Goal: Task Accomplishment & Management: Manage account settings

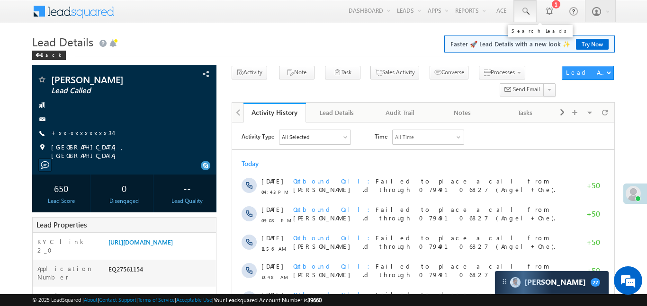
click at [527, 14] on span at bounding box center [525, 11] width 9 height 9
paste input "EQ27569289"
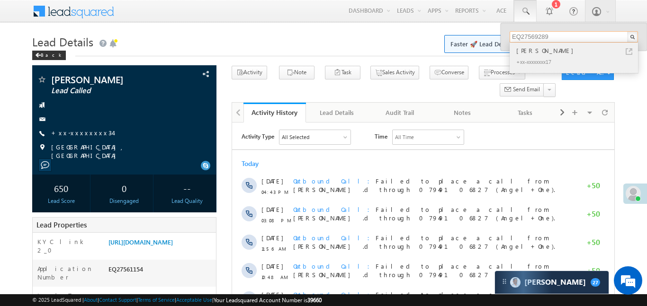
type input "EQ27569289"
click at [530, 49] on div "[PERSON_NAME]" at bounding box center [577, 50] width 127 height 10
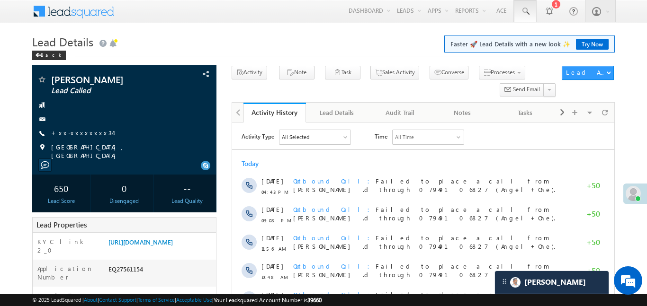
click at [530, 14] on link at bounding box center [525, 11] width 23 height 22
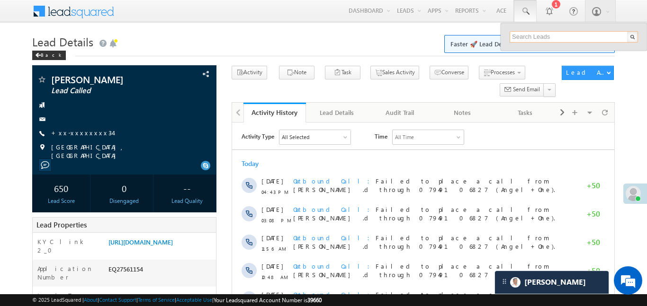
paste input "EQ27579952"
click at [611, 65] on div "Lead Details Faster 🚀 Lead Details with a new look ✨ Try Now Back" at bounding box center [323, 49] width 582 height 34
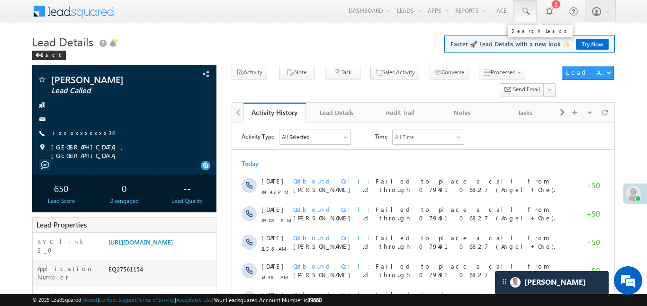
click at [534, 2] on link at bounding box center [525, 11] width 23 height 22
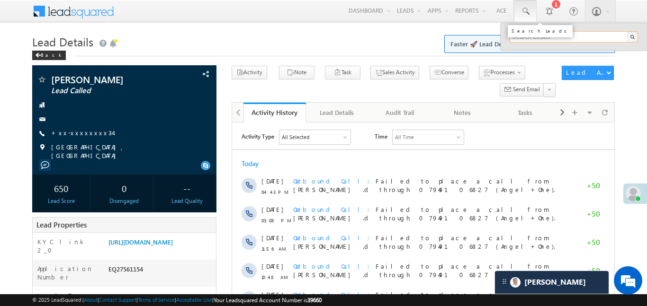
paste input "EQ27579952"
type input "EQ27579952"
click at [534, 2] on link at bounding box center [525, 11] width 23 height 22
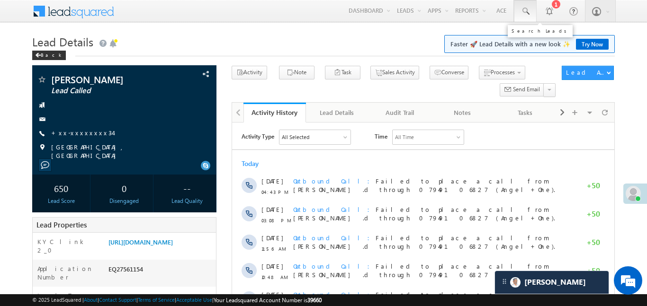
click at [515, 14] on link at bounding box center [525, 11] width 23 height 22
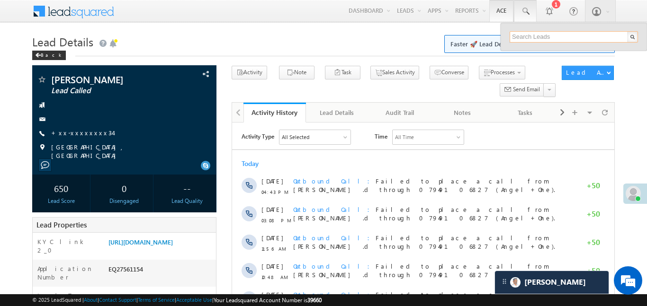
paste input "EQ27579952"
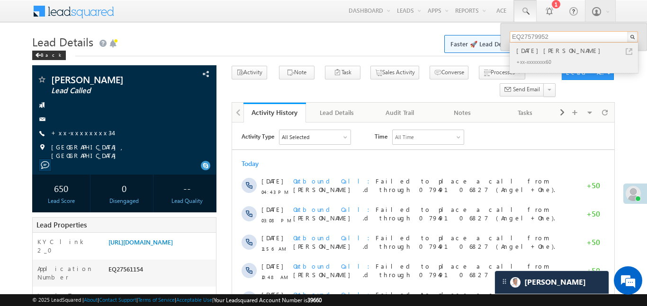
type input "EQ27579952"
click at [536, 50] on div "Kartik tomar" at bounding box center [577, 50] width 127 height 10
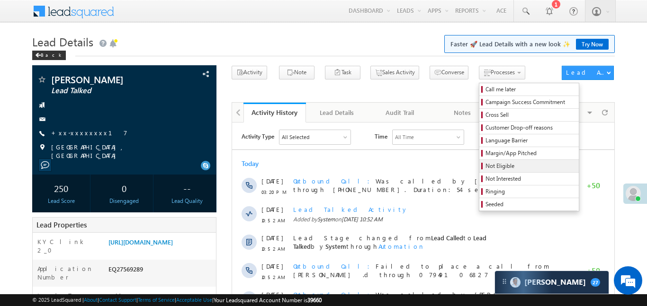
click at [485, 163] on span "Not Eligible" at bounding box center [530, 166] width 90 height 9
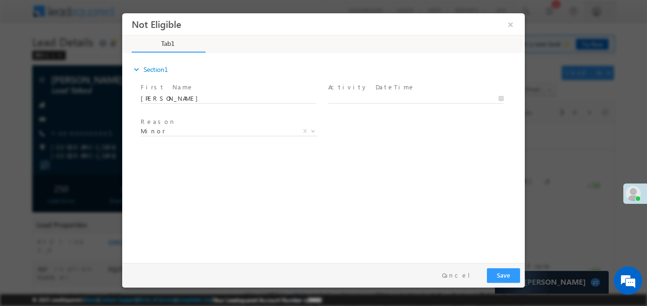
click at [374, 104] on span at bounding box center [415, 108] width 175 height 10
click at [373, 99] on body "Not Eligible ×" at bounding box center [323, 136] width 403 height 246
type input "22/08/25 5:31 PM"
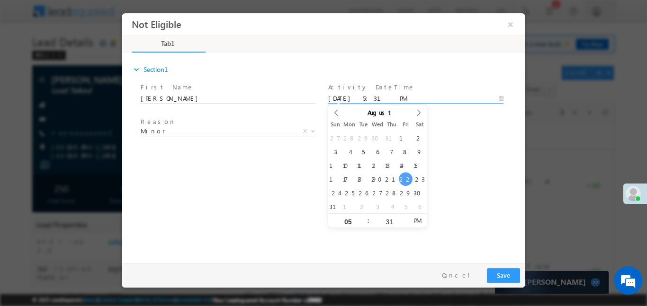
click at [412, 173] on div "27 28 29 30 31 1 2 3 4 5 6 7 8 9 10 11 12 13 14 15 16 17 18 19 20 21 22 23 24 2…" at bounding box center [377, 172] width 99 height 82
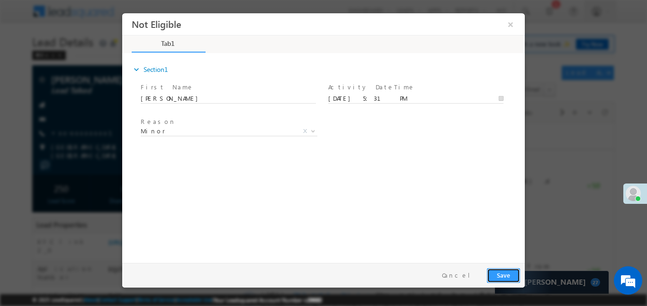
click at [502, 272] on button "Save" at bounding box center [503, 275] width 33 height 15
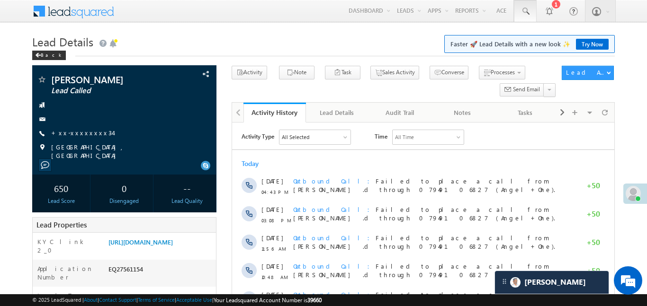
click at [526, 16] on span at bounding box center [525, 11] width 9 height 9
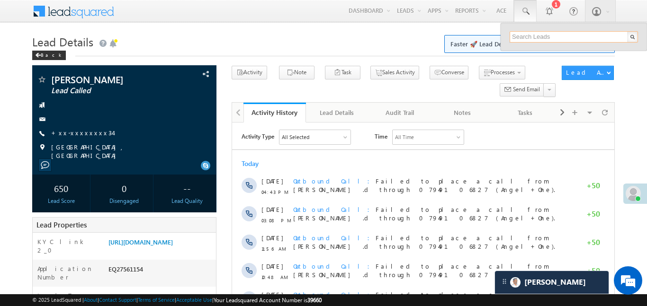
paste input "EQ27501342"
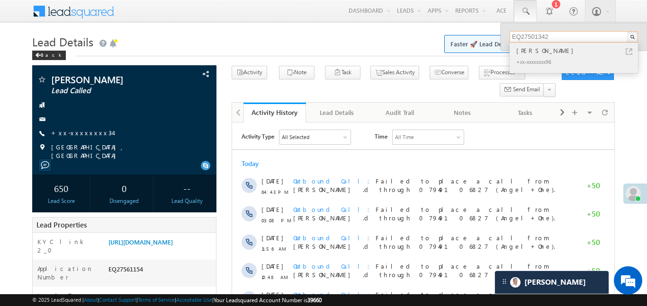
type input "EQ27501342"
click at [542, 49] on div "Aasir Ali" at bounding box center [577, 50] width 127 height 10
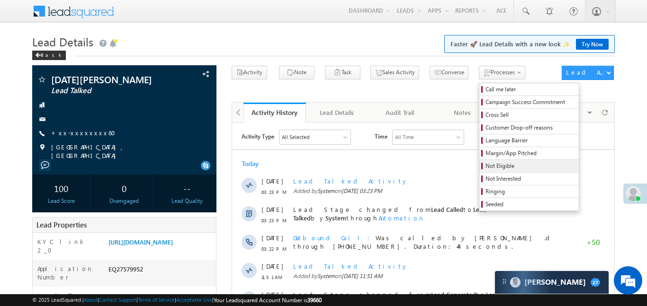
click at [485, 164] on span "Not Eligible" at bounding box center [530, 166] width 90 height 9
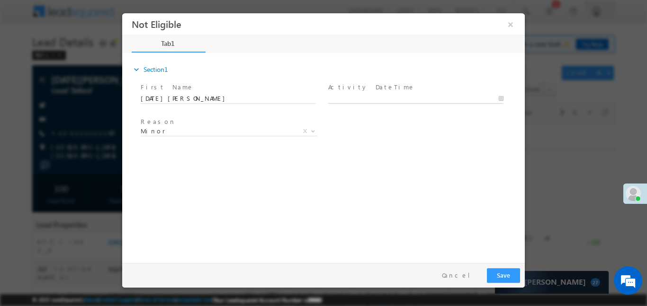
type input "22/08/25 5:31 PM"
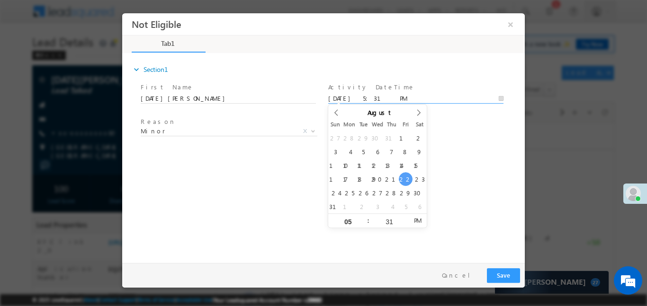
click at [386, 99] on body "Not Eligible ×" at bounding box center [323, 136] width 403 height 246
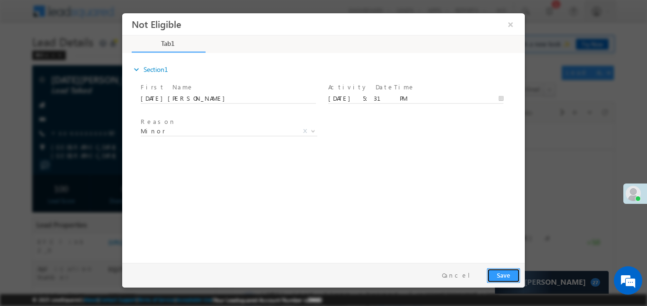
click at [510, 273] on button "Save" at bounding box center [503, 275] width 33 height 15
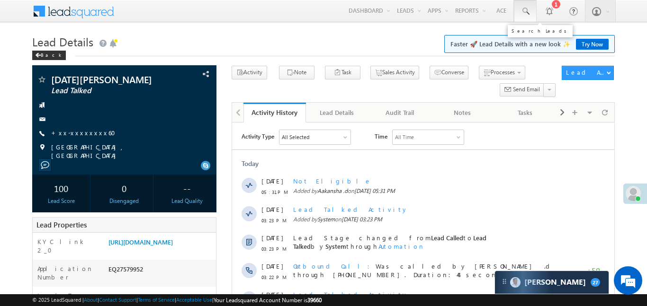
click at [521, 10] on span at bounding box center [525, 11] width 9 height 9
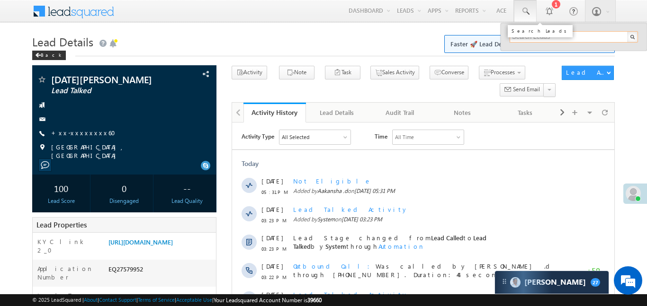
paste input "EQ27597435"
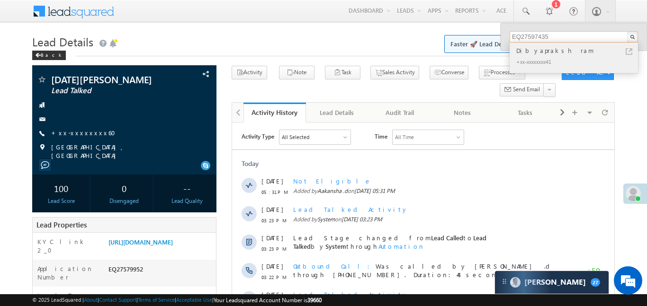
type input "EQ27597435"
click at [535, 52] on div "Dibyapraksh ram" at bounding box center [577, 50] width 127 height 10
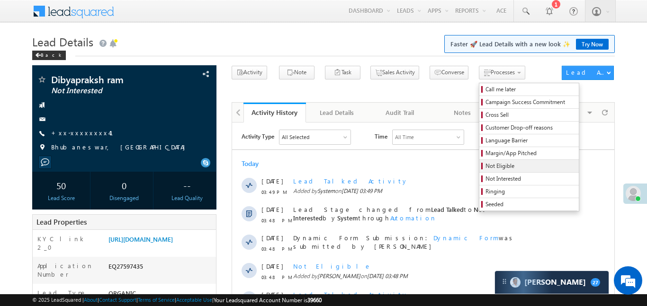
click at [488, 160] on link "Not Eligible" at bounding box center [528, 166] width 99 height 12
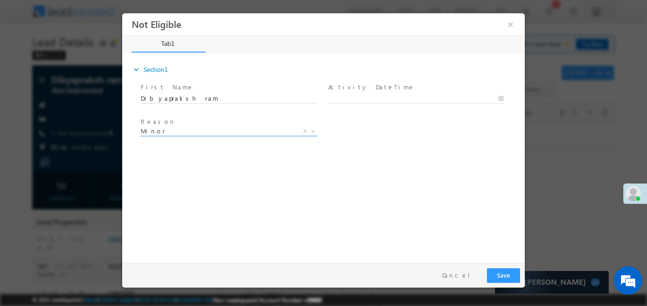
click at [215, 132] on span "Minor" at bounding box center [218, 130] width 154 height 9
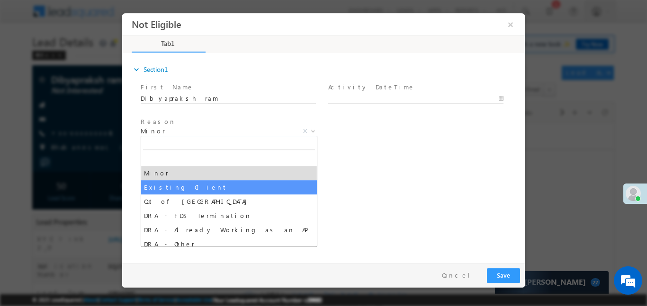
select select "Existing Client"
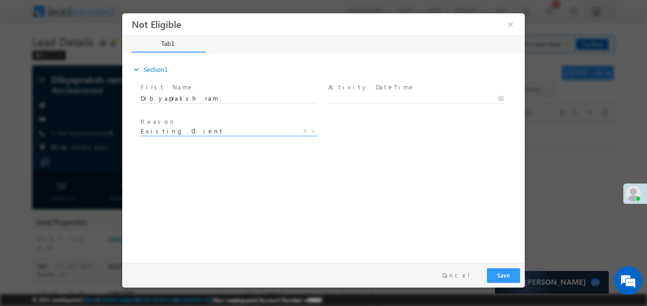
click at [354, 93] on span at bounding box center [420, 98] width 184 height 10
type input "[DATE] 5:32 PM"
click at [364, 97] on input "[DATE] 5:32 PM" at bounding box center [415, 98] width 175 height 9
click at [500, 274] on button "Save" at bounding box center [503, 275] width 33 height 15
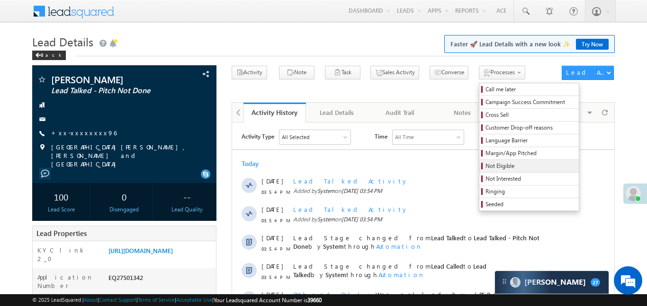
click at [485, 165] on span "Not Eligible" at bounding box center [530, 166] width 90 height 9
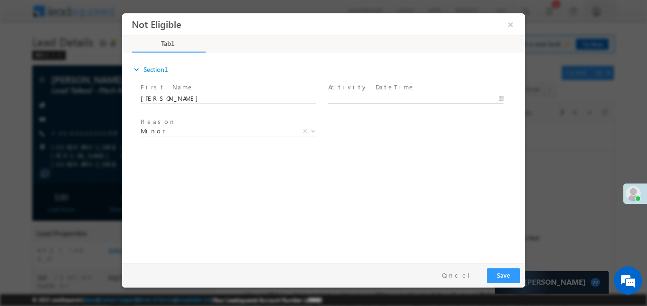
type input "[DATE] 5:32 PM"
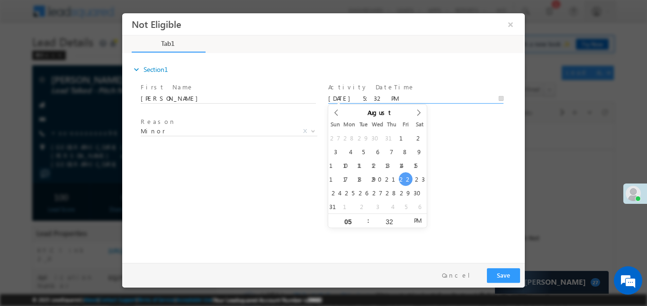
click at [370, 97] on input "[DATE] 5:32 PM" at bounding box center [415, 98] width 175 height 9
click at [214, 126] on span "Reason *" at bounding box center [228, 122] width 175 height 10
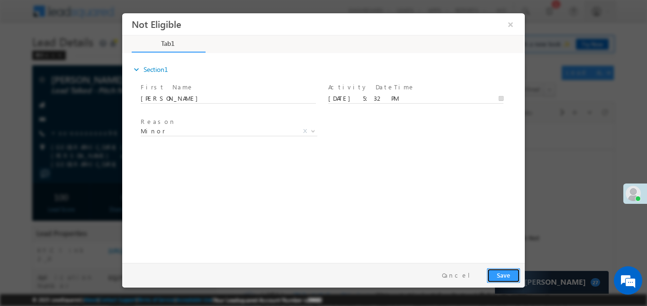
click at [494, 275] on button "Save" at bounding box center [503, 275] width 33 height 15
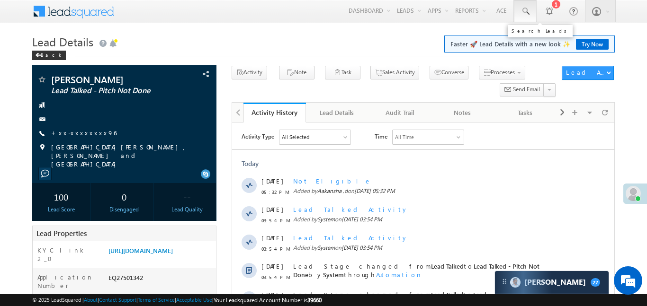
click at [525, 12] on span at bounding box center [525, 11] width 9 height 9
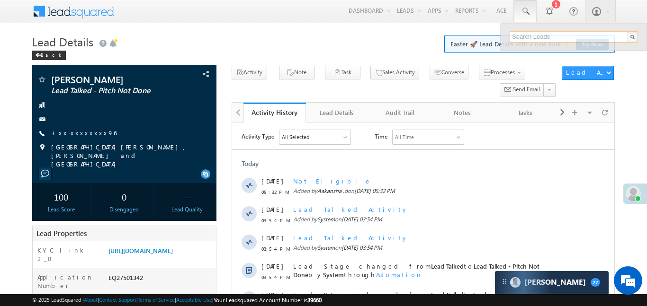
paste input "EQ26744994"
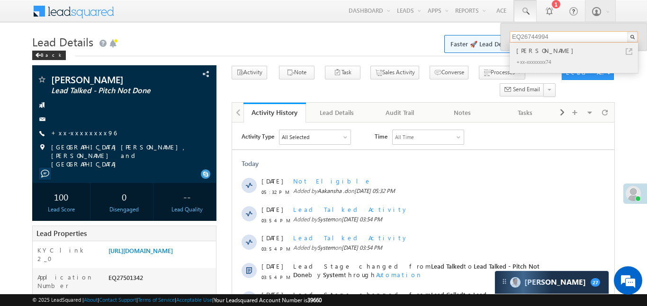
type input "EQ26744994"
click at [548, 47] on div "[PERSON_NAME]" at bounding box center [577, 50] width 127 height 10
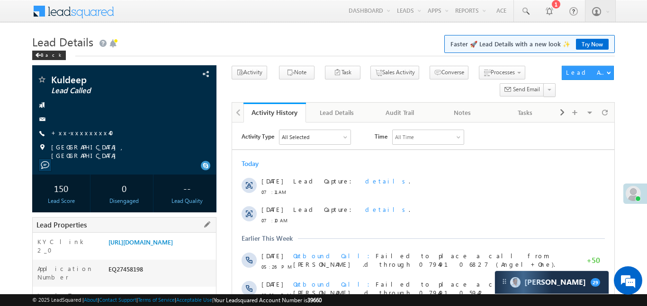
scroll to position [283, 0]
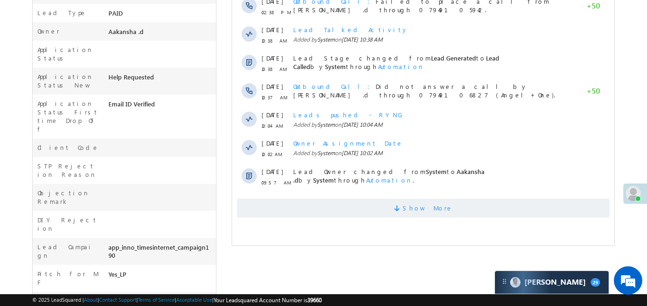
click at [521, 211] on span "Show More" at bounding box center [422, 208] width 373 height 19
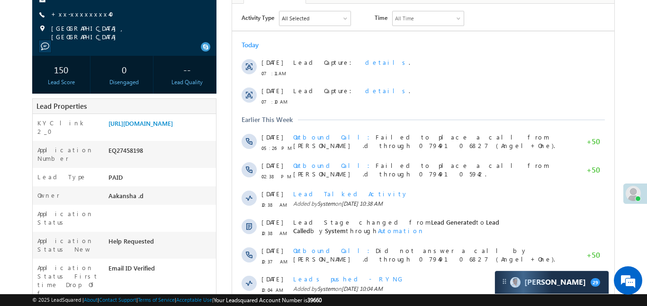
scroll to position [110, 0]
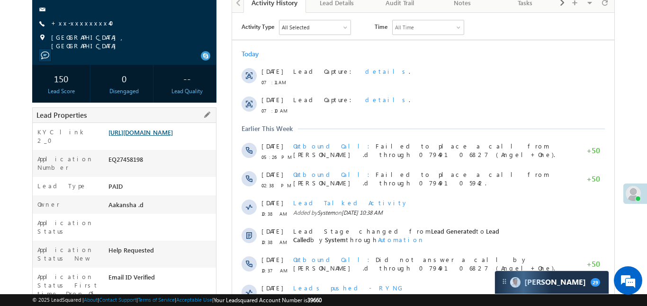
click at [173, 136] on link "https://angelbroking1-pk3em7sa.customui-test.leadsquared.com?leadId=81f8ecc6-43…" at bounding box center [140, 132] width 64 height 8
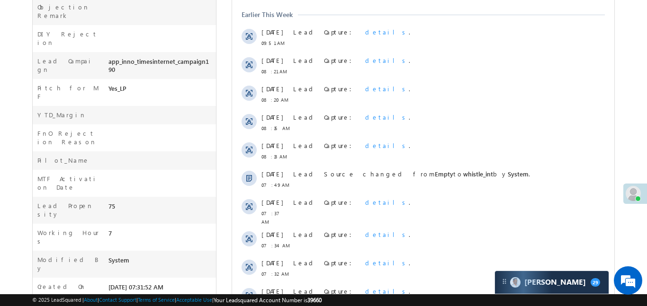
scroll to position [479, 0]
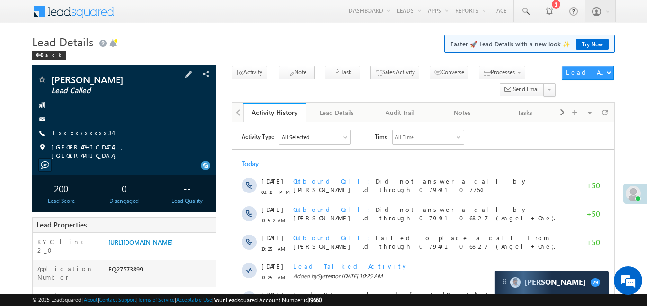
click at [83, 133] on link "+xx-xxxxxxxx34" at bounding box center [82, 133] width 62 height 8
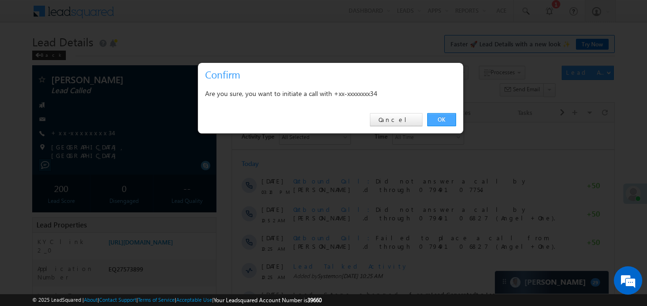
click at [442, 119] on link "OK" at bounding box center [441, 119] width 29 height 13
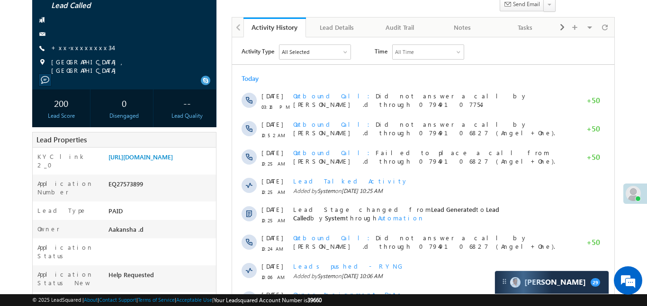
scroll to position [132, 0]
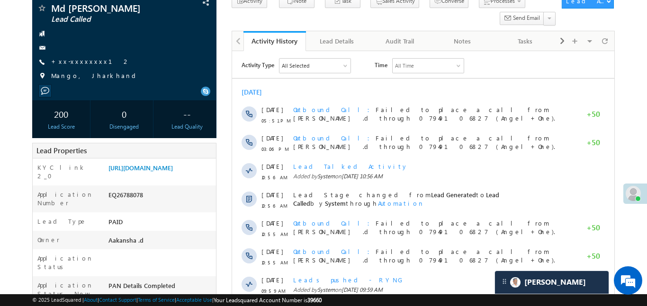
scroll to position [81, 0]
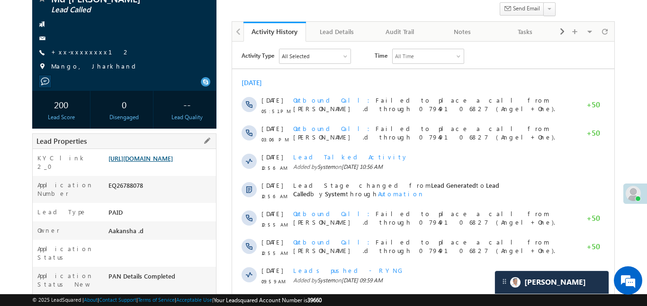
click at [173, 162] on link "[URL][DOMAIN_NAME]" at bounding box center [140, 158] width 64 height 8
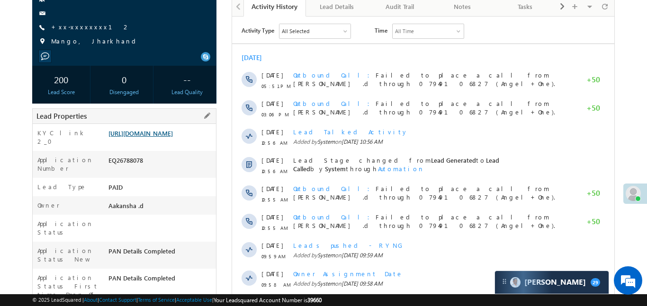
click at [173, 129] on link "[URL][DOMAIN_NAME]" at bounding box center [140, 133] width 64 height 8
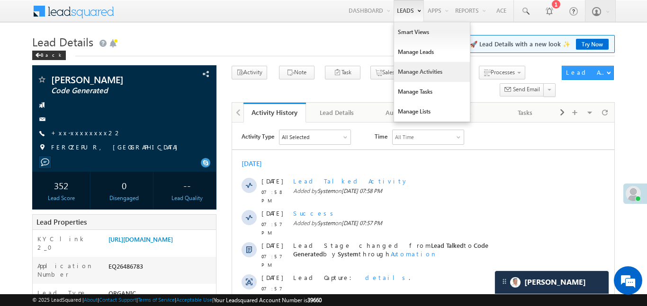
click at [430, 66] on link "Manage Activities" at bounding box center [432, 72] width 76 height 20
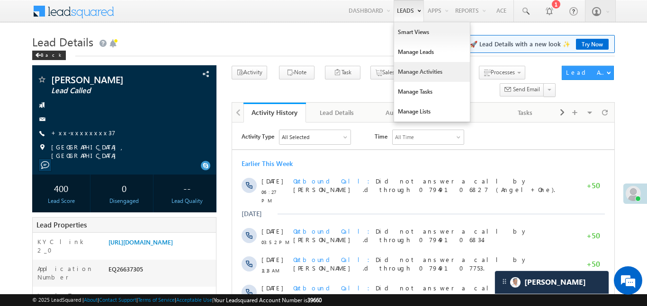
click at [416, 69] on link "Manage Activities" at bounding box center [432, 72] width 76 height 20
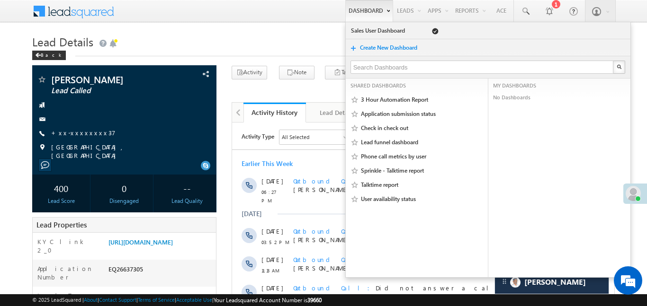
drag, startPoint x: 416, startPoint y: 69, endPoint x: 369, endPoint y: 3, distance: 81.5
click at [0, 0] on link "Manage Activities" at bounding box center [0, 0] width 0 height 0
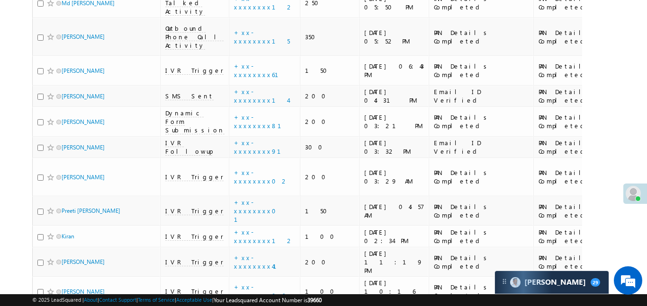
scroll to position [3022, 0]
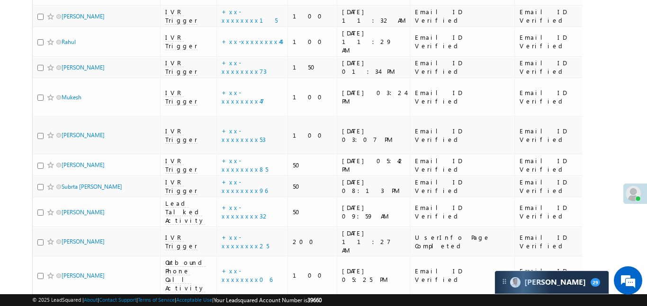
scroll to position [5237, 0]
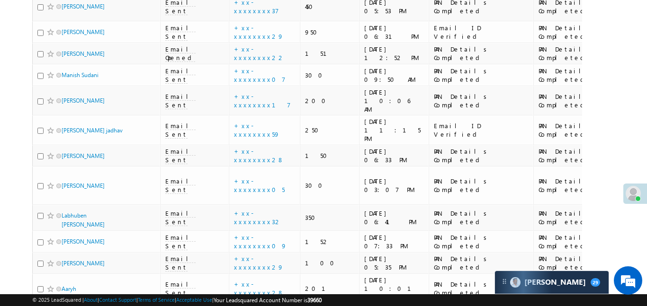
scroll to position [1914, 0]
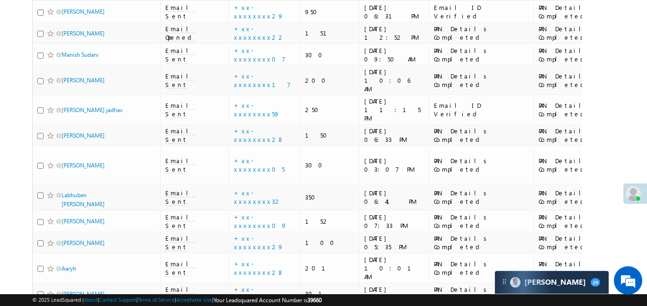
scroll to position [2008, 0]
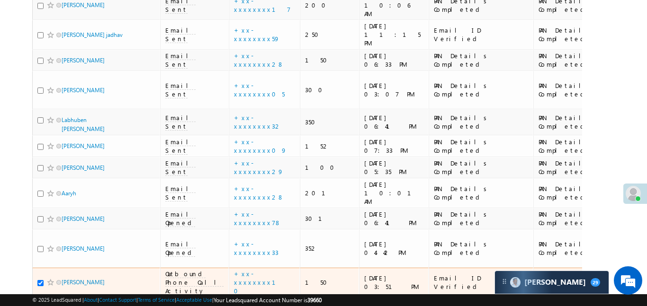
click at [43, 280] on input "checkbox" at bounding box center [40, 283] width 6 height 6
checkbox input "false"
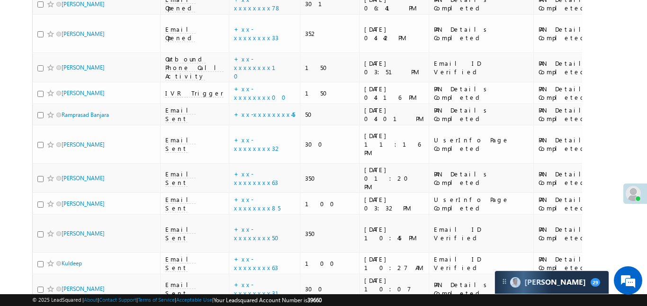
scroll to position [2227, 0]
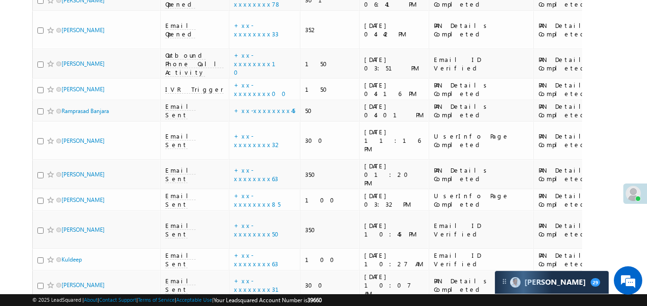
click at [39, 306] on input "checkbox" at bounding box center [40, 312] width 6 height 6
checkbox input "true"
click at [40, 306] on input "checkbox" at bounding box center [40, 312] width 6 height 6
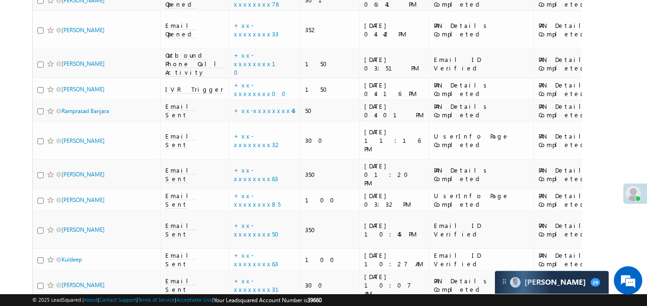
checkbox input "false"
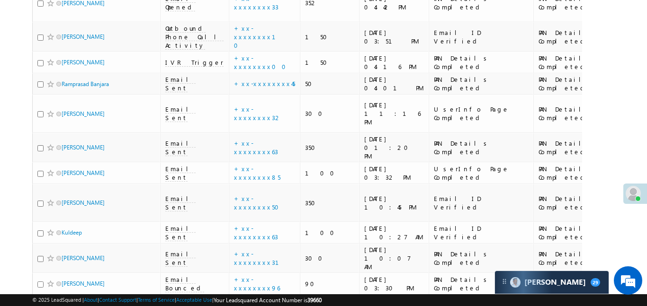
scroll to position [2258, 0]
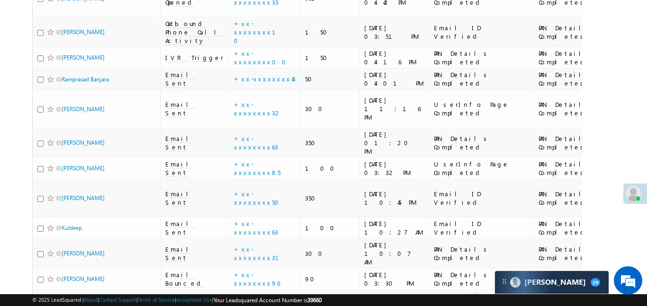
checkbox input "true"
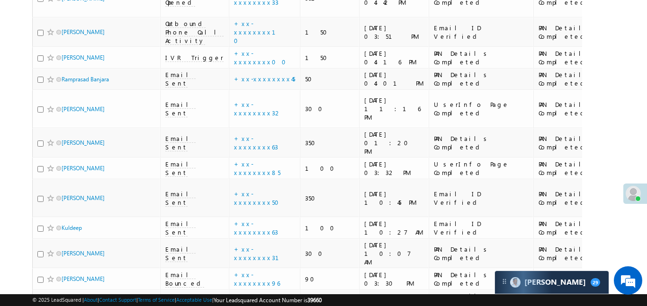
checkbox input "true"
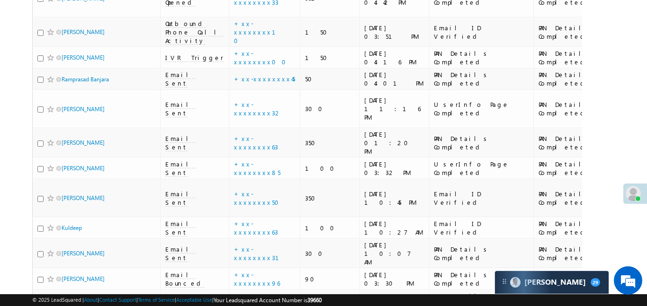
checkbox input "true"
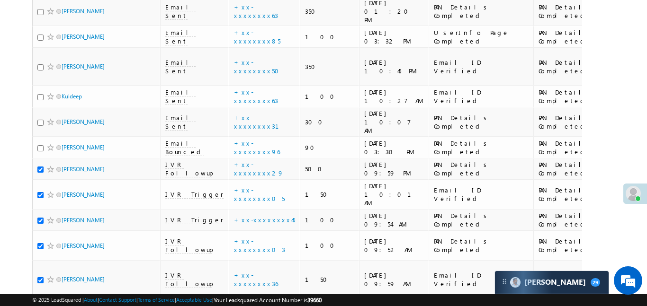
scroll to position [2397, 0]
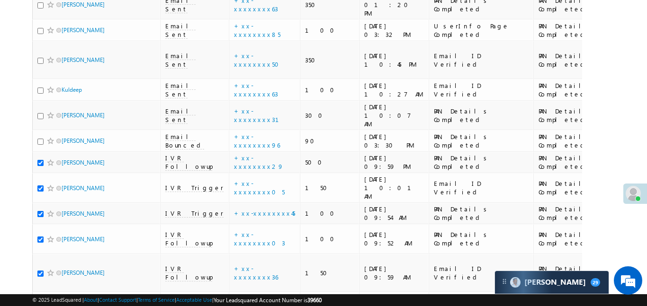
checkbox input "true"
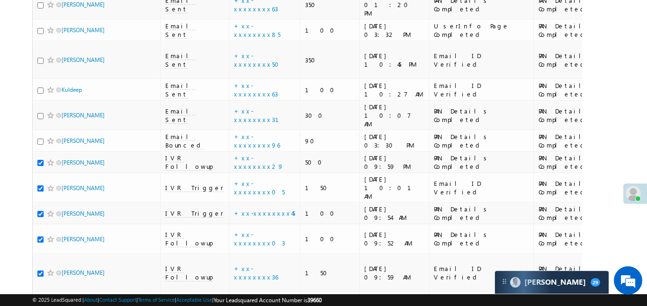
checkbox input "true"
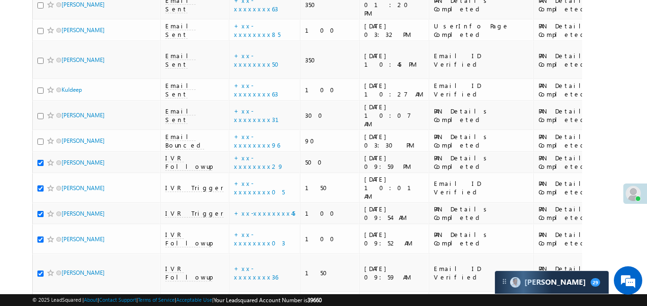
checkbox input "true"
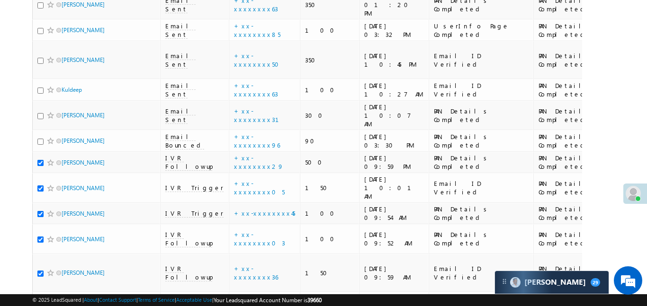
checkbox input "true"
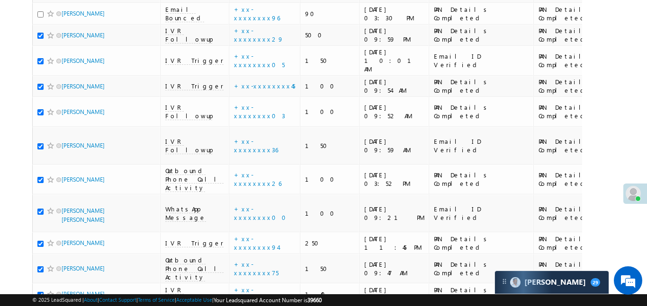
checkbox input "true"
drag, startPoint x: 41, startPoint y: 192, endPoint x: 45, endPoint y: 213, distance: 21.1
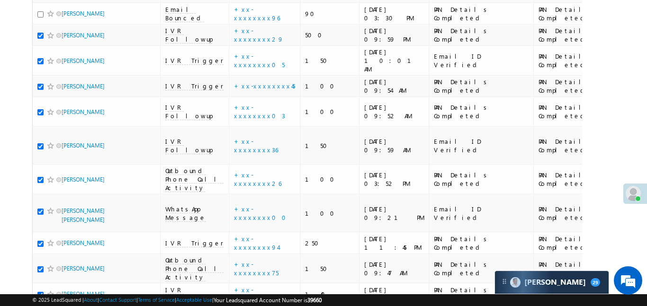
checkbox input "true"
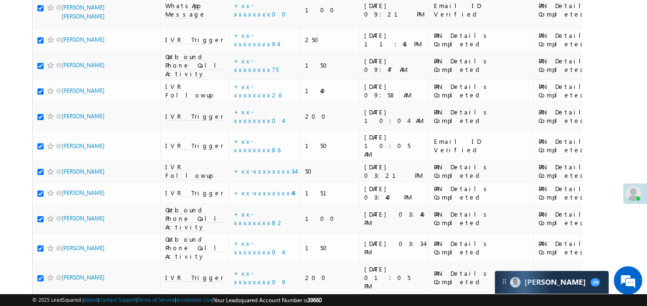
scroll to position [2726, 0]
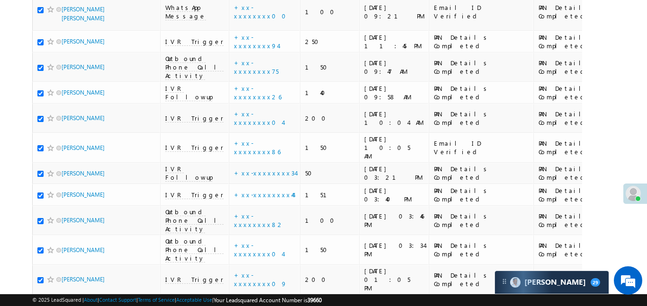
checkbox input "true"
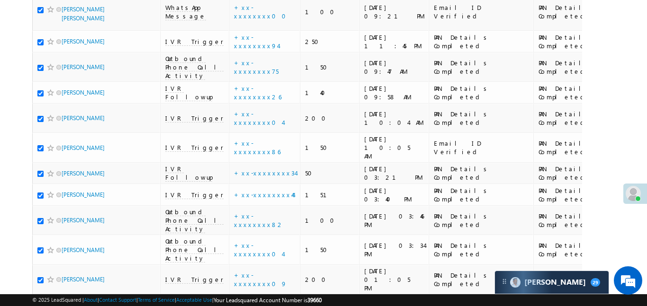
checkbox input "true"
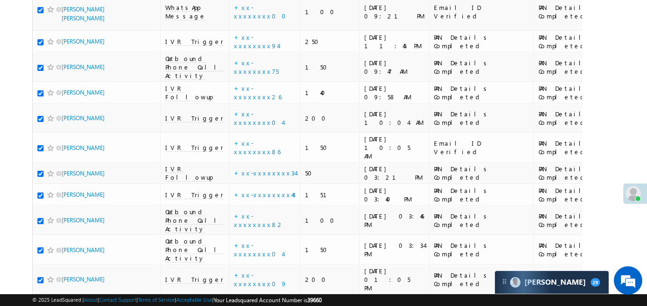
checkbox input "true"
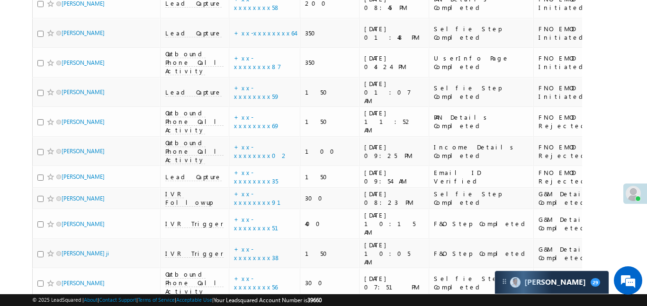
scroll to position [0, 0]
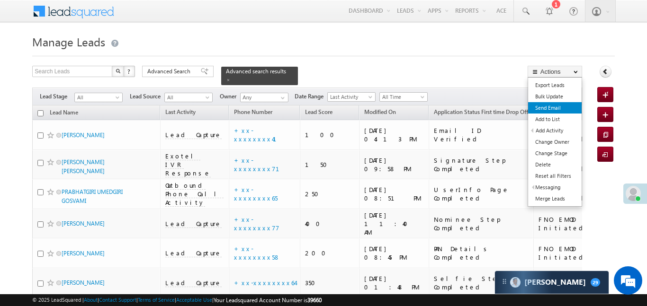
click at [549, 107] on link "Send Email" at bounding box center [555, 107] width 54 height 11
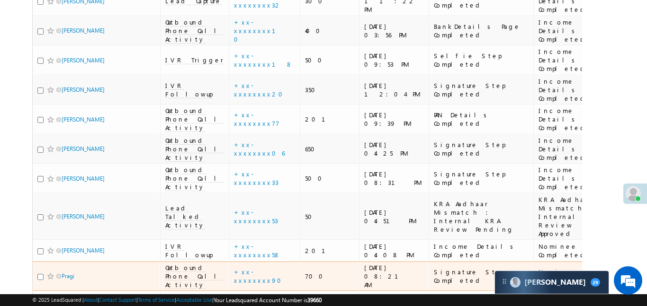
scroll to position [871, 0]
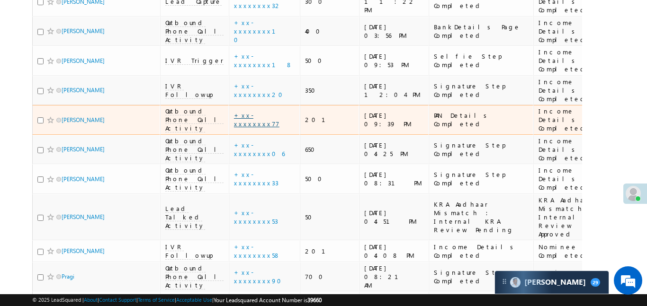
click at [234, 111] on link "+xx-xxxxxxxx77" at bounding box center [256, 119] width 45 height 17
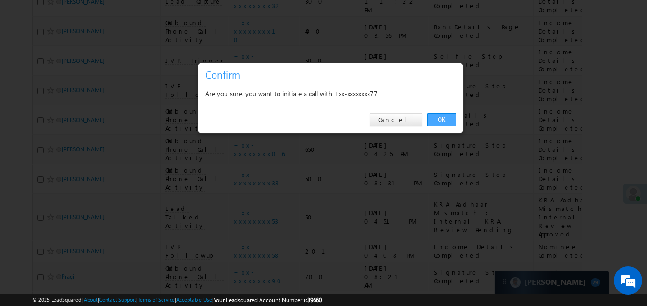
click at [446, 116] on link "OK" at bounding box center [441, 119] width 29 height 13
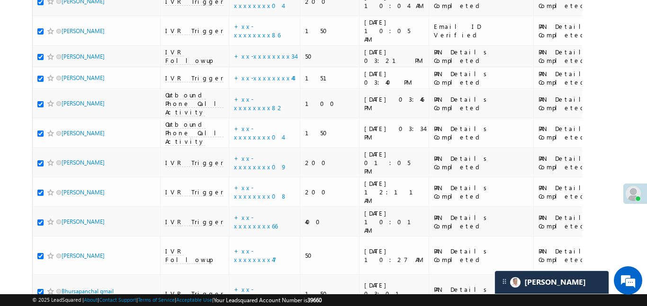
scroll to position [3191, 0]
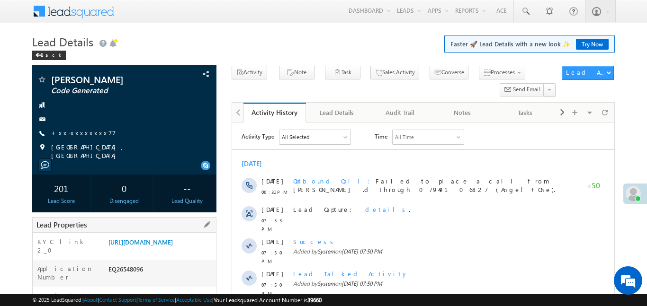
scroll to position [112, 0]
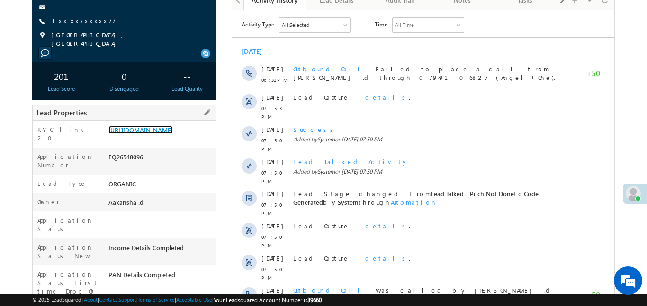
click at [167, 126] on link "[URL][DOMAIN_NAME]" at bounding box center [140, 130] width 64 height 8
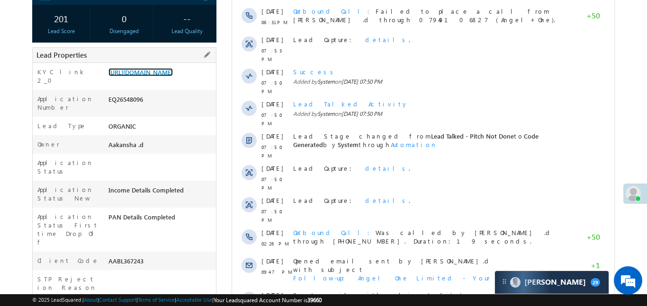
scroll to position [0, 0]
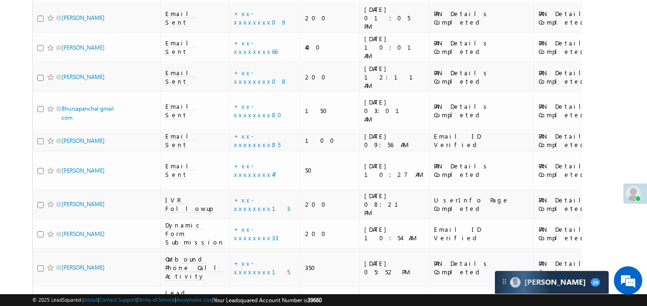
scroll to position [3001, 0]
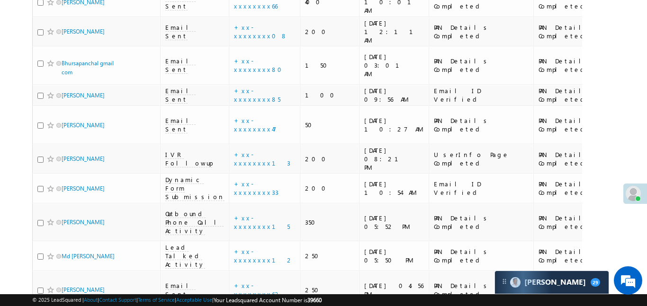
checkbox input "true"
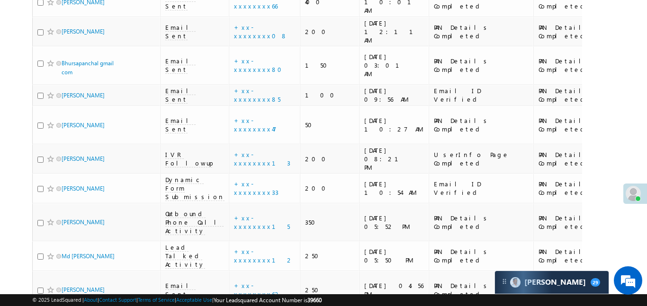
checkbox input "true"
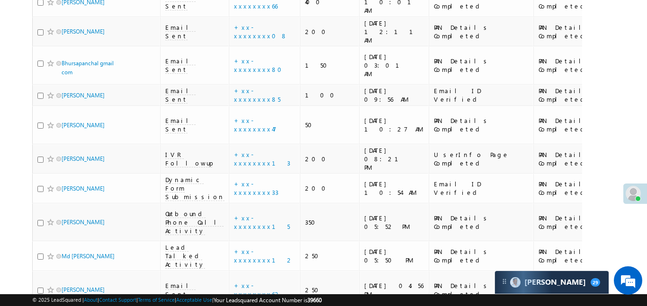
checkbox input "true"
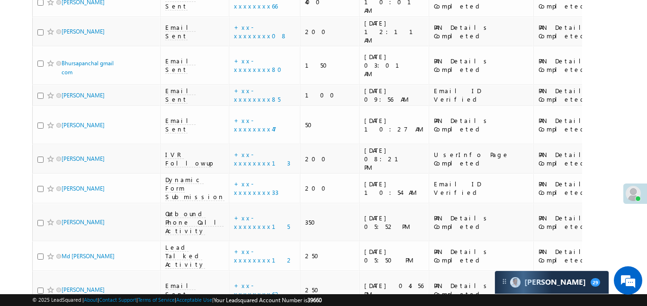
checkbox input "true"
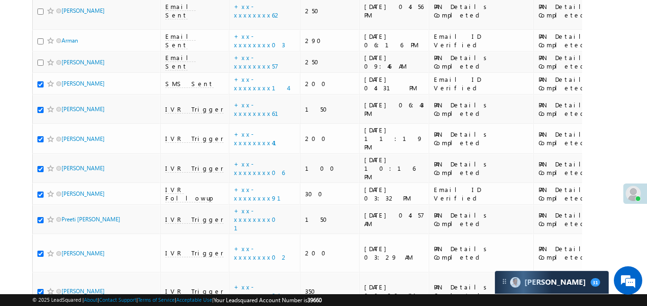
scroll to position [3244, 0]
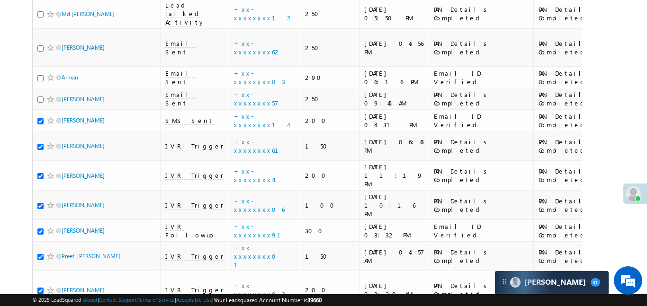
checkbox input "true"
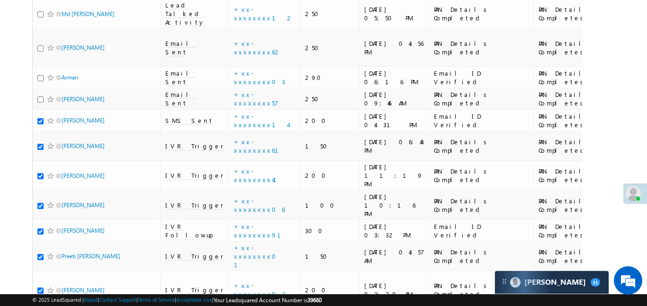
checkbox input "true"
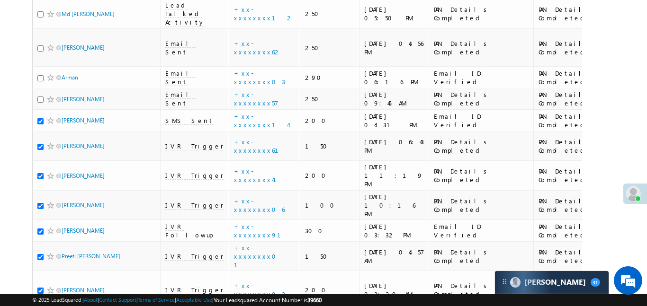
checkbox input "true"
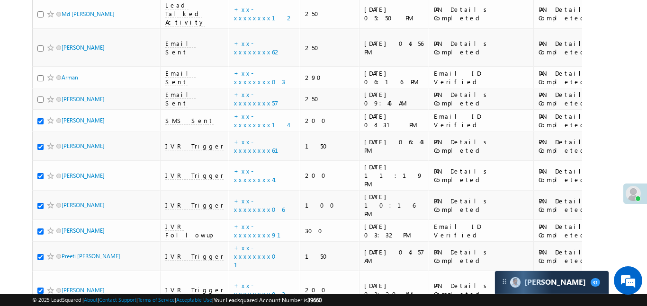
checkbox input "true"
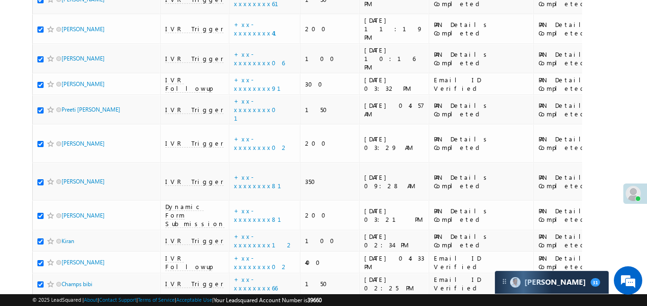
scroll to position [3391, 0]
checkbox input "true"
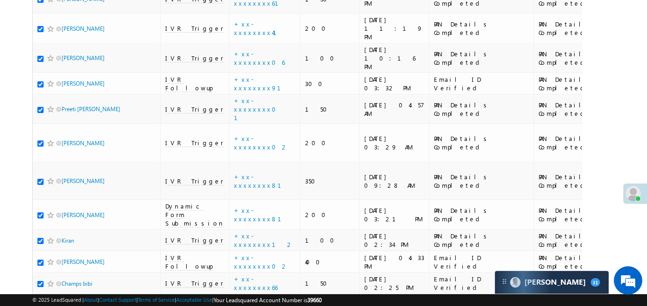
checkbox input "true"
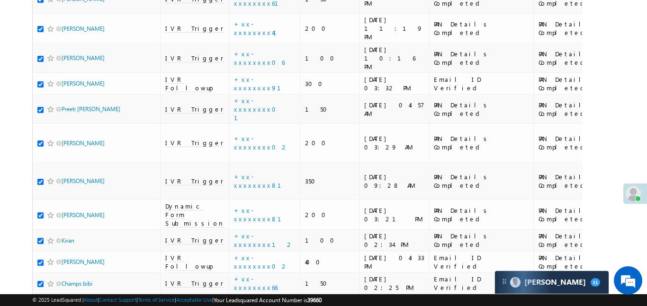
checkbox input "true"
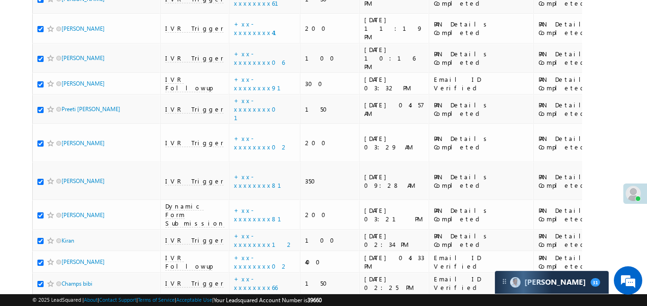
checkbox input "true"
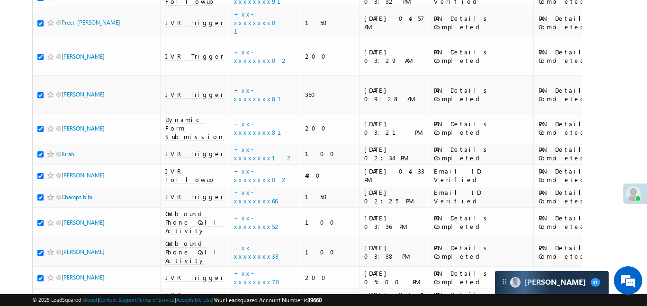
scroll to position [3491, 0]
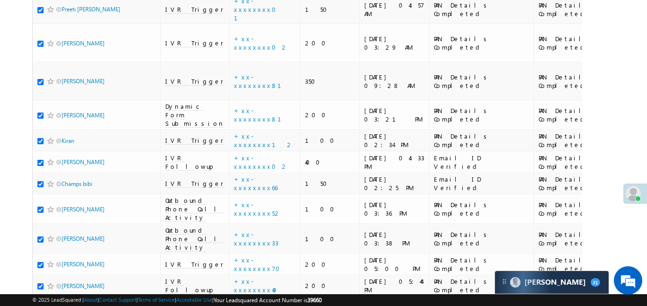
checkbox input "true"
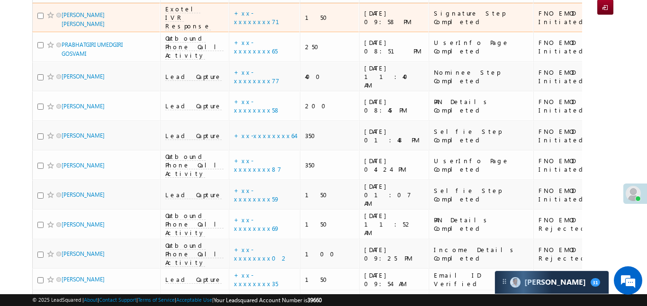
scroll to position [0, 0]
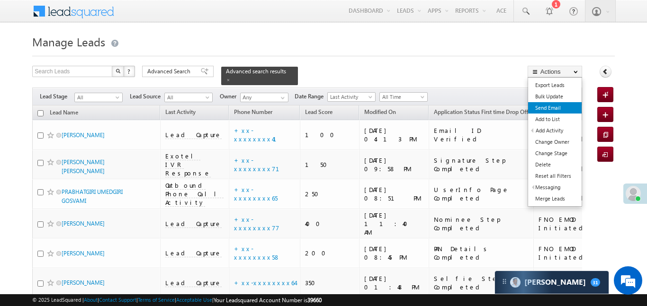
click at [552, 112] on link "Send Email" at bounding box center [555, 107] width 54 height 11
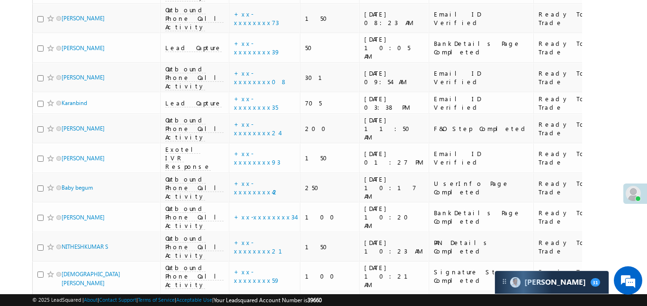
scroll to position [4556, 0]
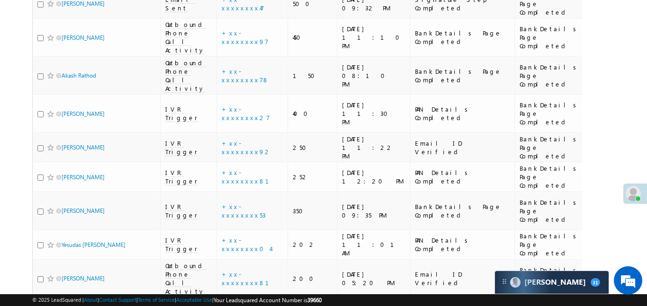
scroll to position [5245, 0]
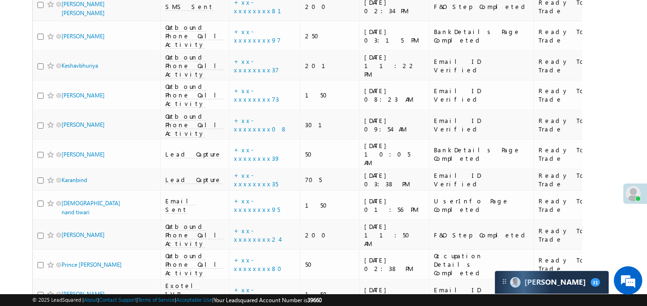
scroll to position [5079, 0]
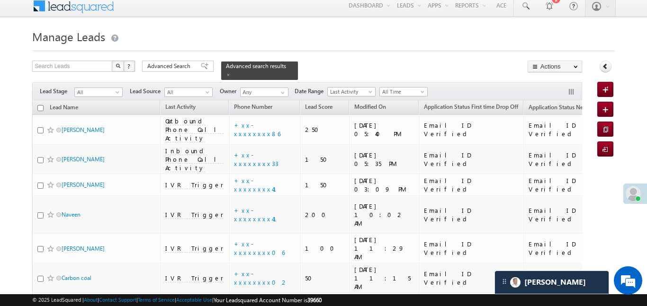
scroll to position [0, 0]
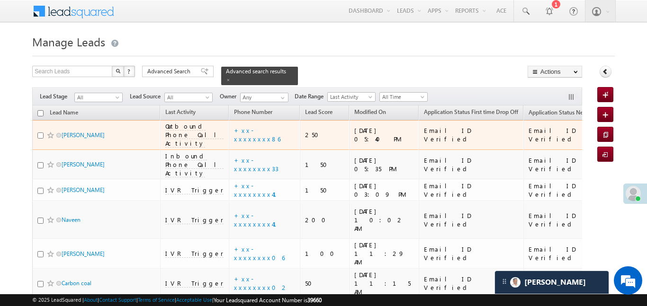
click at [38, 133] on input "checkbox" at bounding box center [40, 136] width 6 height 6
checkbox input "true"
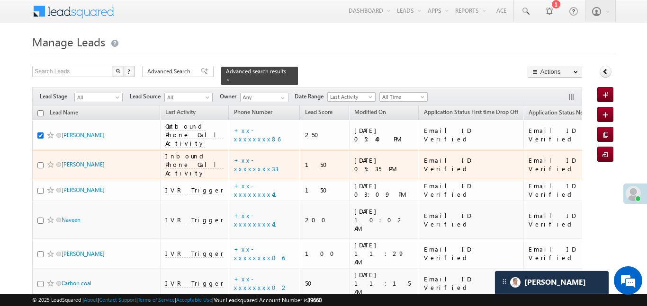
click at [40, 162] on input "checkbox" at bounding box center [40, 165] width 6 height 6
checkbox input "true"
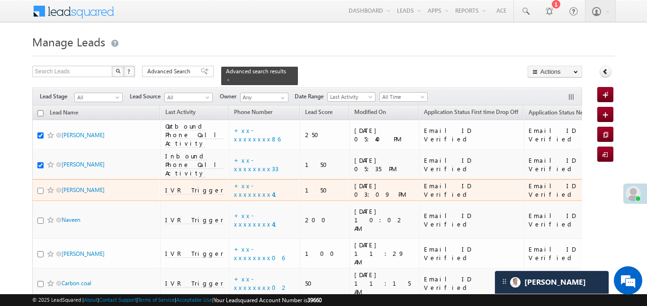
click at [39, 188] on input "checkbox" at bounding box center [40, 191] width 6 height 6
checkbox input "true"
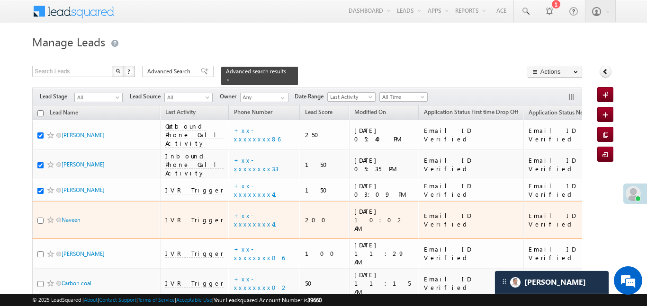
click at [40, 218] on input "checkbox" at bounding box center [40, 221] width 6 height 6
checkbox input "true"
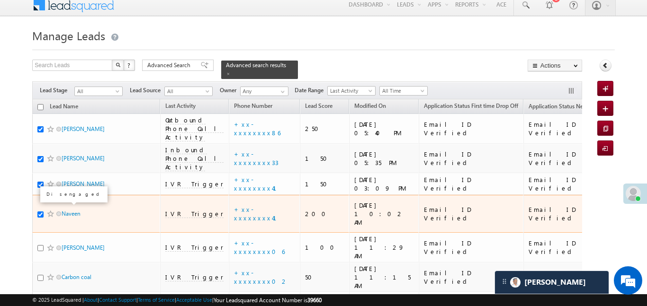
scroll to position [27, 0]
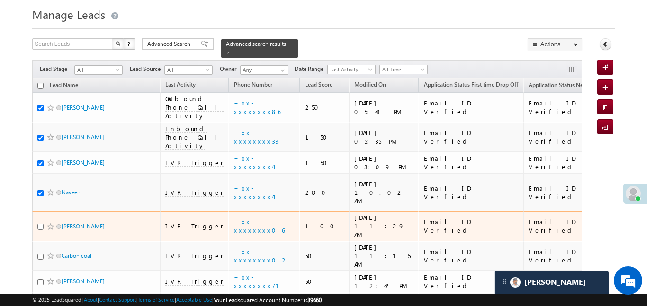
click at [42, 224] on input "checkbox" at bounding box center [40, 227] width 6 height 6
checkbox input "true"
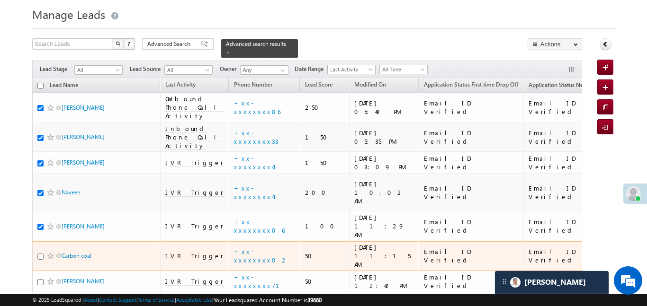
click at [39, 254] on input "checkbox" at bounding box center [40, 257] width 6 height 6
checkbox input "true"
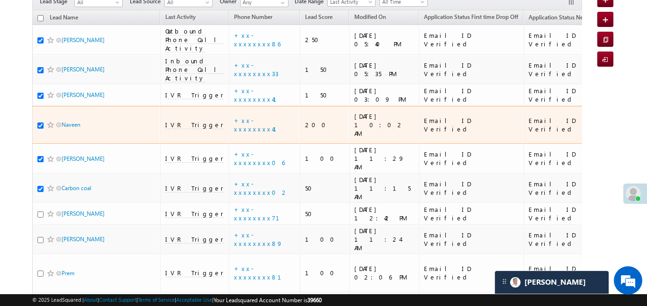
scroll to position [257, 0]
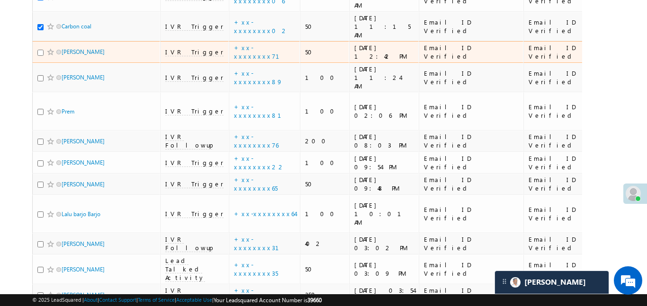
click at [40, 50] on input "checkbox" at bounding box center [40, 53] width 6 height 6
checkbox input "true"
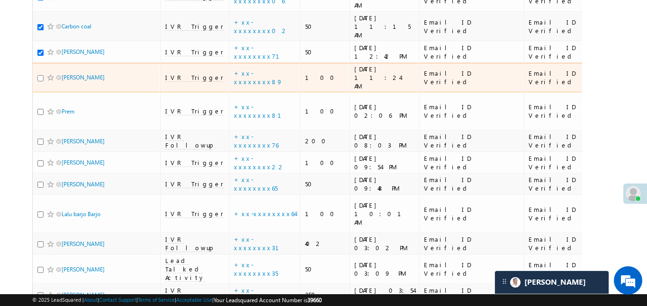
click at [41, 75] on input "checkbox" at bounding box center [40, 78] width 6 height 6
checkbox input "true"
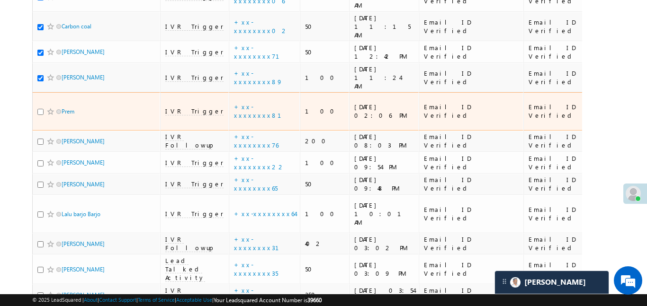
click at [41, 109] on input "checkbox" at bounding box center [40, 112] width 6 height 6
checkbox input "true"
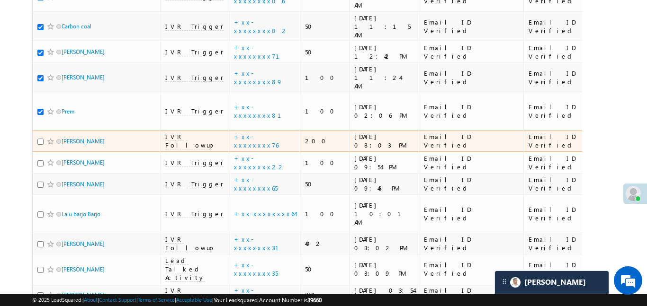
click at [38, 139] on input "checkbox" at bounding box center [40, 142] width 6 height 6
checkbox input "true"
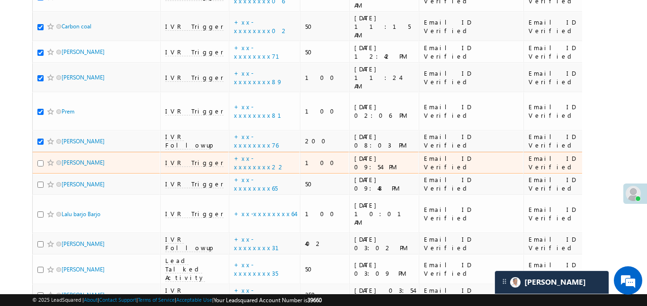
click at [40, 161] on input "checkbox" at bounding box center [40, 164] width 6 height 6
checkbox input "true"
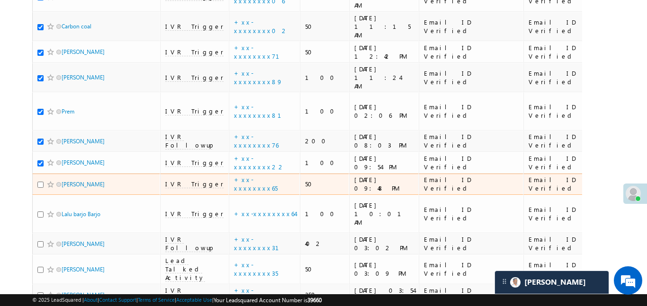
click at [42, 180] on div at bounding box center [51, 184] width 29 height 9
click at [41, 182] on input "checkbox" at bounding box center [40, 185] width 6 height 6
checkbox input "true"
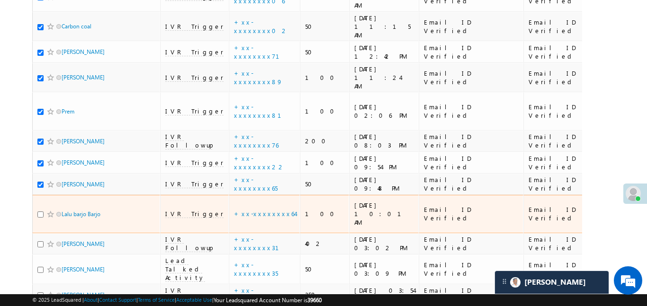
click at [44, 210] on div at bounding box center [51, 214] width 29 height 9
click at [43, 212] on input "checkbox" at bounding box center [40, 215] width 6 height 6
checkbox input "true"
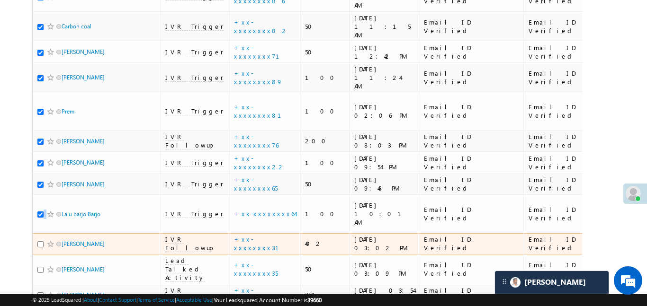
click at [38, 242] on input "checkbox" at bounding box center [40, 245] width 6 height 6
checkbox input "true"
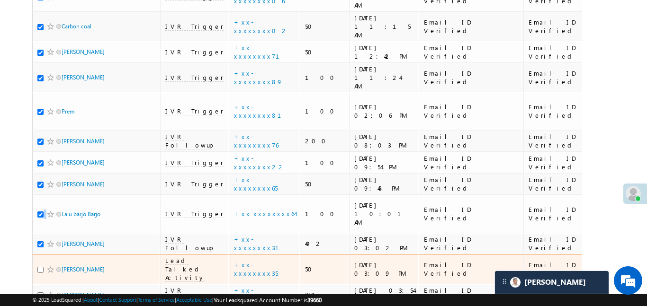
click at [40, 267] on input "checkbox" at bounding box center [40, 270] width 6 height 6
checkbox input "true"
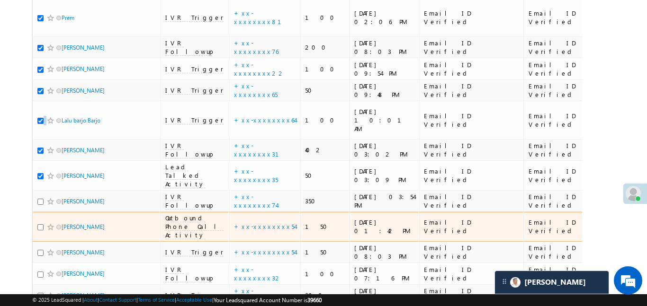
scroll to position [365, 0]
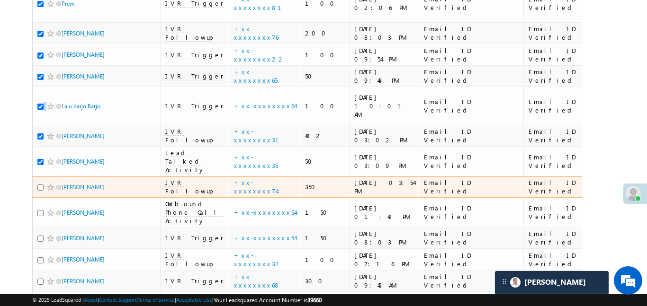
click at [40, 183] on div at bounding box center [51, 187] width 29 height 9
click at [38, 185] on input "checkbox" at bounding box center [40, 188] width 6 height 6
checkbox input "true"
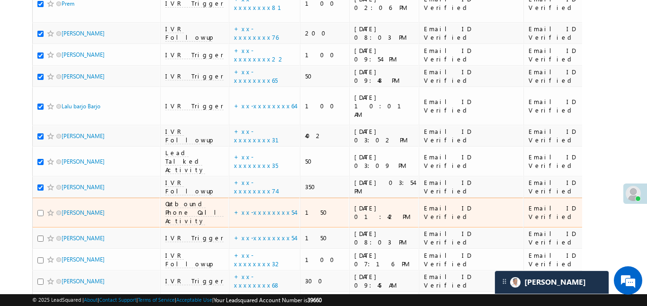
click at [41, 210] on input "checkbox" at bounding box center [40, 213] width 6 height 6
checkbox input "true"
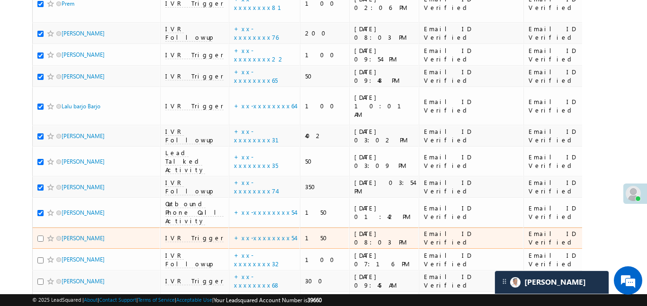
click at [40, 236] on input "checkbox" at bounding box center [40, 239] width 6 height 6
checkbox input "true"
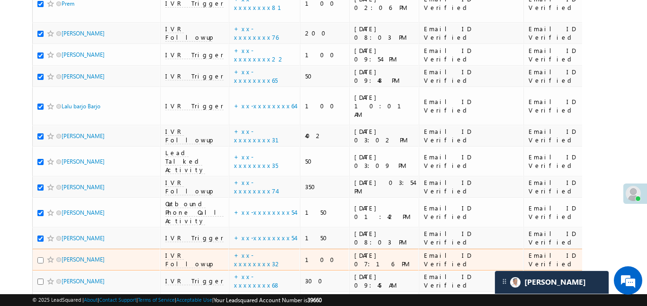
click at [39, 258] on input "checkbox" at bounding box center [40, 261] width 6 height 6
checkbox input "true"
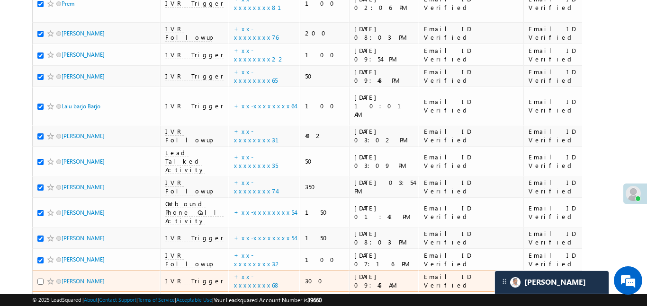
click at [42, 279] on input "checkbox" at bounding box center [40, 282] width 6 height 6
checkbox input "true"
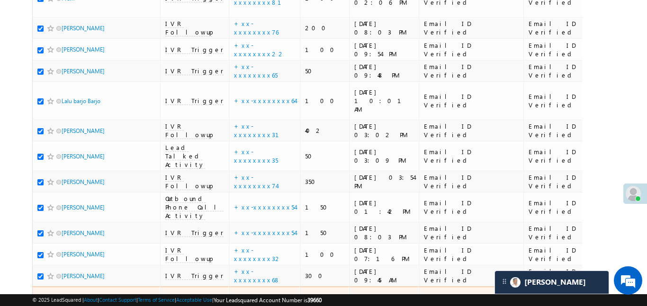
scroll to position [423, 0]
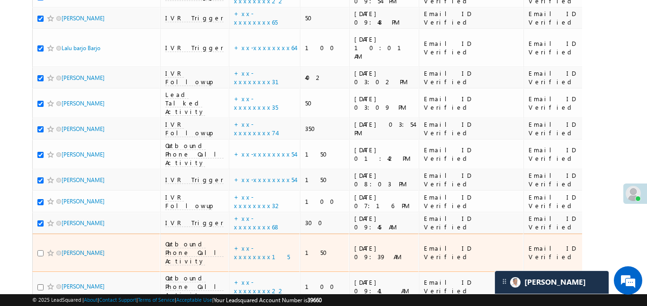
click at [40, 251] on input "checkbox" at bounding box center [40, 254] width 6 height 6
checkbox input "true"
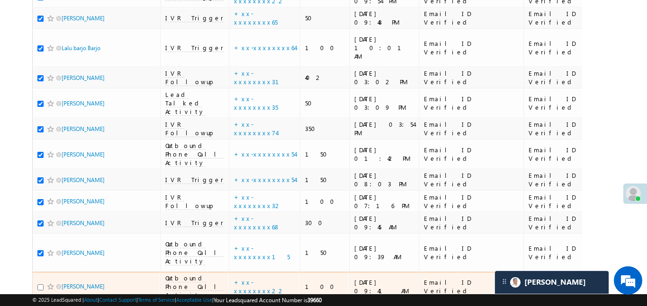
click at [41, 285] on input "checkbox" at bounding box center [40, 288] width 6 height 6
checkbox input "true"
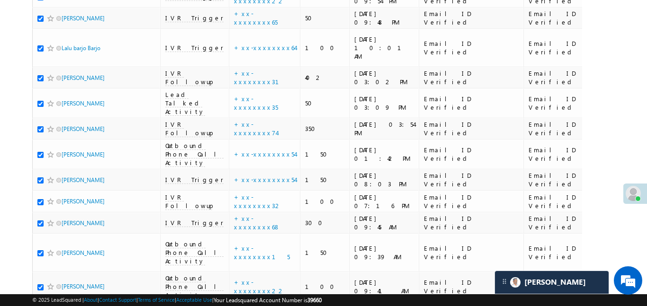
checkbox input "true"
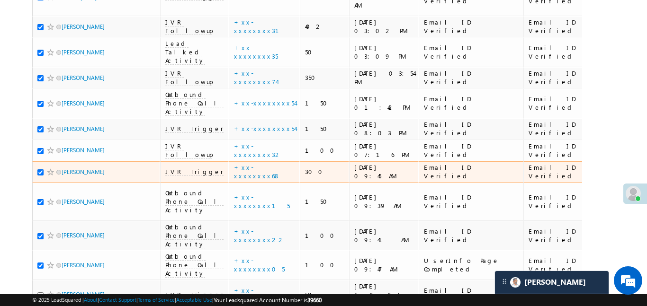
scroll to position [532, 0]
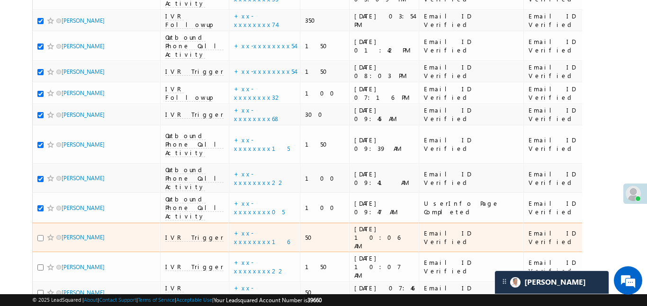
click at [43, 235] on input "checkbox" at bounding box center [40, 238] width 6 height 6
checkbox input "true"
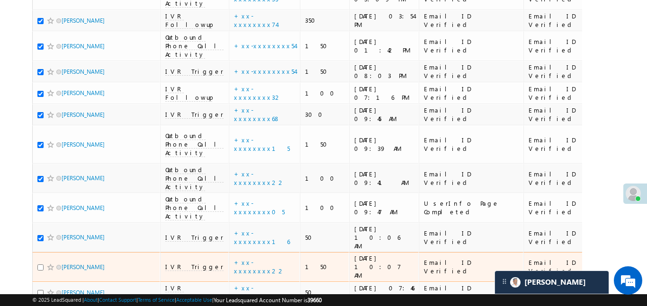
click at [38, 265] on input "checkbox" at bounding box center [40, 268] width 6 height 6
checkbox input "true"
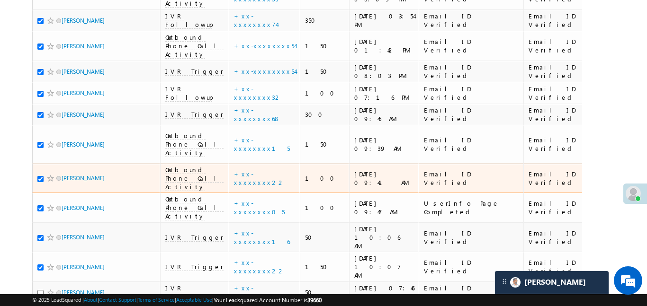
scroll to position [0, 0]
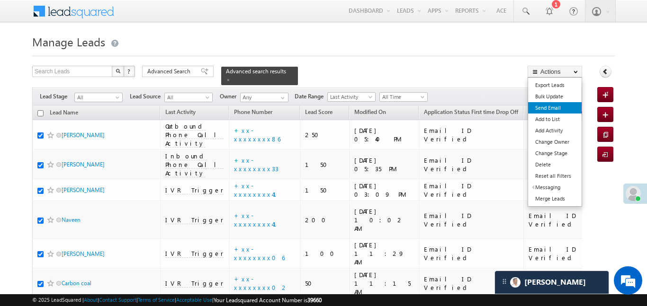
click at [550, 111] on link "Send Email" at bounding box center [555, 107] width 54 height 11
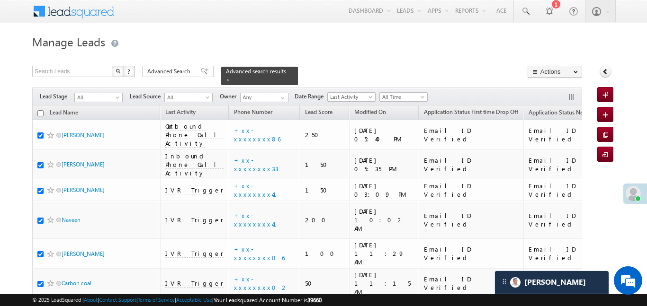
scroll to position [75, 0]
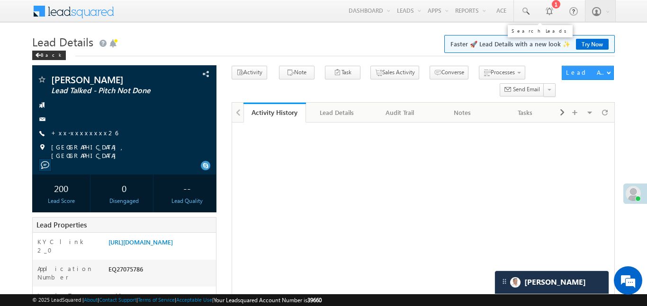
click at [532, 13] on link at bounding box center [525, 11] width 23 height 22
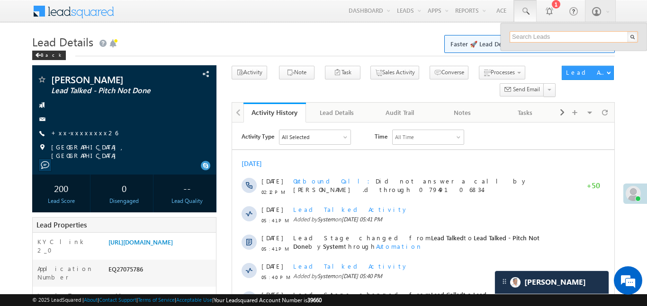
paste input "EQ27526983"
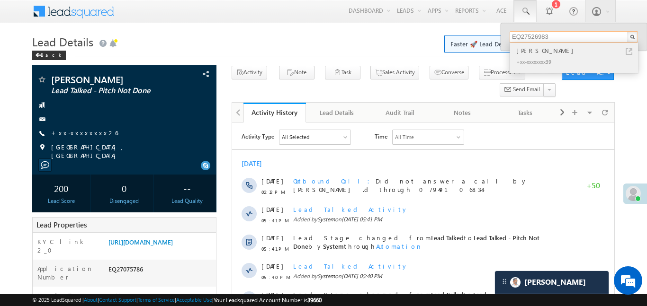
type input "EQ27526983"
click at [542, 49] on div "[PERSON_NAME]" at bounding box center [577, 50] width 127 height 10
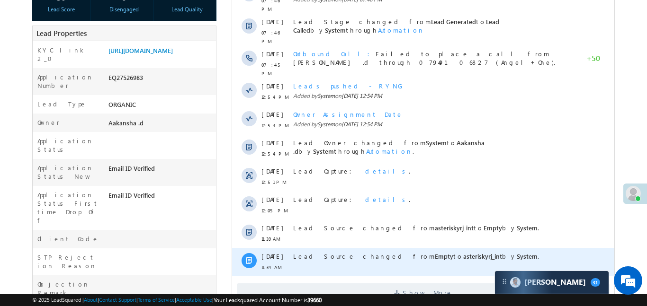
scroll to position [205, 0]
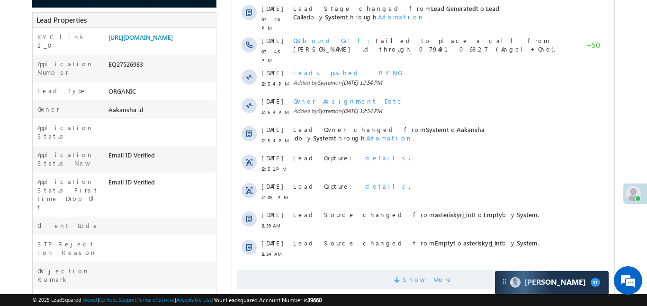
click at [368, 270] on span "Show More" at bounding box center [422, 279] width 373 height 19
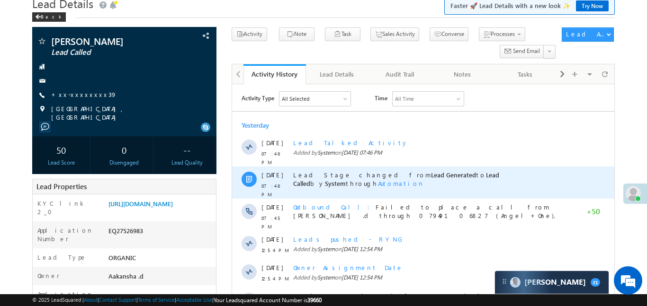
scroll to position [0, 0]
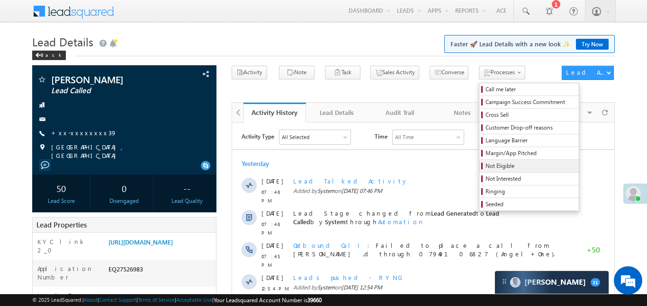
click at [485, 169] on span "Not Eligible" at bounding box center [530, 166] width 90 height 9
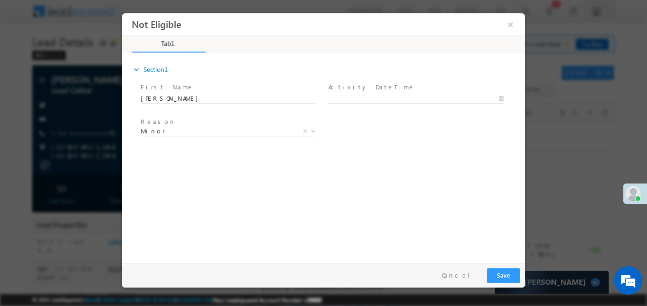
click at [370, 103] on span at bounding box center [415, 108] width 175 height 10
type input "[DATE] 6:11 PM"
click at [368, 100] on input "[DATE] 6:11 PM" at bounding box center [415, 98] width 175 height 9
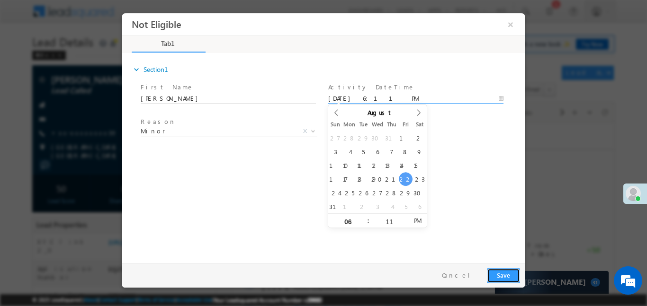
click at [509, 274] on button "Save" at bounding box center [503, 275] width 33 height 15
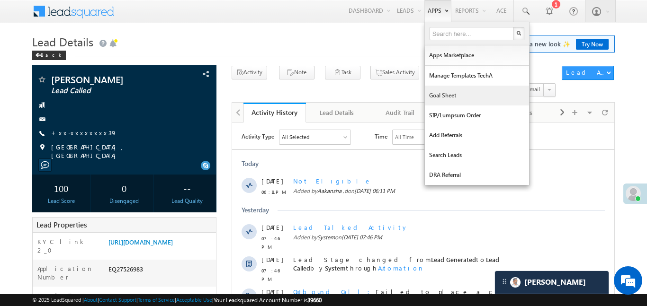
click at [454, 100] on link "Goal Sheet" at bounding box center [477, 96] width 104 height 20
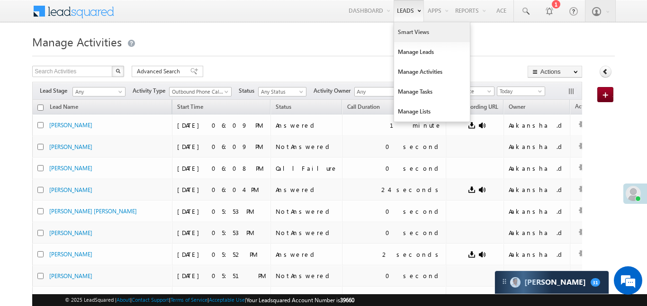
click at [409, 38] on link "Smart Views" at bounding box center [432, 32] width 76 height 20
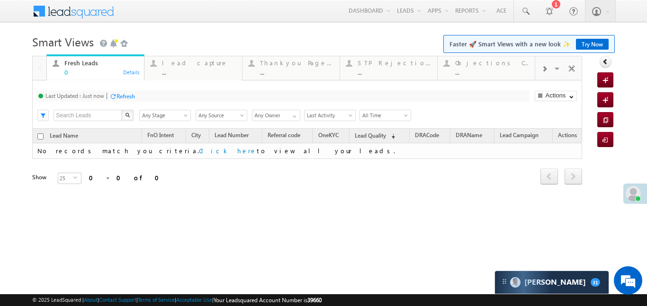
click at [547, 75] on div at bounding box center [544, 68] width 18 height 21
click at [494, 71] on div "..." at bounding box center [492, 72] width 74 height 7
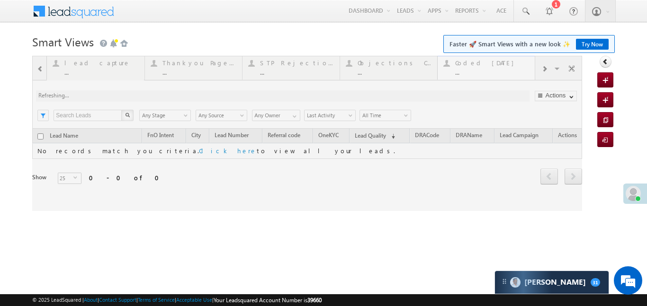
click at [494, 71] on div at bounding box center [307, 133] width 550 height 155
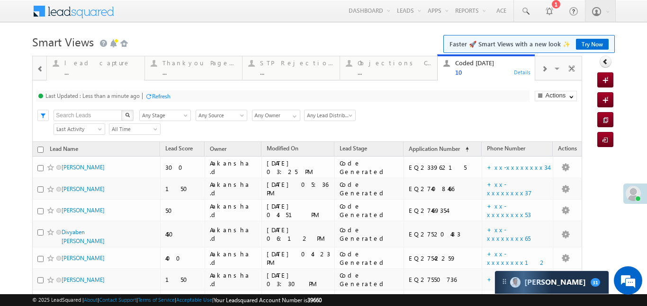
click at [42, 68] on span at bounding box center [40, 69] width 7 height 8
click at [42, 68] on div at bounding box center [40, 67] width 14 height 23
click at [91, 70] on div "0" at bounding box center [101, 72] width 74 height 7
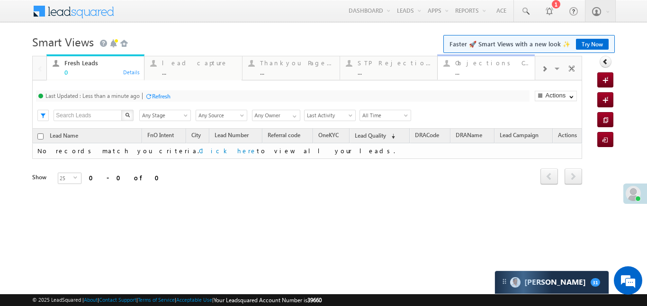
click at [531, 72] on div "Objections Cases ... Details" at bounding box center [486, 66] width 95 height 18
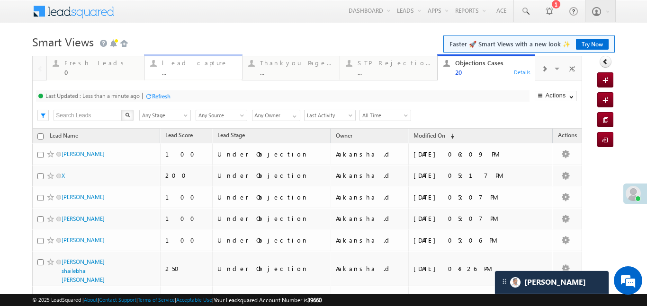
click at [193, 58] on div "lead capture ..." at bounding box center [199, 66] width 74 height 18
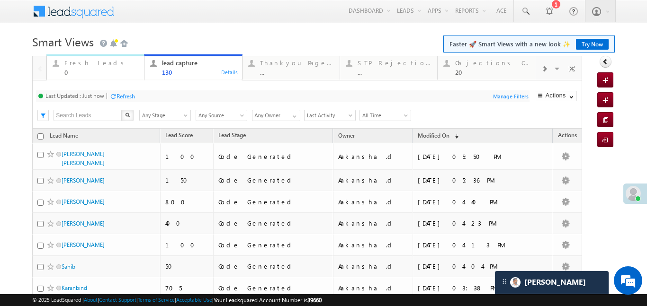
click at [93, 72] on div "0" at bounding box center [101, 72] width 74 height 7
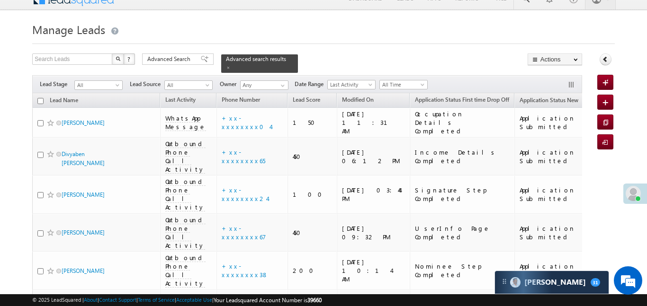
scroll to position [374, 0]
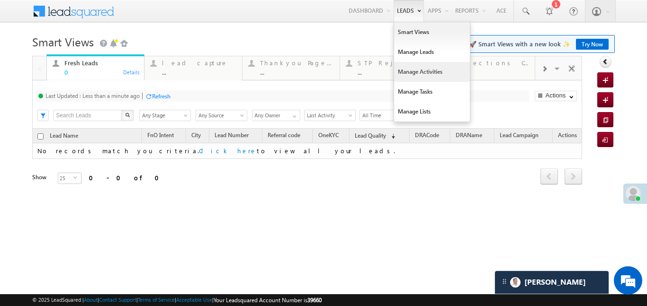
click at [424, 70] on link "Manage Activities" at bounding box center [432, 72] width 76 height 20
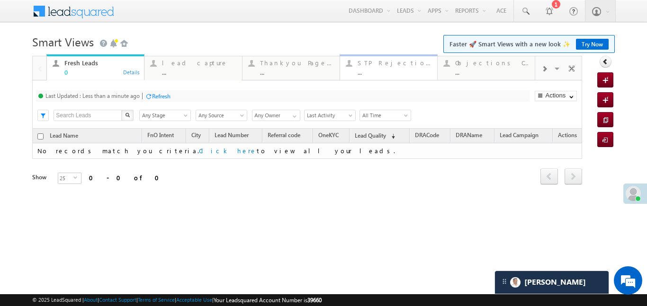
drag, startPoint x: 424, startPoint y: 70, endPoint x: 374, endPoint y: 59, distance: 51.0
click at [0, 0] on link "Manage Activities" at bounding box center [0, 0] width 0 height 0
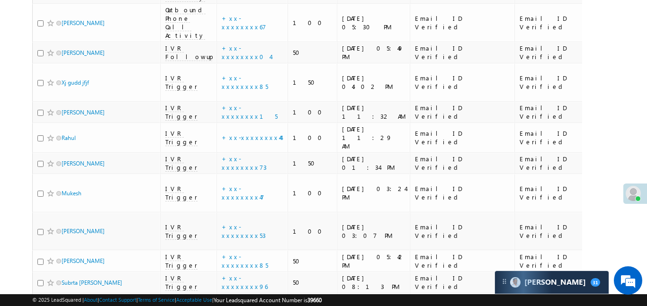
scroll to position [5257, 0]
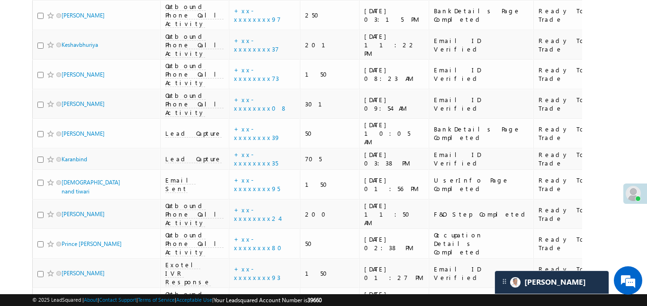
scroll to position [5079, 0]
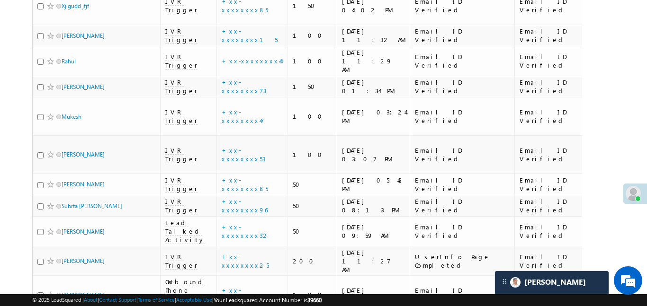
scroll to position [126, 0]
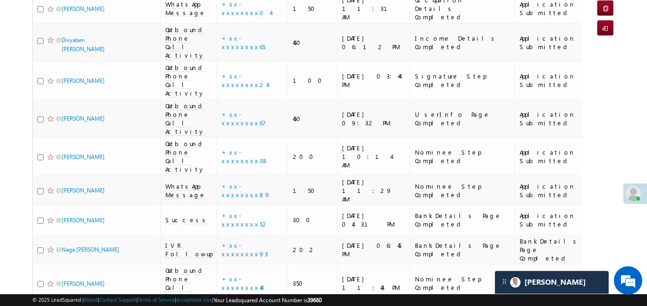
click at [39, 281] on input "checkbox" at bounding box center [40, 284] width 6 height 6
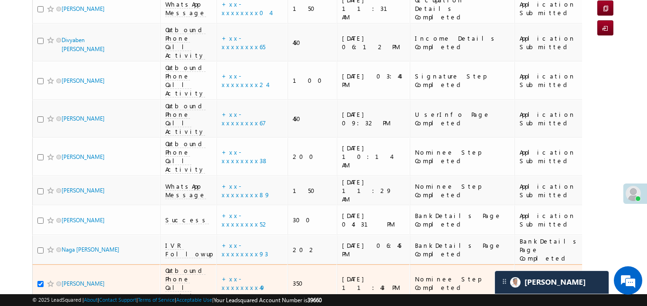
scroll to position [189, 0]
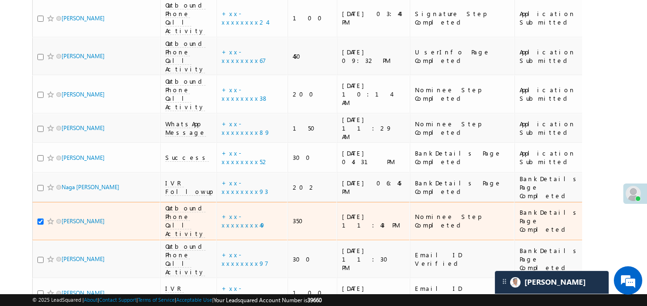
click at [40, 219] on input "checkbox" at bounding box center [40, 222] width 6 height 6
checkbox input "true"
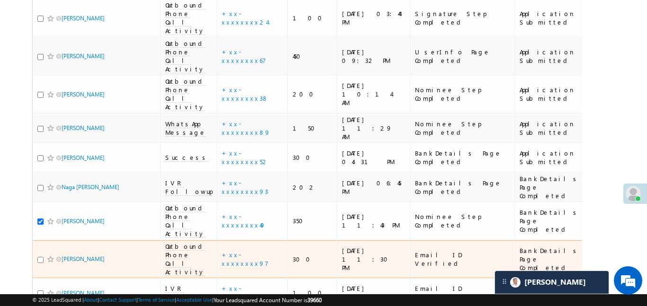
click at [40, 257] on input "checkbox" at bounding box center [40, 260] width 6 height 6
checkbox input "true"
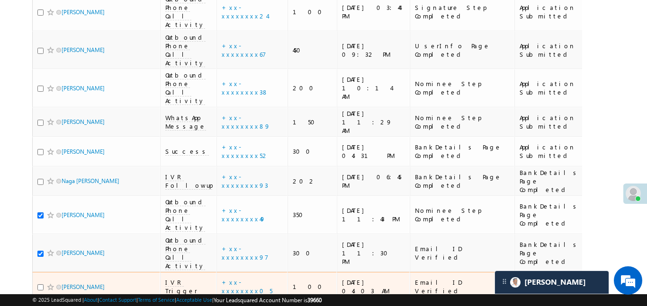
scroll to position [231, 0]
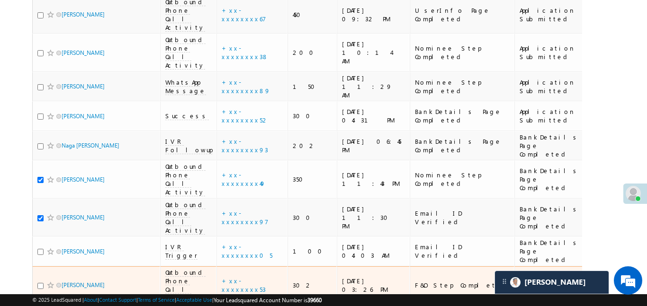
click at [44, 281] on div at bounding box center [51, 285] width 29 height 9
click at [42, 283] on input "checkbox" at bounding box center [40, 286] width 6 height 6
checkbox input "true"
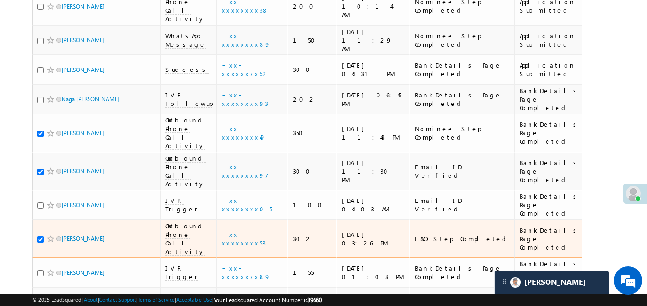
scroll to position [284, 0]
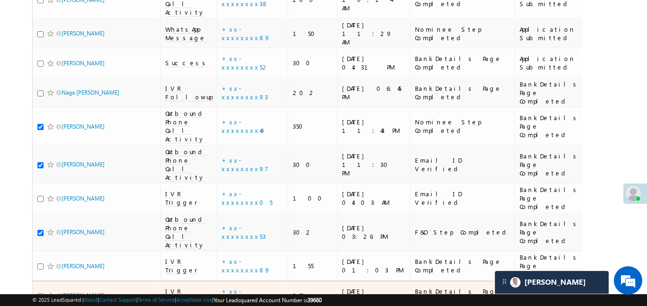
click at [42, 294] on input "checkbox" at bounding box center [40, 297] width 6 height 6
checkbox input "true"
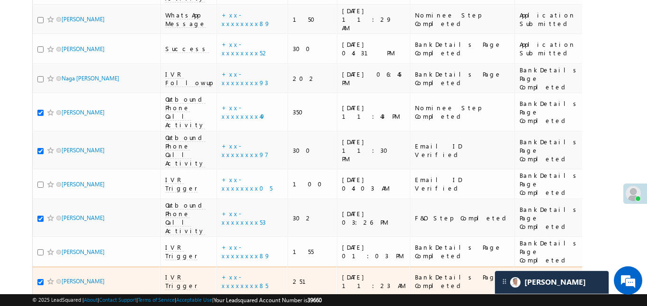
scroll to position [299, 0]
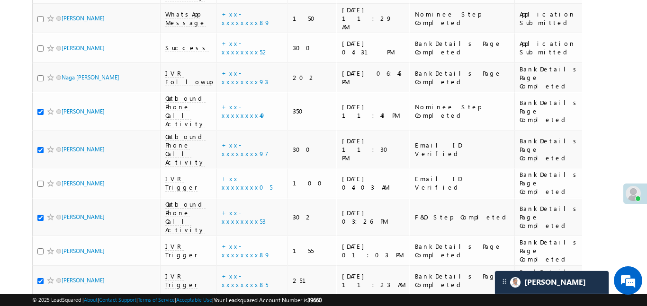
click at [39, 306] on input "checkbox" at bounding box center [40, 311] width 6 height 6
checkbox input "true"
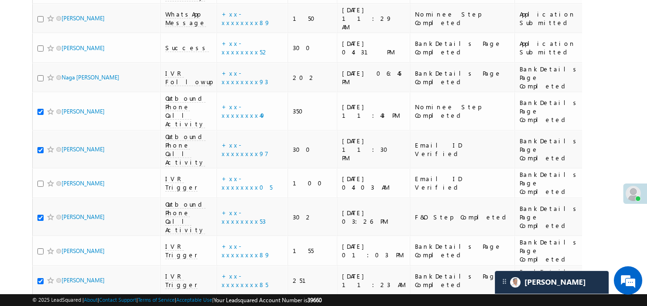
checkbox input "true"
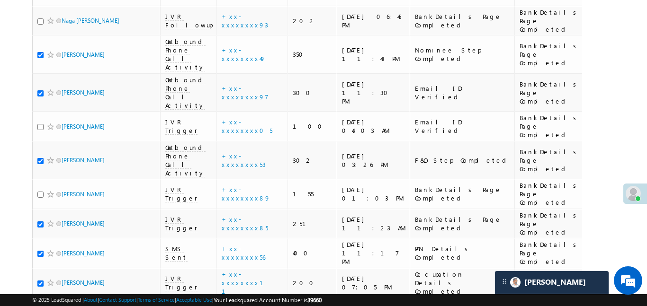
scroll to position [368, 0]
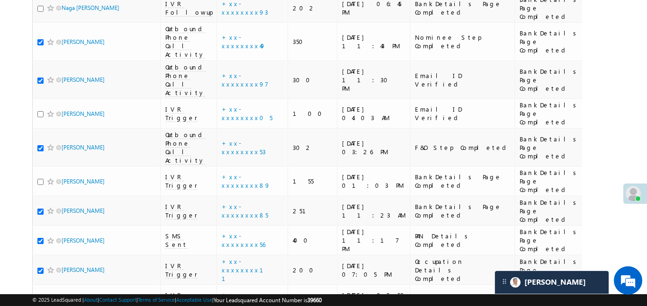
checkbox input "true"
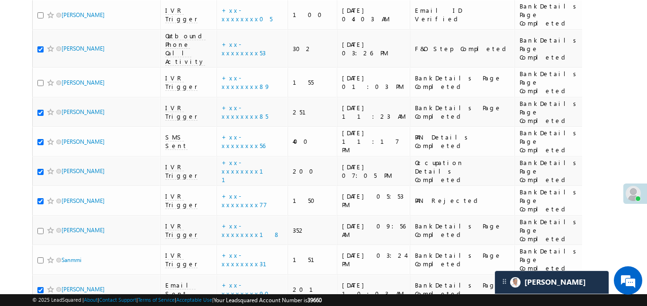
checkbox input "true"
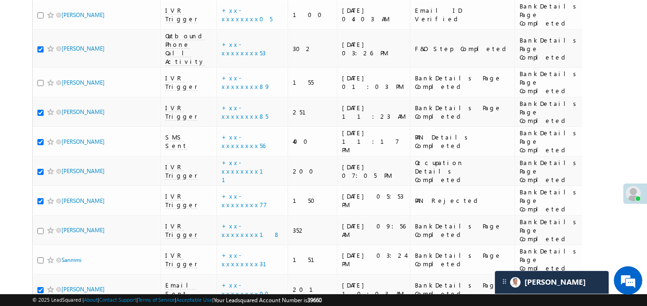
checkbox input "true"
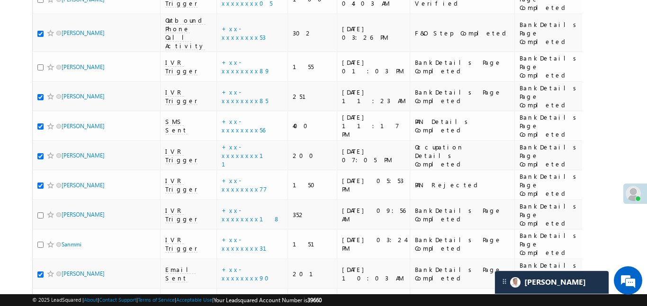
scroll to position [564, 0]
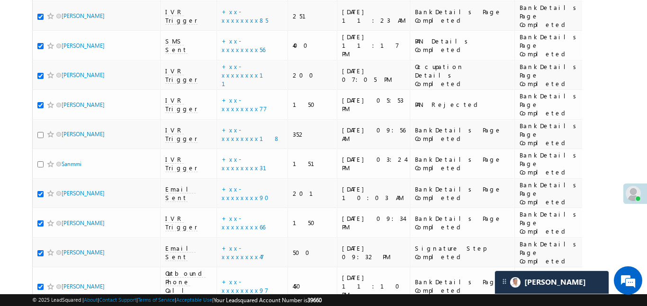
checkbox input "true"
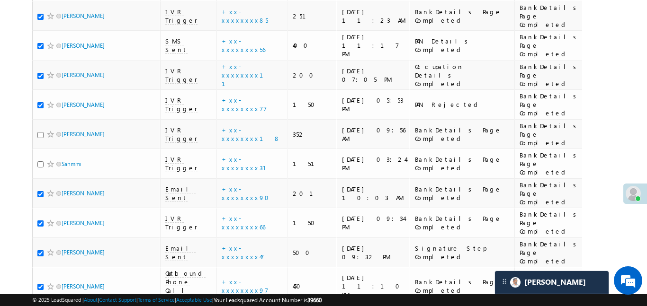
checkbox input "true"
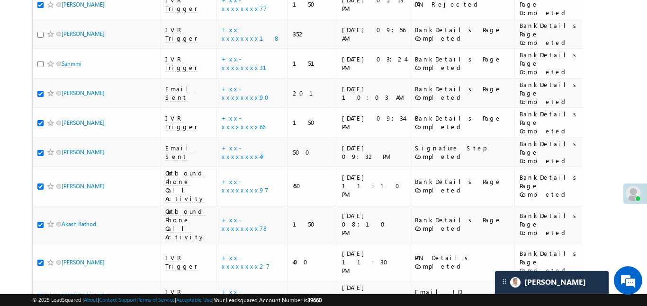
scroll to position [676, 0]
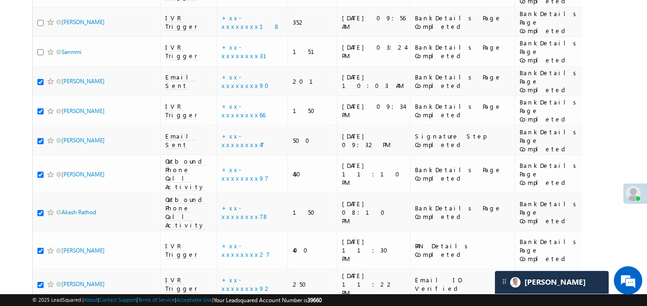
checkbox input "false"
checkbox input "true"
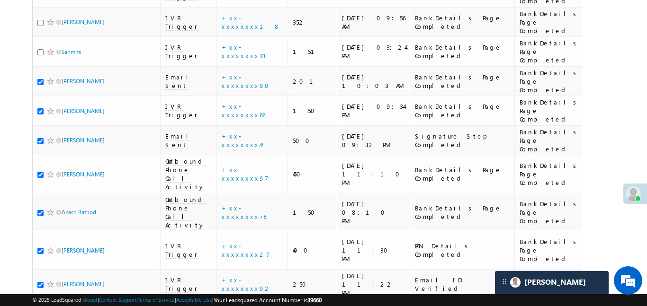
checkbox input "true"
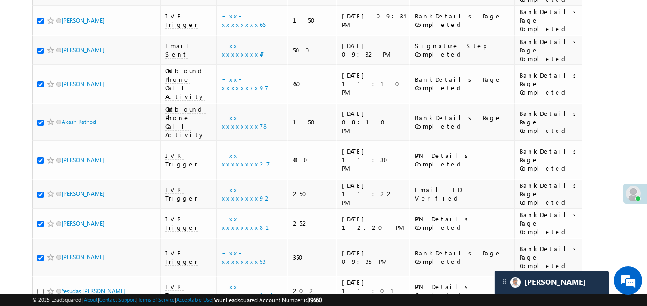
scroll to position [768, 0]
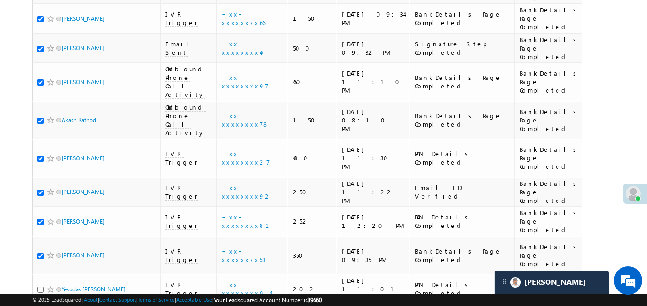
checkbox input "true"
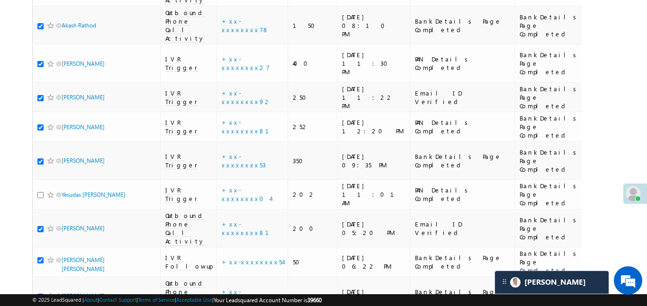
scroll to position [864, 0]
checkbox input "true"
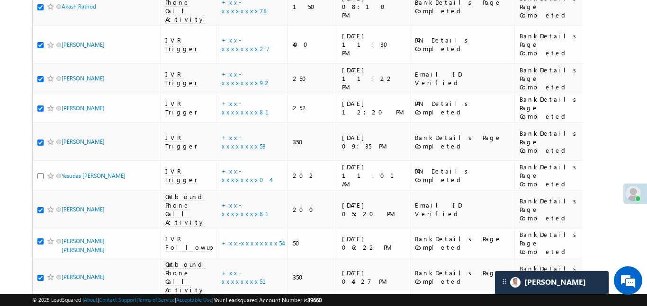
scroll to position [903, 0]
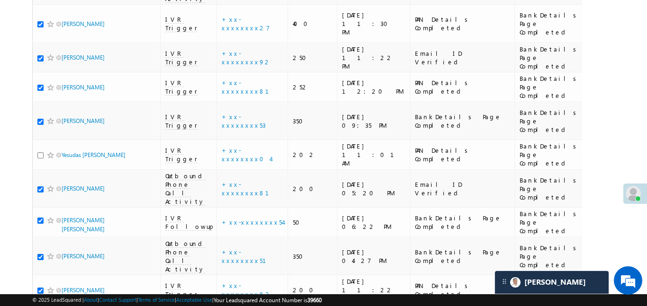
checkbox input "true"
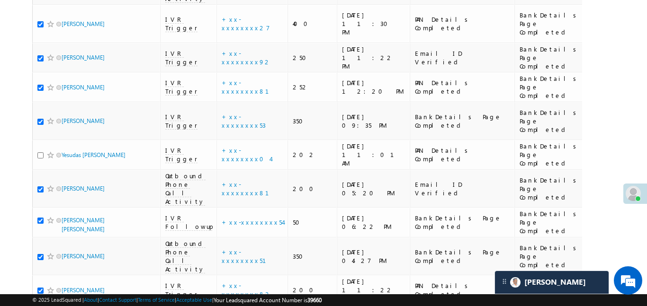
checkbox input "true"
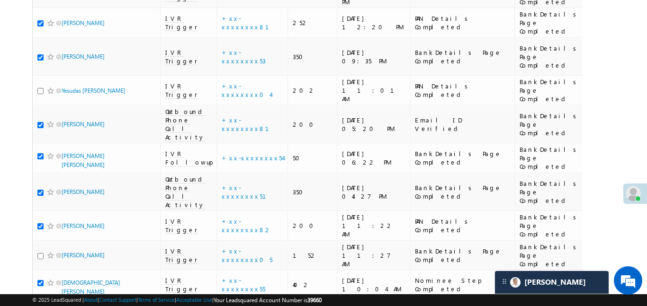
scroll to position [969, 0]
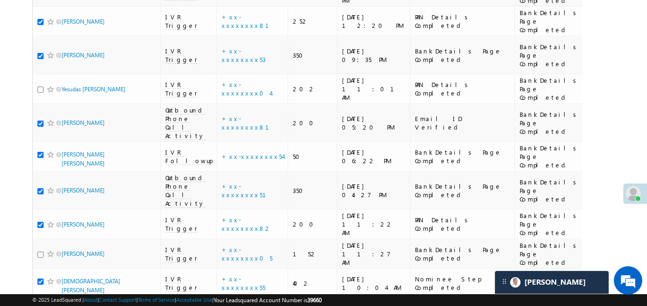
checkbox input "true"
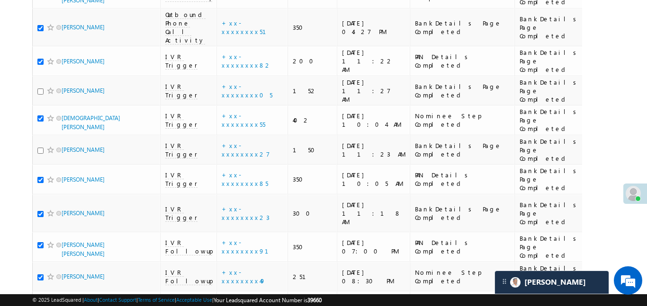
checkbox input "true"
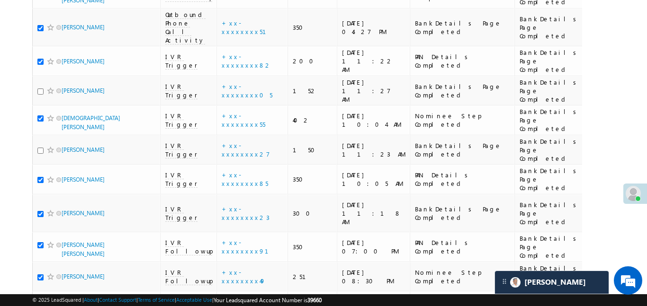
checkbox input "true"
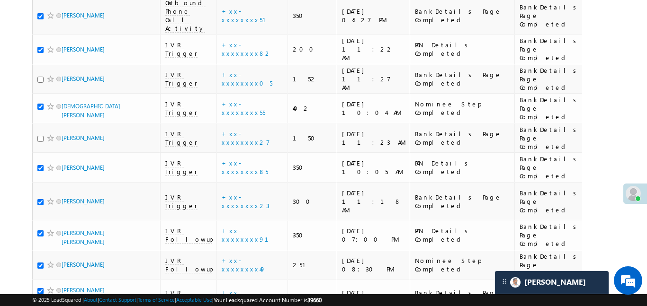
scroll to position [1147, 0]
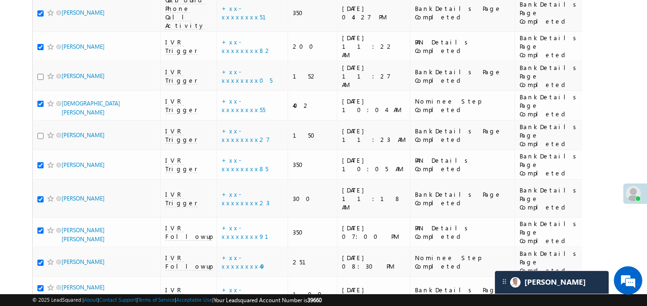
checkbox input "true"
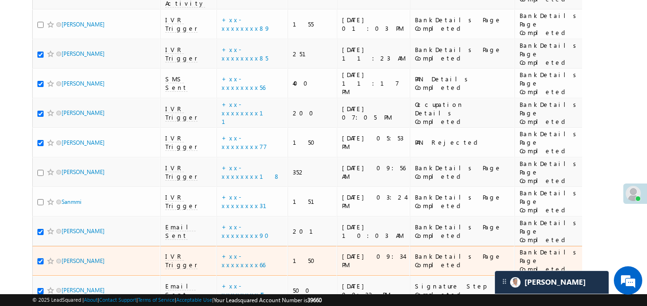
scroll to position [525, 0]
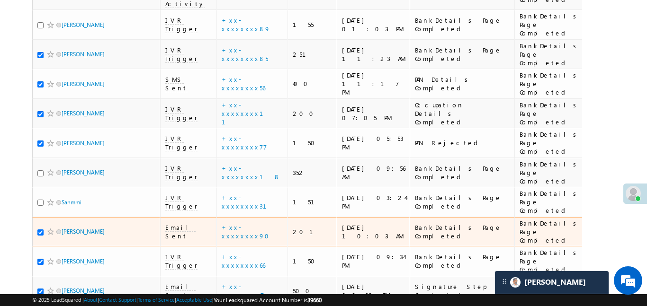
click at [41, 230] on input "checkbox" at bounding box center [40, 233] width 6 height 6
checkbox input "false"
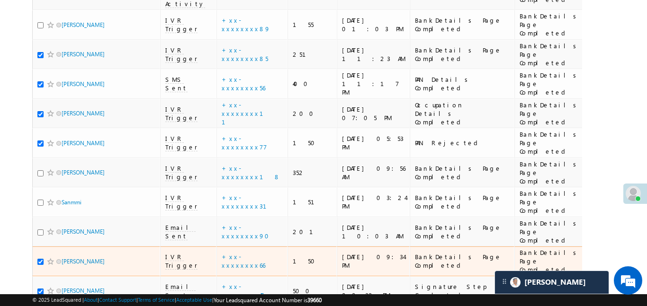
click at [37, 247] on td "[PERSON_NAME]" at bounding box center [96, 262] width 128 height 30
click at [39, 259] on input "checkbox" at bounding box center [40, 262] width 6 height 6
checkbox input "false"
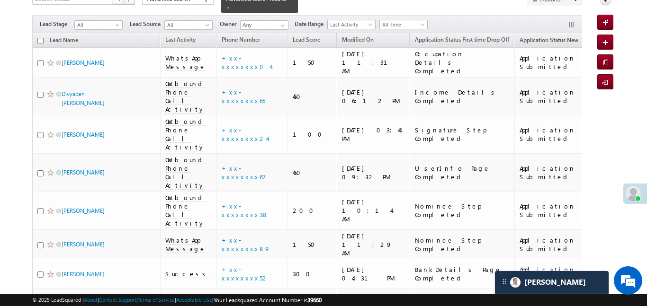
scroll to position [0, 0]
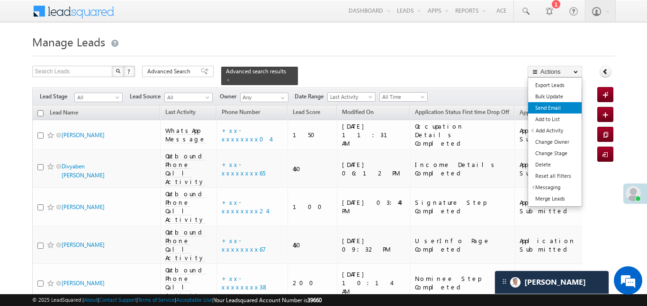
click at [546, 109] on ul "Export Leads Bulk Update Send Email Add to List Add Activity DRA Activation Suc…" at bounding box center [555, 142] width 54 height 130
click at [546, 109] on link "Send Email" at bounding box center [555, 107] width 54 height 11
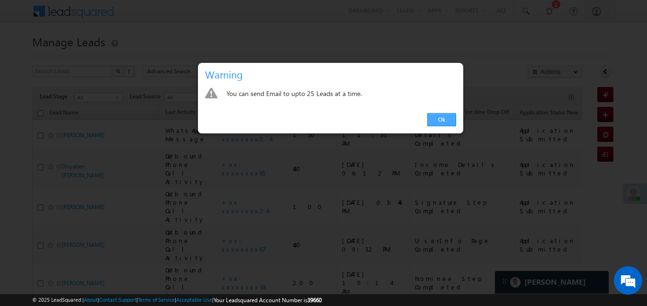
click at [443, 119] on link "Ok" at bounding box center [441, 119] width 29 height 13
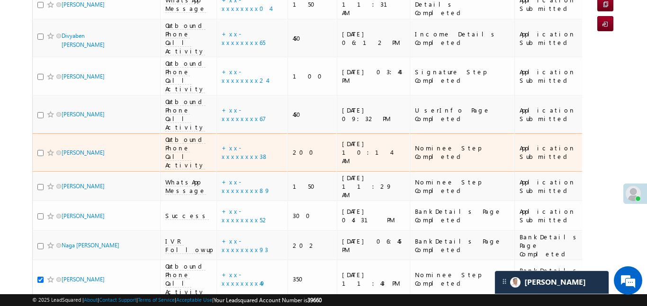
click at [42, 231] on td "Naga suresh basa" at bounding box center [96, 246] width 128 height 30
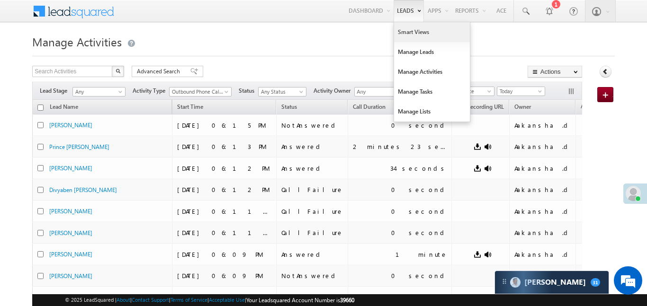
click at [409, 34] on link "Smart Views" at bounding box center [432, 32] width 76 height 20
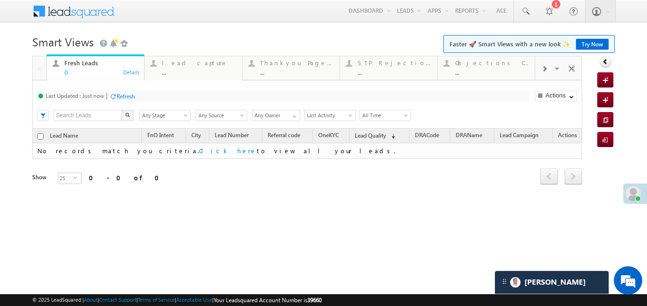
click at [539, 67] on div at bounding box center [544, 68] width 18 height 21
click at [468, 66] on div "Coded [DATE]" at bounding box center [492, 63] width 74 height 8
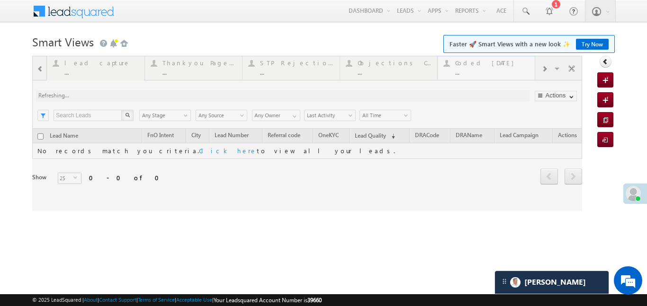
click at [468, 66] on div at bounding box center [307, 133] width 550 height 155
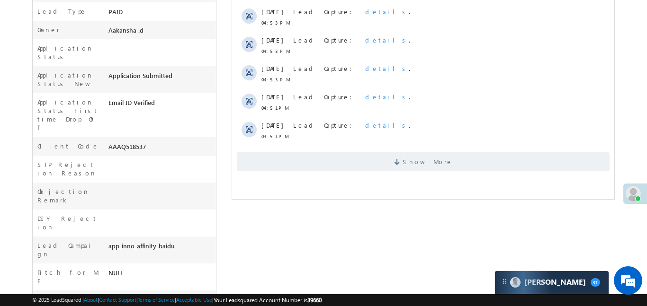
scroll to position [313, 0]
click at [389, 161] on span "Show More" at bounding box center [422, 160] width 373 height 19
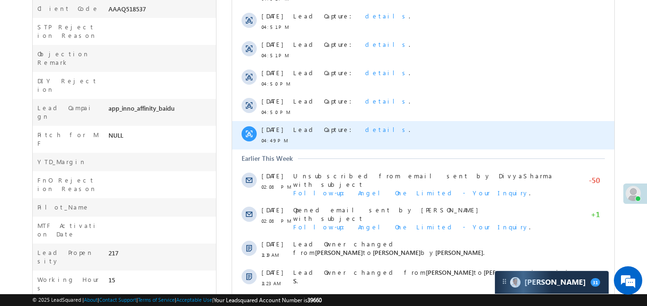
scroll to position [523, 0]
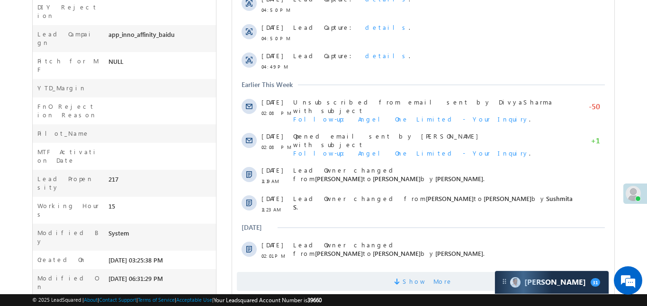
click at [392, 275] on span "Show More" at bounding box center [422, 281] width 373 height 19
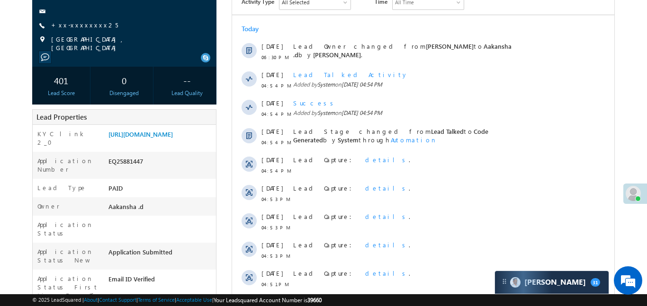
scroll to position [0, 0]
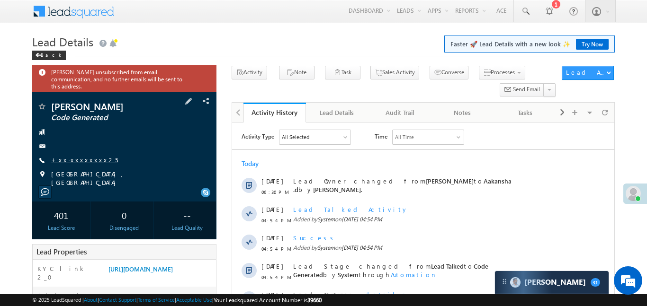
click at [89, 156] on link "+xx-xxxxxxxx25" at bounding box center [84, 160] width 67 height 8
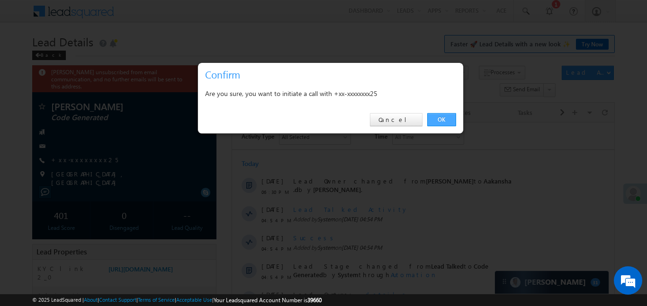
drag, startPoint x: 441, startPoint y: 116, endPoint x: 262, endPoint y: 122, distance: 179.2
click at [441, 116] on link "OK" at bounding box center [441, 119] width 29 height 13
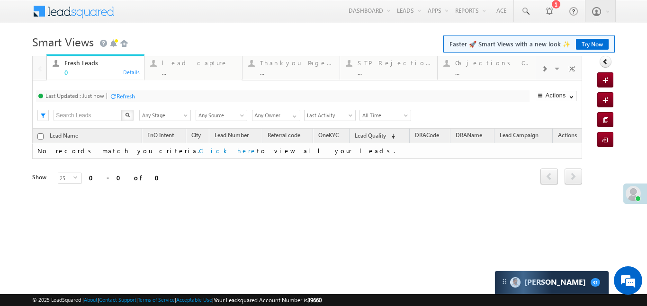
click at [546, 70] on span at bounding box center [544, 69] width 6 height 8
click at [495, 70] on div "..." at bounding box center [492, 72] width 74 height 7
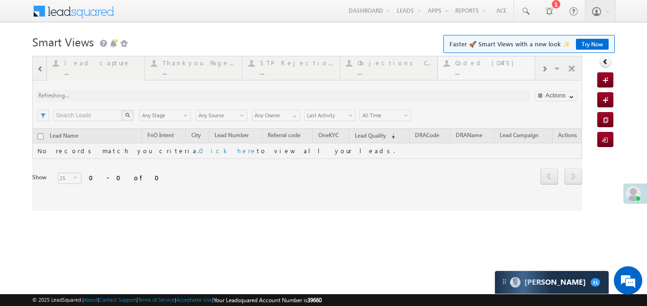
click at [495, 70] on div at bounding box center [307, 133] width 550 height 155
click at [494, 70] on div at bounding box center [307, 133] width 550 height 155
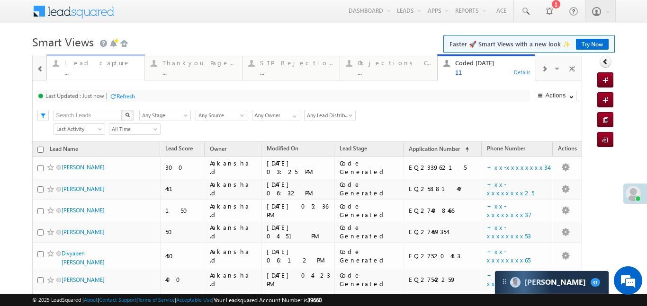
click at [104, 63] on div "lead capture" at bounding box center [101, 63] width 74 height 8
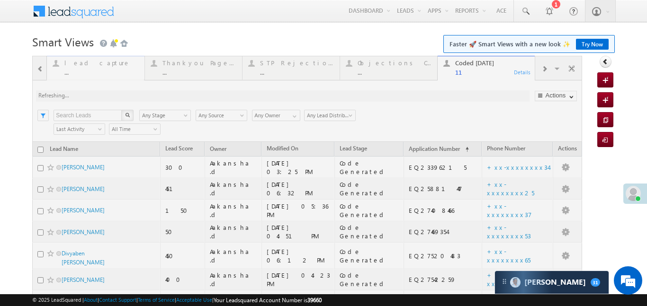
click at [104, 63] on div at bounding box center [307, 256] width 550 height 400
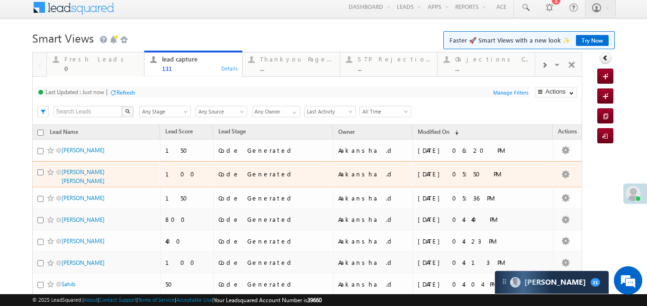
scroll to position [5, 0]
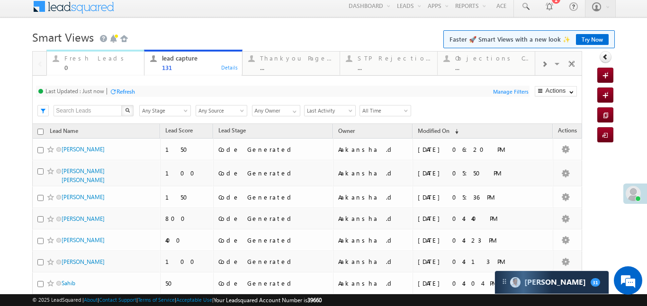
click at [70, 61] on div "Fresh Leads" at bounding box center [101, 58] width 74 height 8
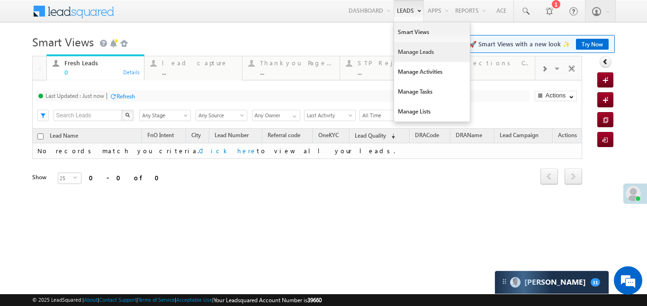
click at [412, 54] on link "Manage Leads" at bounding box center [432, 52] width 76 height 20
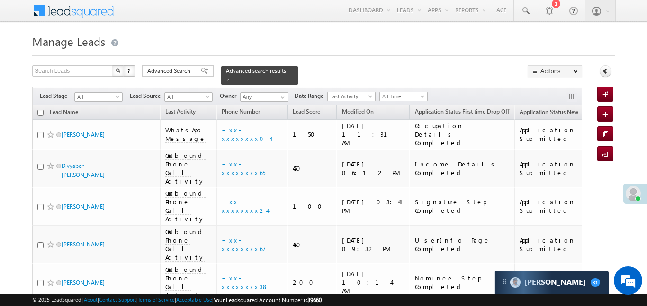
scroll to position [1141, 0]
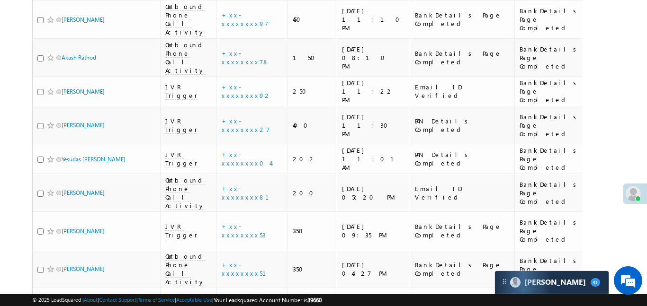
drag, startPoint x: 638, startPoint y: 55, endPoint x: 634, endPoint y: 47, distance: 8.9
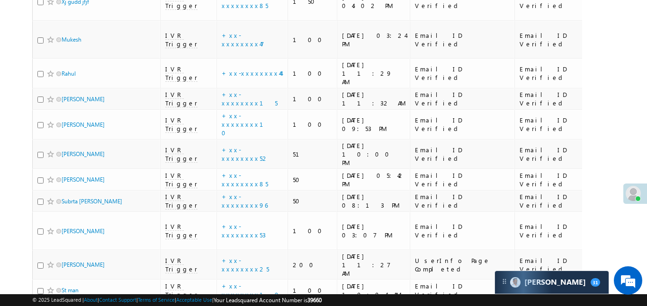
scroll to position [5282, 0]
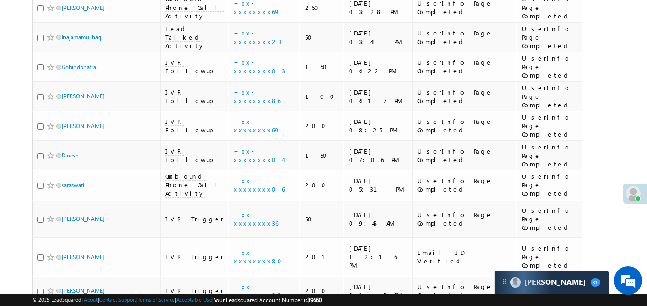
scroll to position [5321, 0]
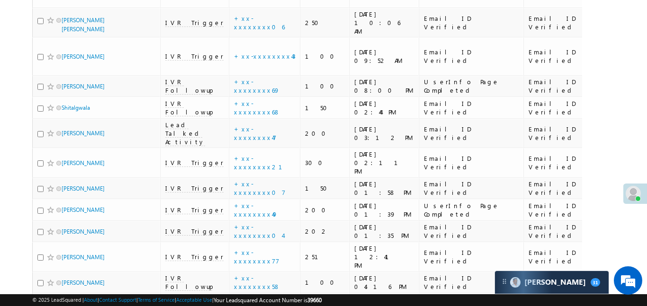
scroll to position [0, 0]
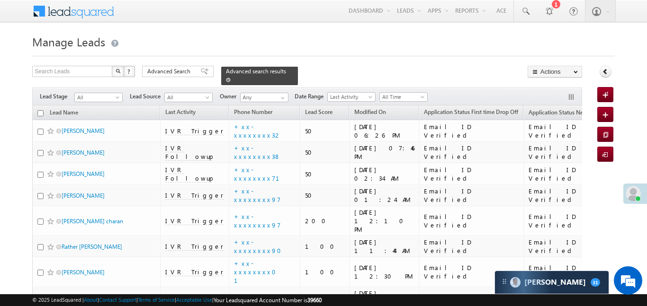
click at [231, 78] on span at bounding box center [228, 80] width 5 height 5
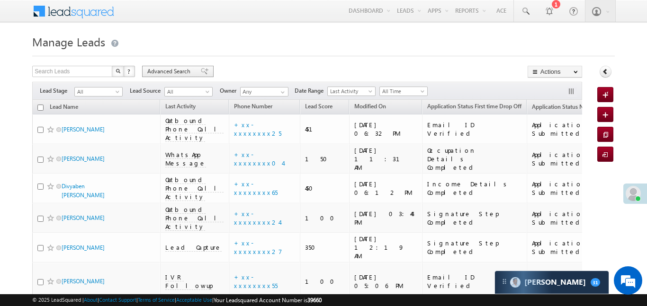
click at [201, 71] on span at bounding box center [205, 71] width 8 height 7
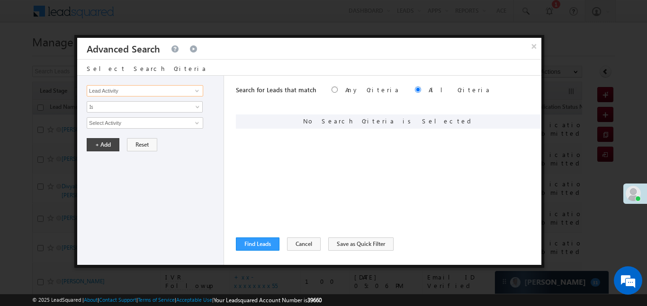
click at [152, 90] on input "Lead Activity" at bounding box center [145, 90] width 117 height 11
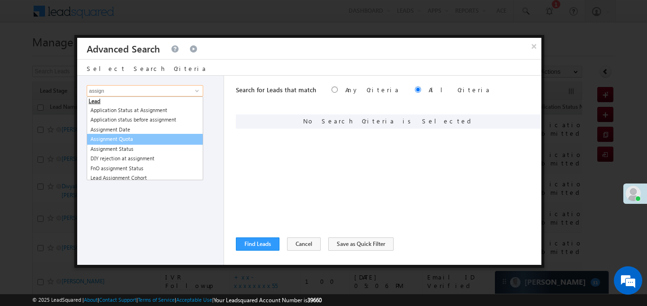
click at [114, 133] on link "Assignment Date" at bounding box center [145, 130] width 116 height 10
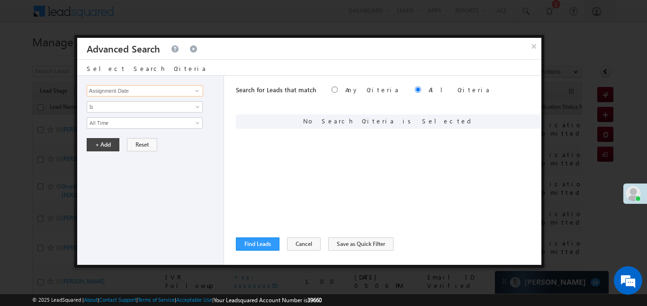
type input "Assignment Date"
click at [111, 125] on span "All Time" at bounding box center [138, 123] width 103 height 9
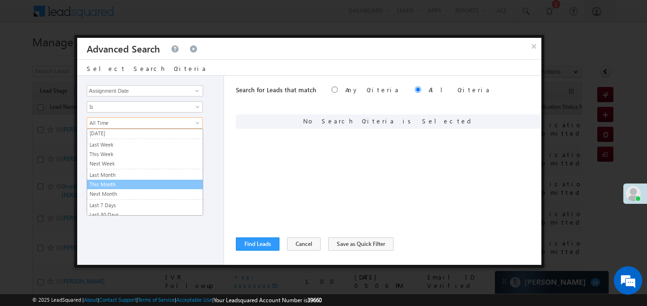
scroll to position [41, 0]
click at [113, 185] on link "This Month" at bounding box center [145, 184] width 116 height 9
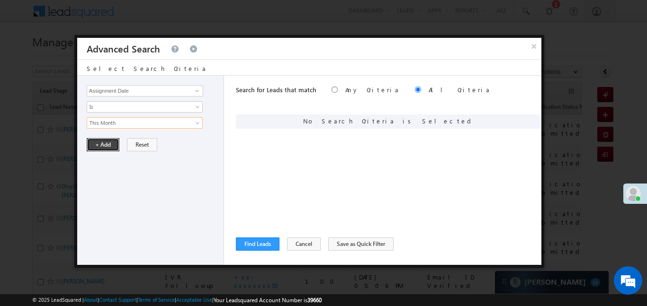
click at [102, 138] on button "+ Add" at bounding box center [103, 144] width 33 height 13
click at [97, 140] on button "+ Add" at bounding box center [103, 144] width 33 height 13
click at [263, 248] on button "Find Leads" at bounding box center [258, 244] width 44 height 13
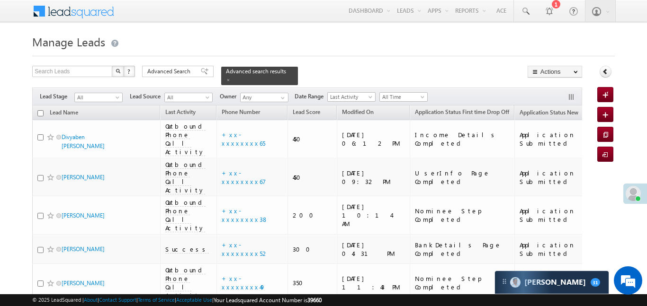
scroll to position [657, 0]
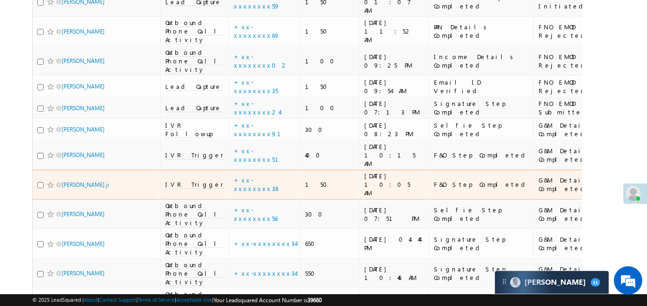
scroll to position [294, 0]
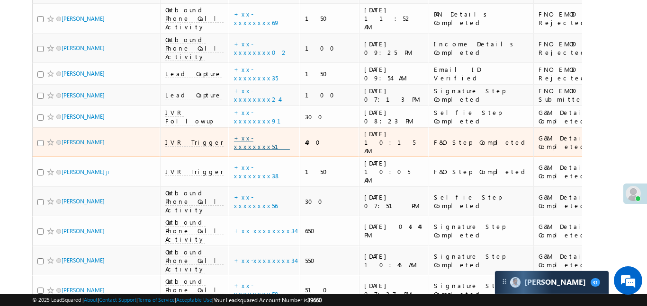
click at [234, 134] on link "+xx-xxxxxxxx51" at bounding box center [262, 142] width 56 height 17
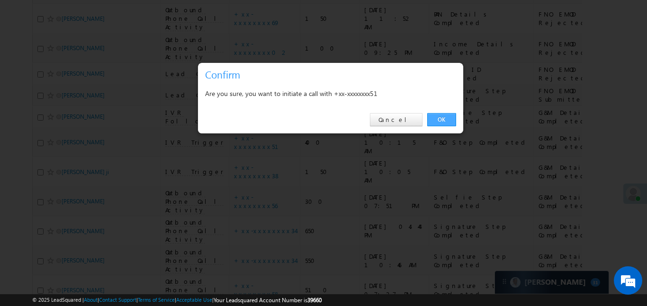
click at [447, 118] on link "OK" at bounding box center [441, 119] width 29 height 13
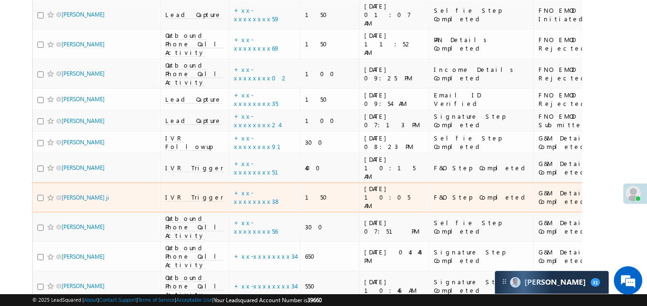
scroll to position [320, 0]
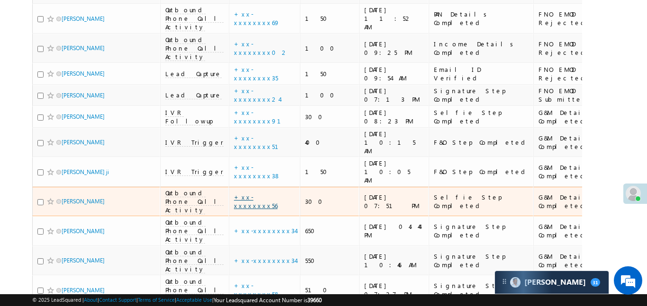
click at [242, 193] on link "+xx-xxxxxxxx56" at bounding box center [256, 201] width 44 height 17
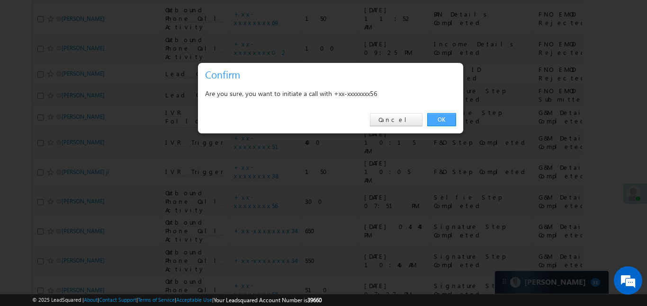
click at [446, 117] on link "OK" at bounding box center [441, 119] width 29 height 13
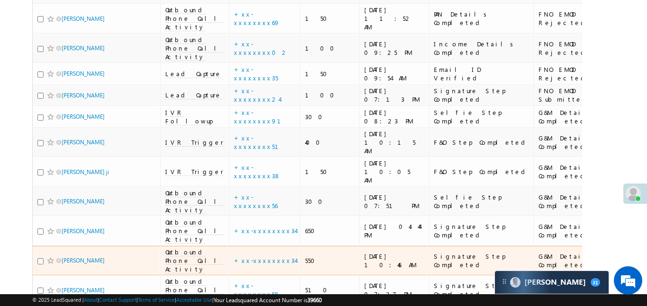
click at [243, 246] on td "+xx-xxxxxxxx34" at bounding box center [264, 261] width 71 height 30
click at [242, 257] on link "+xx-xxxxxxxx34" at bounding box center [265, 261] width 62 height 8
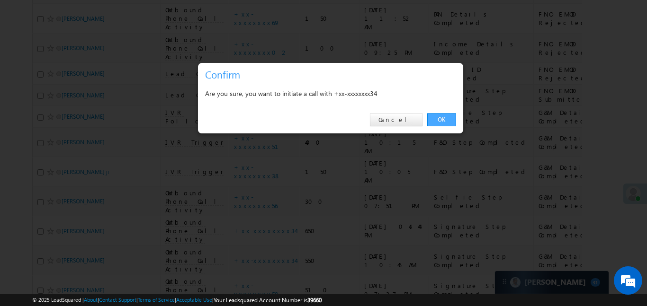
click at [439, 114] on link "OK" at bounding box center [441, 119] width 29 height 13
click at [234, 227] on link "+xx-xxxxxxxx34" at bounding box center [265, 231] width 62 height 8
click at [428, 118] on link "OK" at bounding box center [441, 119] width 29 height 13
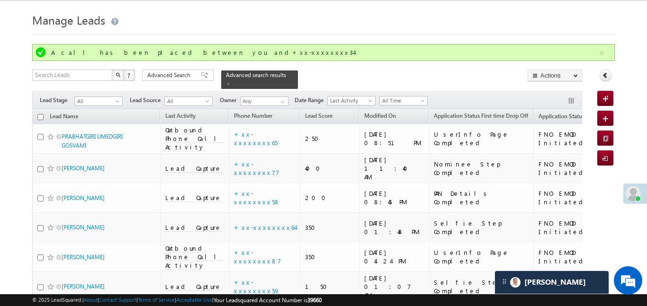
scroll to position [0, 0]
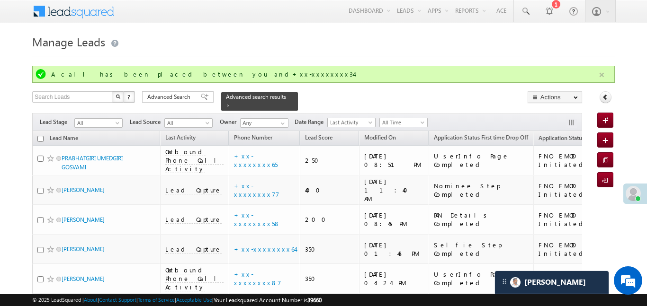
click at [600, 74] on button "button" at bounding box center [602, 75] width 12 height 12
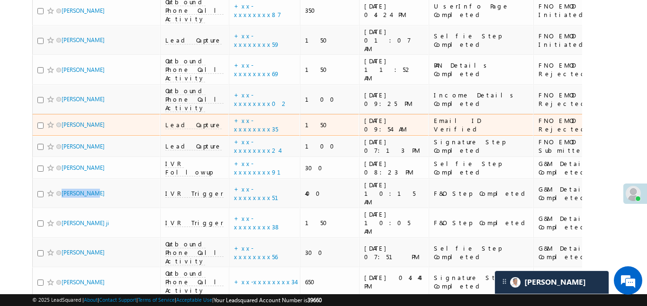
scroll to position [244, 0]
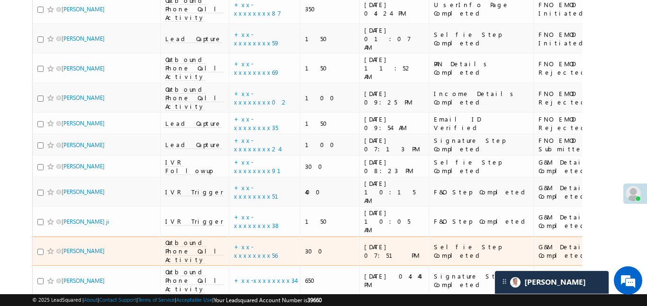
scroll to position [259, 0]
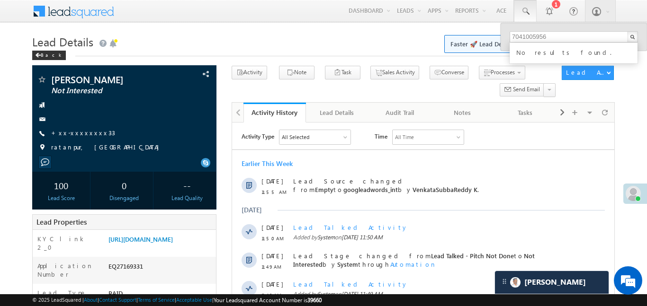
type input "7041005956"
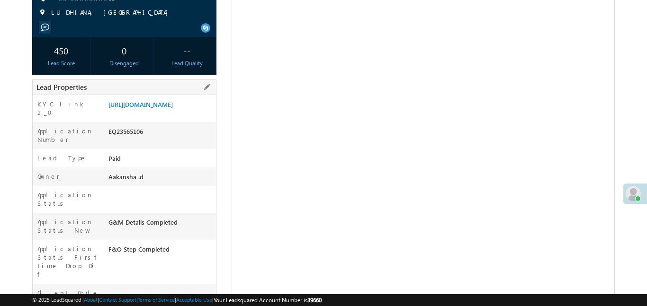
click at [183, 90] on div "Lead Properties" at bounding box center [124, 88] width 184 height 16
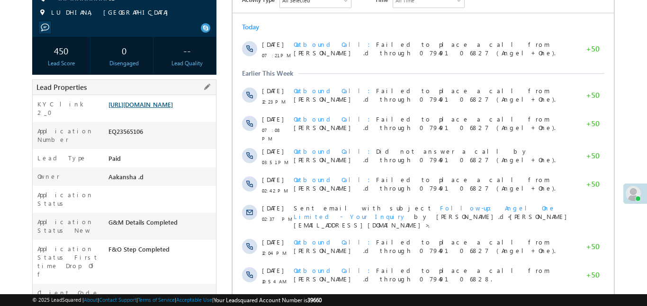
click at [173, 108] on link "[URL][DOMAIN_NAME]" at bounding box center [140, 104] width 64 height 8
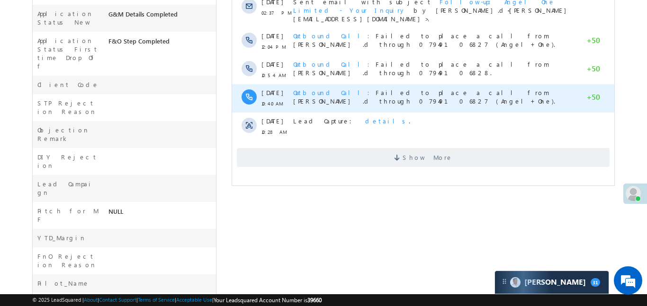
scroll to position [400, 0]
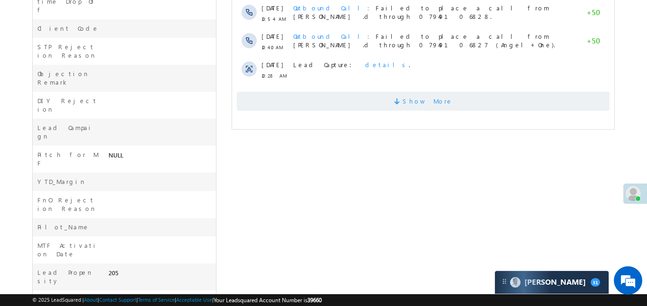
click at [330, 97] on span "Show More" at bounding box center [422, 101] width 373 height 19
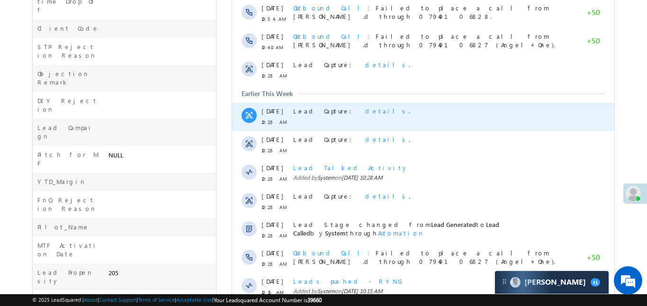
scroll to position [537, 0]
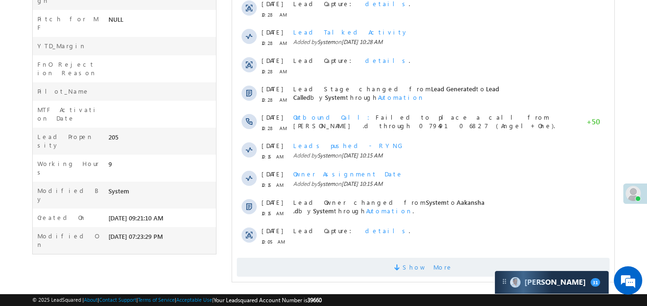
click at [383, 258] on span "Show More" at bounding box center [422, 267] width 373 height 19
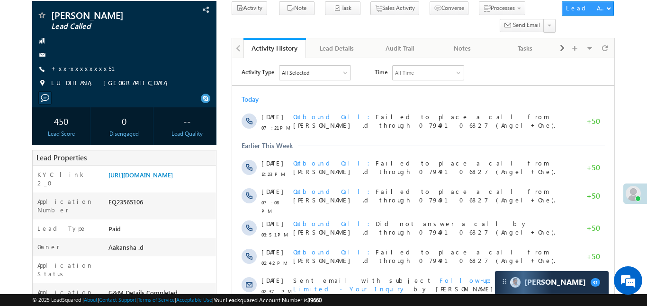
scroll to position [36, 0]
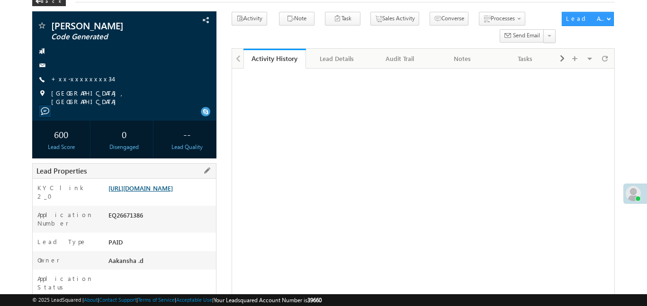
scroll to position [66, 0]
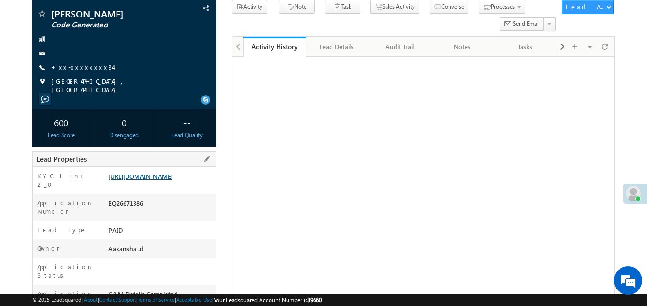
click at [173, 180] on link "[URL][DOMAIN_NAME]" at bounding box center [140, 176] width 64 height 8
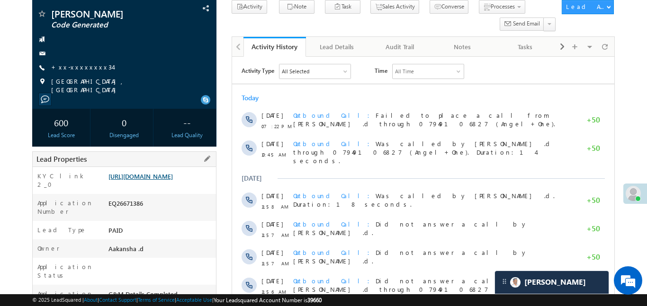
scroll to position [0, 0]
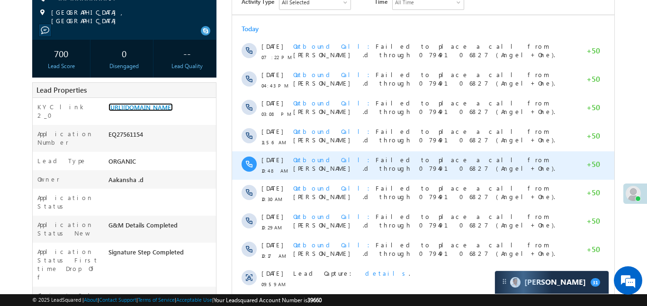
scroll to position [263, 0]
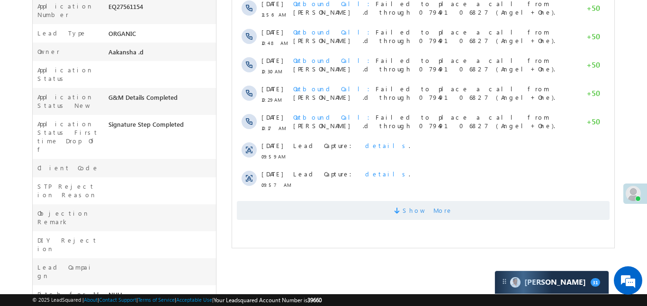
click at [402, 208] on span at bounding box center [398, 212] width 9 height 9
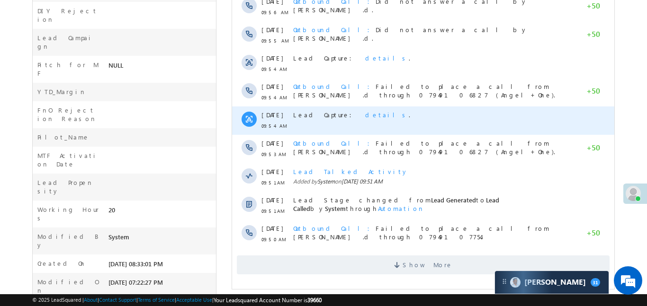
scroll to position [501, 0]
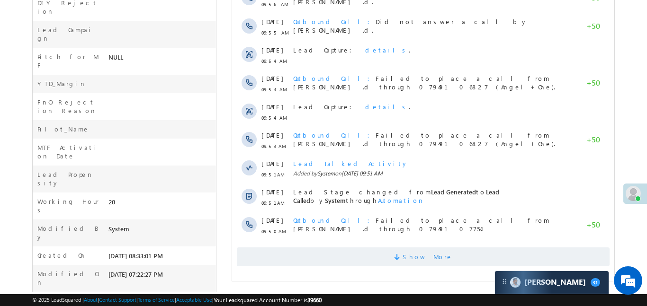
click at [425, 259] on span "Show More" at bounding box center [427, 257] width 50 height 19
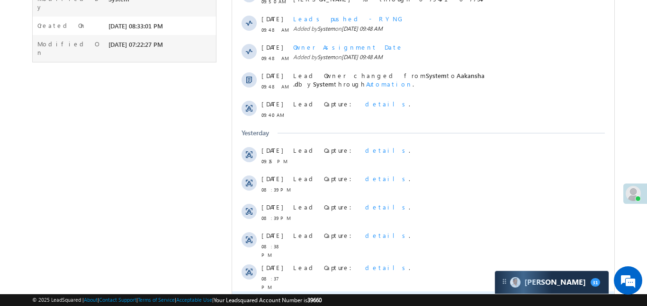
scroll to position [803, 0]
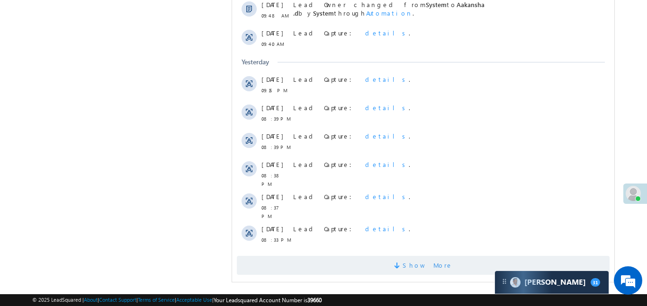
click at [393, 261] on span "Show More" at bounding box center [422, 265] width 373 height 19
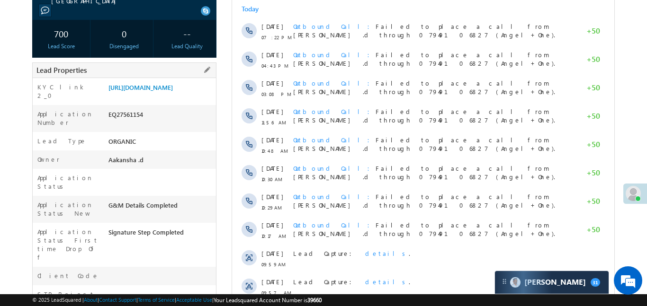
scroll to position [47, 0]
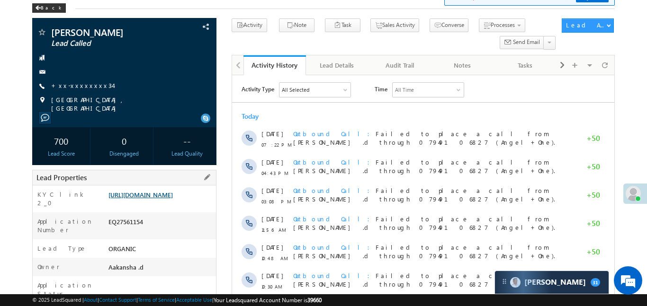
click at [173, 196] on link "[URL][DOMAIN_NAME]" at bounding box center [140, 195] width 64 height 8
click at [171, 199] on link "[URL][DOMAIN_NAME]" at bounding box center [140, 195] width 64 height 8
click at [173, 198] on link "[URL][DOMAIN_NAME]" at bounding box center [140, 195] width 64 height 8
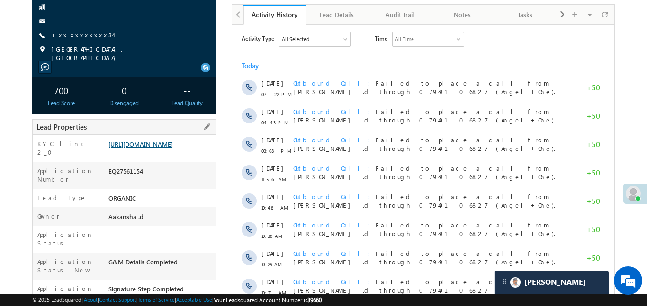
scroll to position [103, 0]
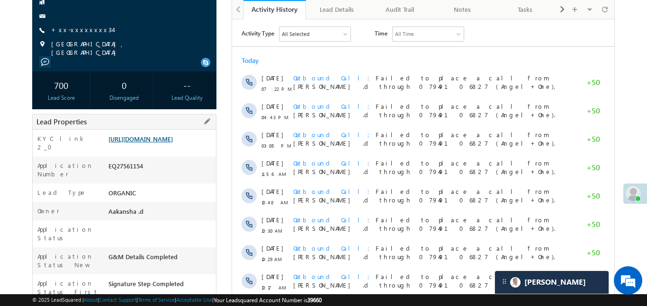
click at [172, 143] on link "[URL][DOMAIN_NAME]" at bounding box center [140, 139] width 64 height 8
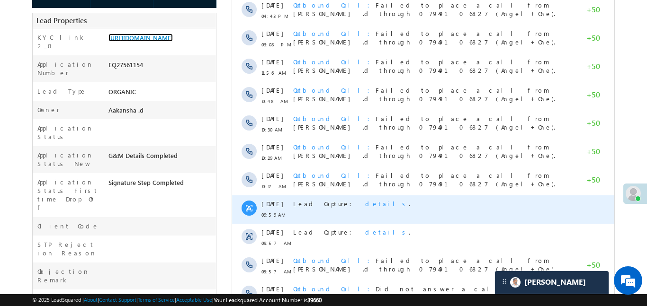
scroll to position [206, 0]
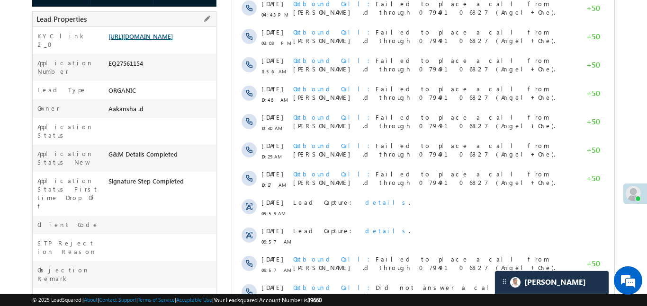
click at [167, 40] on link "[URL][DOMAIN_NAME]" at bounding box center [140, 36] width 64 height 8
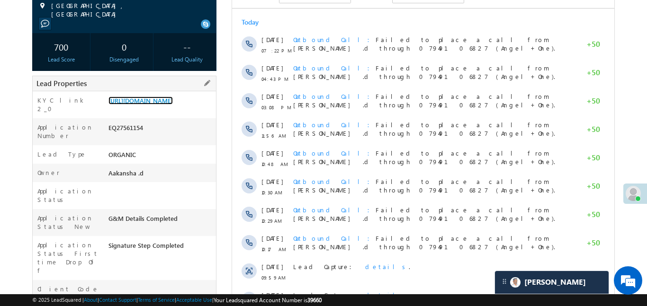
scroll to position [132, 0]
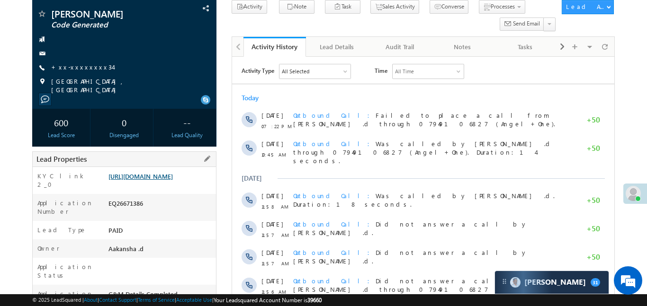
click at [149, 180] on link "[URL][DOMAIN_NAME]" at bounding box center [140, 176] width 64 height 8
click at [173, 180] on link "[URL][DOMAIN_NAME]" at bounding box center [140, 176] width 64 height 8
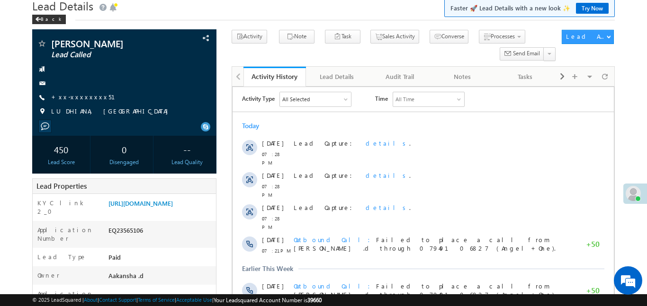
scroll to position [25, 0]
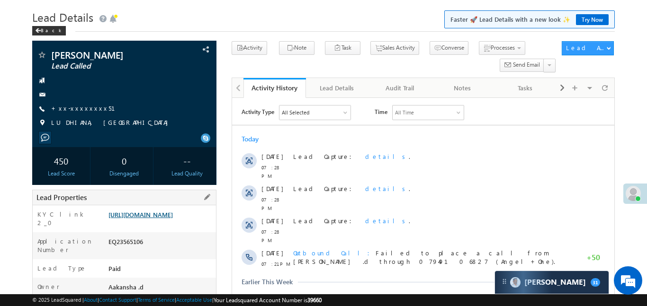
click at [173, 219] on link "[URL][DOMAIN_NAME]" at bounding box center [140, 215] width 64 height 8
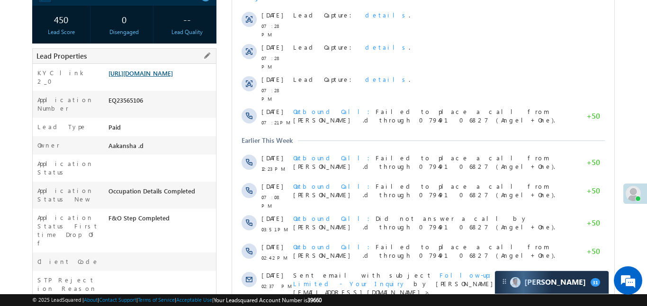
click at [173, 77] on link "[URL][DOMAIN_NAME]" at bounding box center [140, 73] width 64 height 8
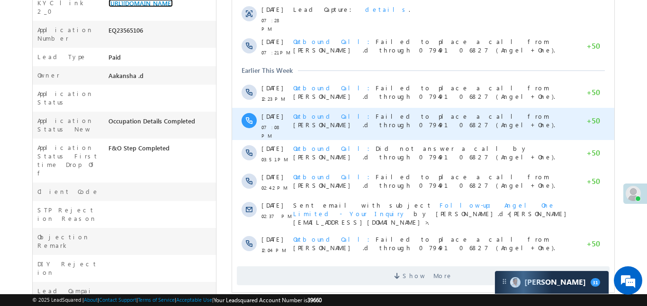
scroll to position [400, 0]
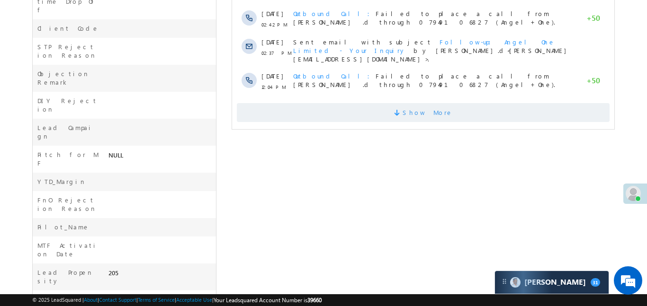
click at [402, 110] on span at bounding box center [398, 114] width 9 height 9
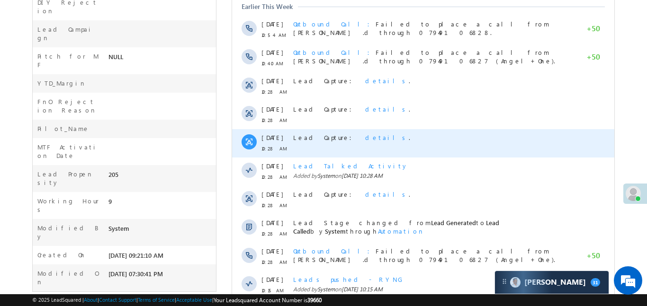
scroll to position [537, 0]
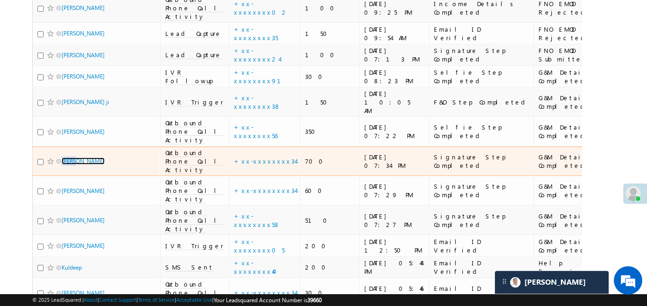
scroll to position [339, 0]
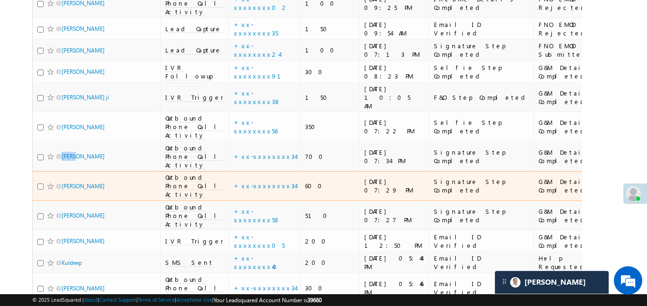
click at [129, 152] on div "[PERSON_NAME]" at bounding box center [96, 158] width 118 height 13
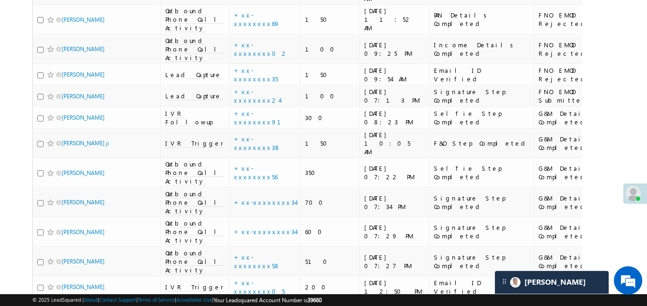
scroll to position [0, 0]
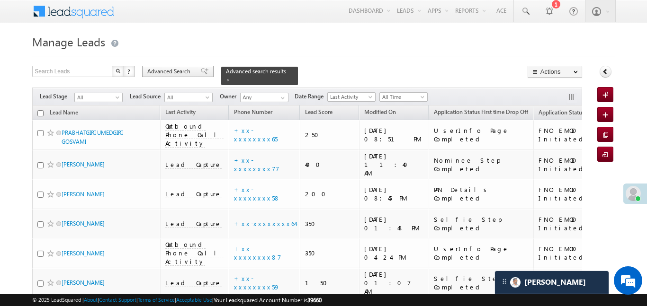
click at [172, 72] on span "Advanced Search" at bounding box center [170, 71] width 46 height 9
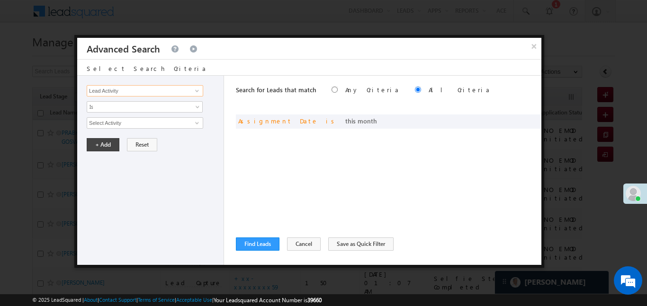
click at [149, 88] on input "Lead Activity" at bounding box center [145, 90] width 117 height 11
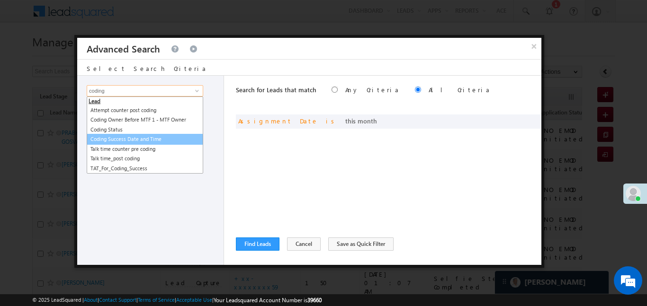
click at [134, 140] on link "Coding Success Date and Time" at bounding box center [145, 139] width 117 height 11
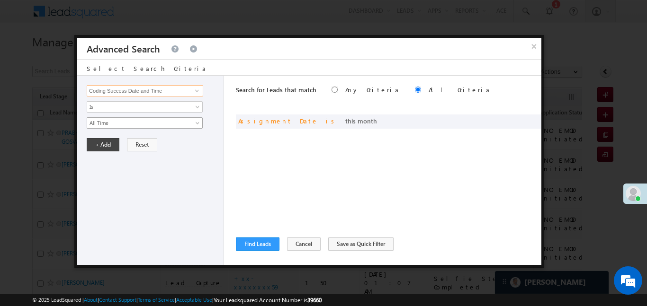
type input "Coding Success Date and Time"
click at [112, 119] on span "All Time" at bounding box center [138, 123] width 103 height 9
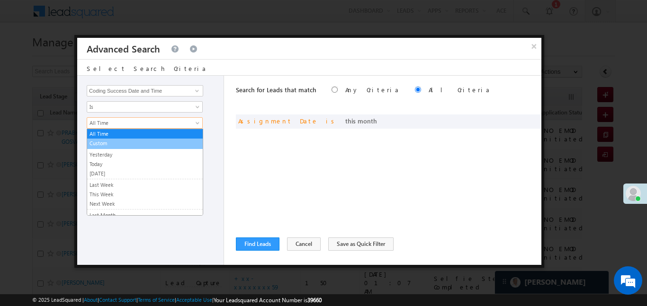
click at [113, 144] on link "Custom" at bounding box center [145, 143] width 116 height 9
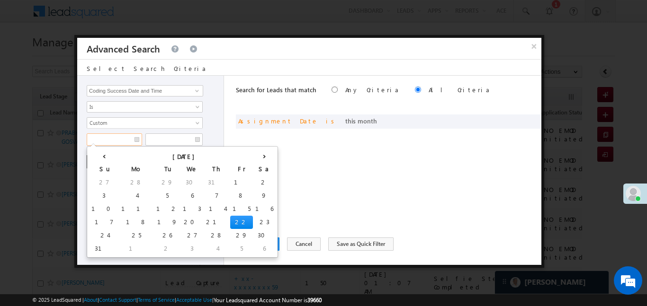
click at [111, 138] on input "text" at bounding box center [114, 140] width 55 height 12
click at [96, 224] on td "17" at bounding box center [104, 222] width 30 height 13
type input "17/08/25"
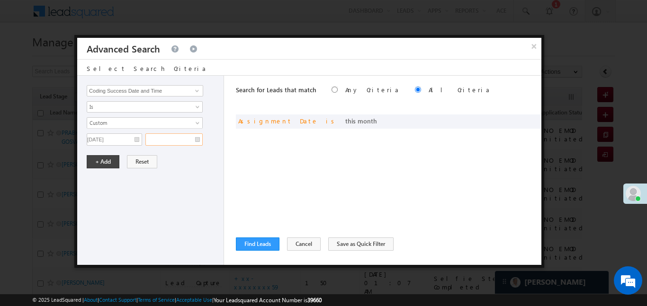
click at [186, 141] on input "text" at bounding box center [173, 140] width 57 height 12
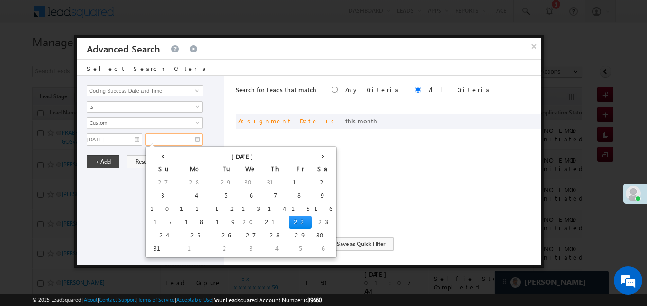
click at [289, 218] on td "22" at bounding box center [300, 222] width 23 height 13
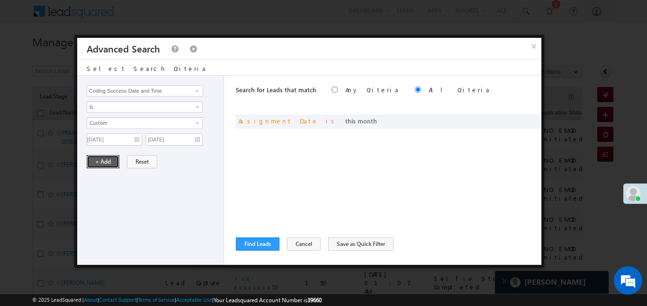
click at [102, 164] on button "+ Add" at bounding box center [103, 161] width 33 height 13
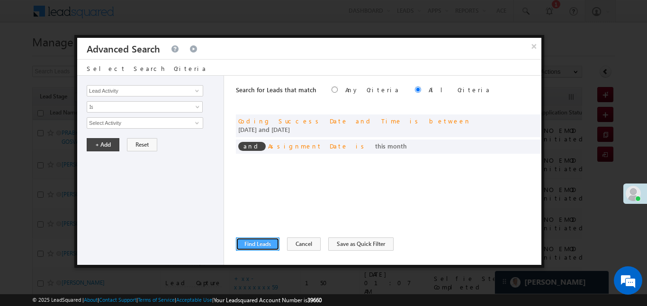
click at [268, 247] on button "Find Leads" at bounding box center [258, 244] width 44 height 13
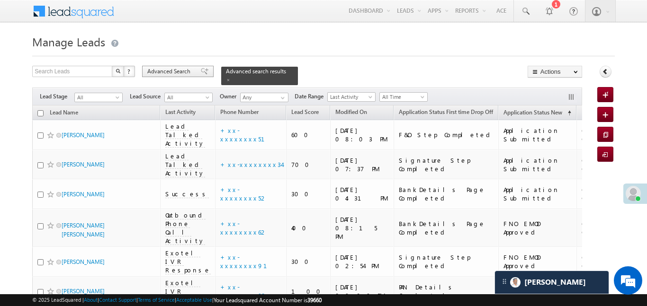
click at [180, 71] on span "Advanced Search" at bounding box center [170, 71] width 46 height 9
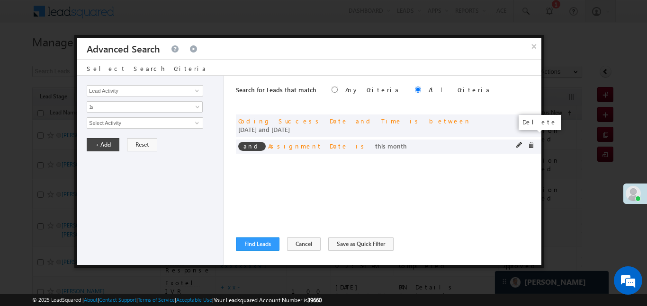
click at [528, 142] on span at bounding box center [531, 145] width 7 height 7
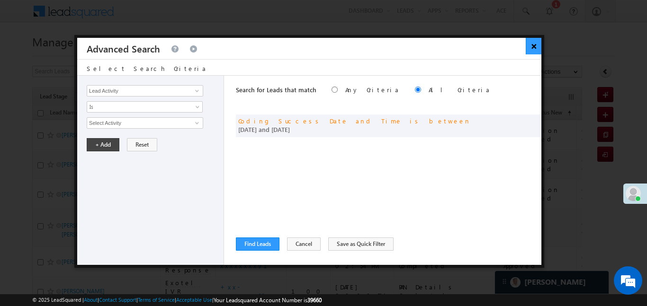
click at [530, 43] on button "×" at bounding box center [534, 46] width 16 height 17
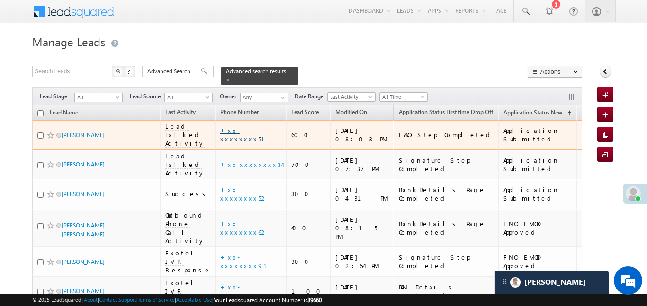
click at [220, 126] on link "+xx-xxxxxxxx51" at bounding box center [248, 134] width 56 height 17
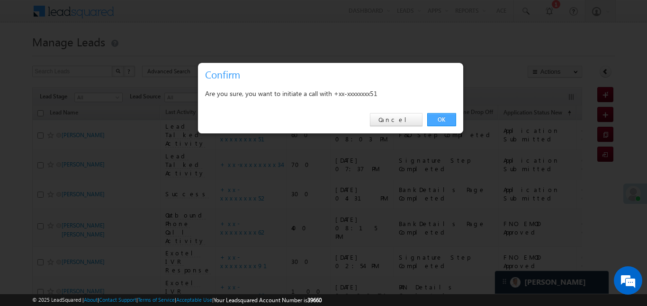
click at [444, 117] on link "OK" at bounding box center [441, 119] width 29 height 13
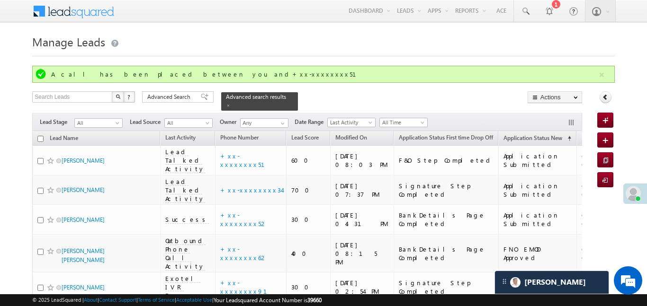
scroll to position [5, 0]
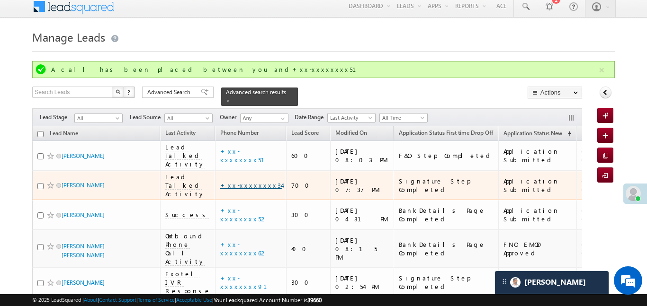
click at [234, 181] on link "+xx-xxxxxxxx34" at bounding box center [251, 185] width 62 height 8
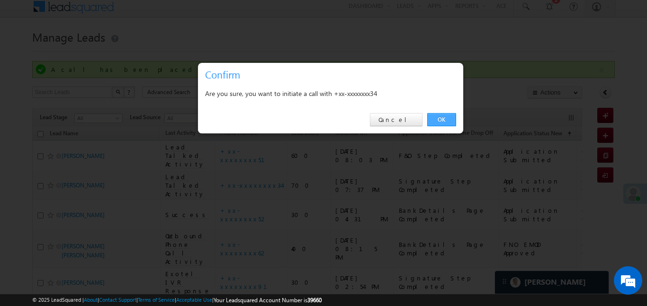
click at [438, 123] on link "OK" at bounding box center [441, 119] width 29 height 13
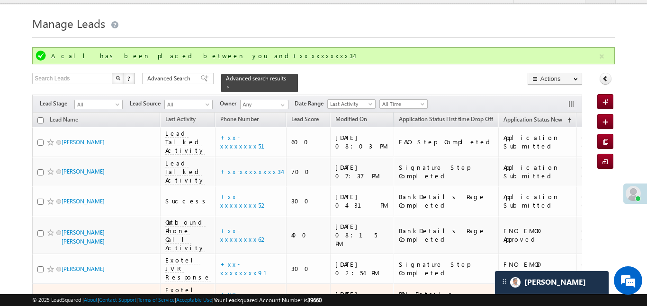
scroll to position [14, 0]
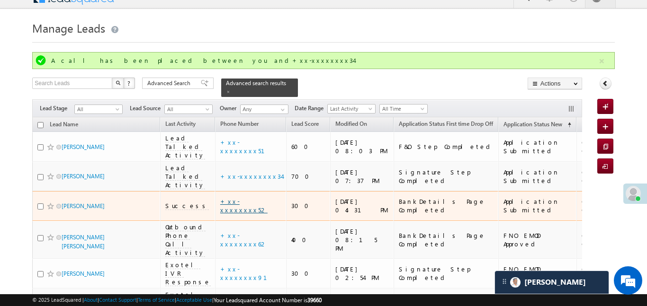
click at [231, 198] on link "+xx-xxxxxxxx52" at bounding box center [243, 206] width 47 height 17
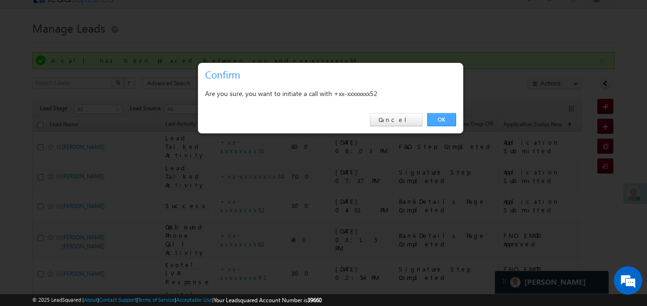
click at [446, 120] on link "OK" at bounding box center [441, 119] width 29 height 13
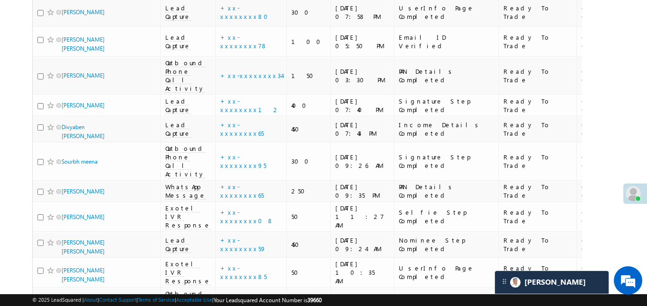
scroll to position [1534, 0]
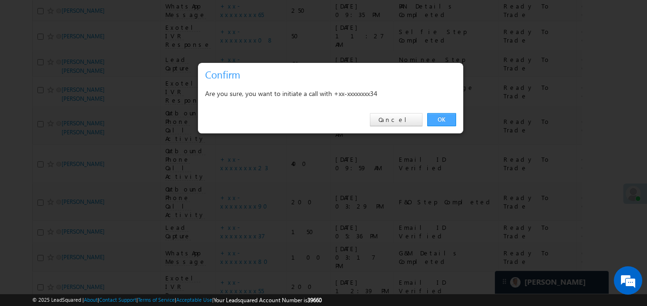
click at [435, 124] on link "OK" at bounding box center [441, 119] width 29 height 13
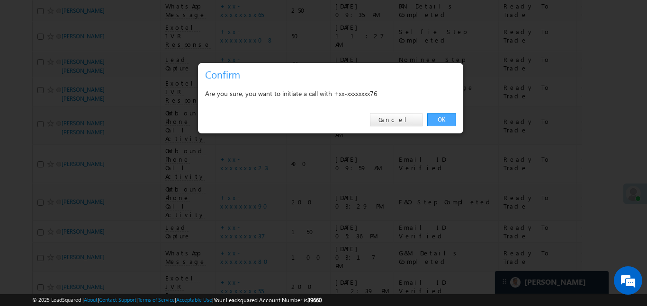
click at [438, 117] on link "OK" at bounding box center [441, 119] width 29 height 13
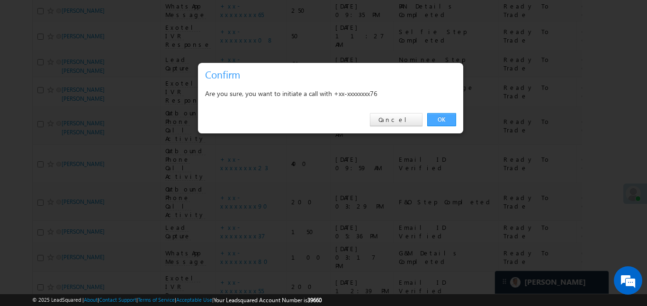
drag, startPoint x: 448, startPoint y: 107, endPoint x: 447, endPoint y: 114, distance: 6.8
click at [449, 107] on div "OK Cancel" at bounding box center [330, 120] width 265 height 27
click at [443, 120] on link "OK" at bounding box center [441, 119] width 29 height 13
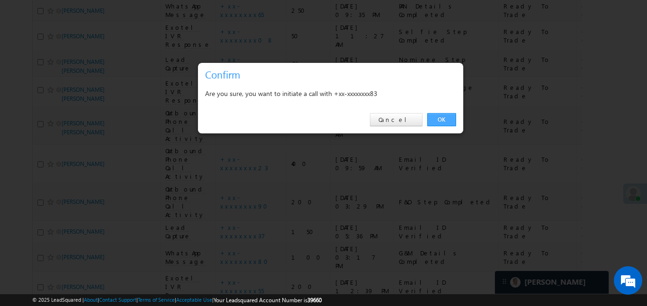
click at [439, 123] on link "OK" at bounding box center [441, 119] width 29 height 13
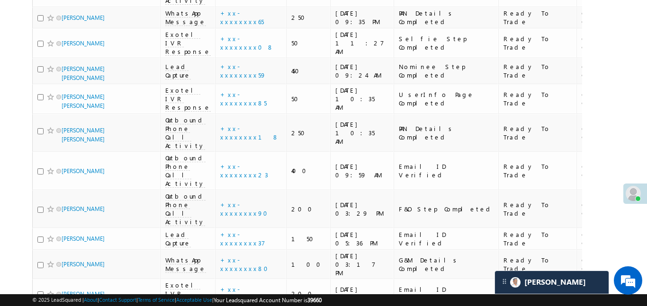
scroll to position [1524, 0]
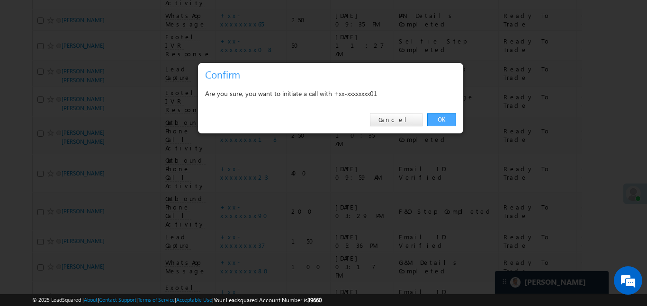
click at [433, 117] on link "OK" at bounding box center [441, 119] width 29 height 13
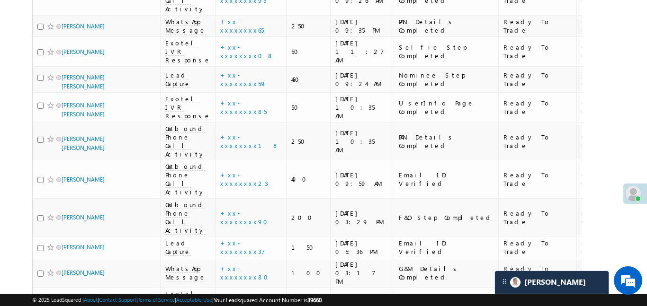
scroll to position [1486, 0]
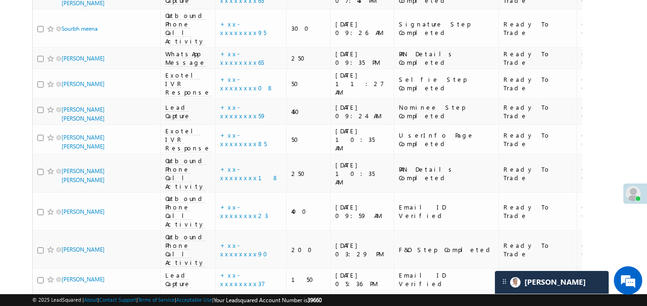
drag, startPoint x: 254, startPoint y: 156, endPoint x: 245, endPoint y: 158, distance: 9.3
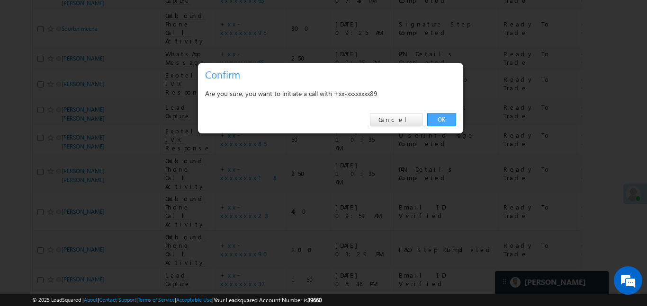
click at [437, 122] on link "OK" at bounding box center [441, 119] width 29 height 13
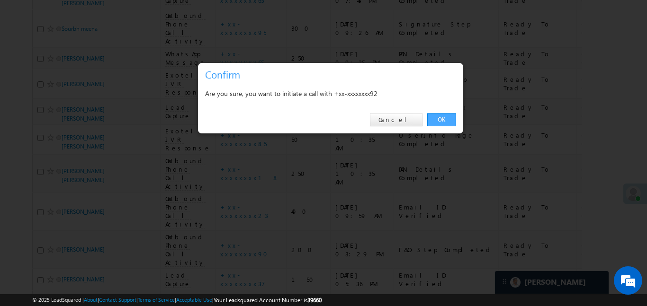
click at [448, 116] on link "OK" at bounding box center [441, 119] width 29 height 13
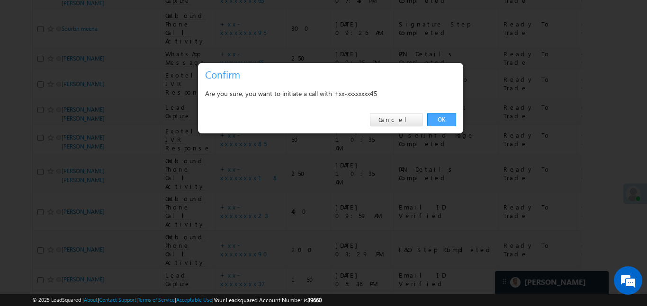
click at [445, 117] on link "OK" at bounding box center [441, 119] width 29 height 13
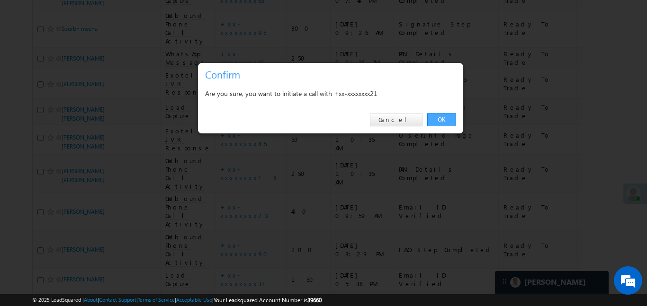
click at [434, 116] on link "OK" at bounding box center [441, 119] width 29 height 13
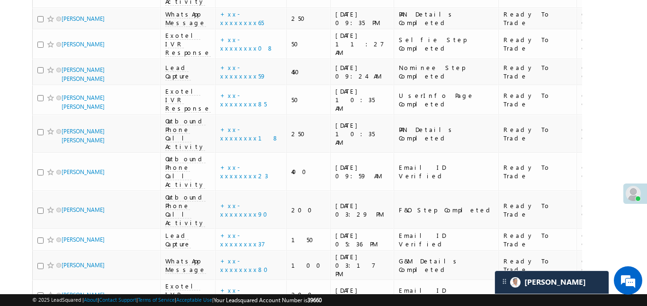
scroll to position [1531, 0]
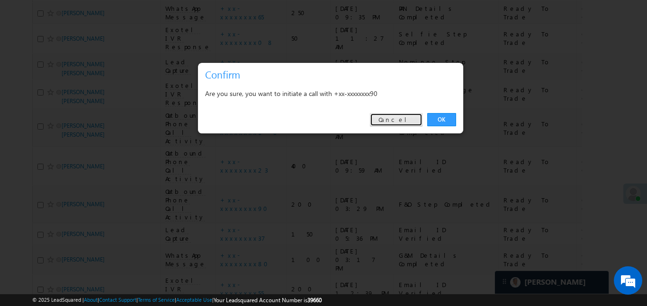
click at [408, 118] on link "Cancel" at bounding box center [396, 119] width 53 height 13
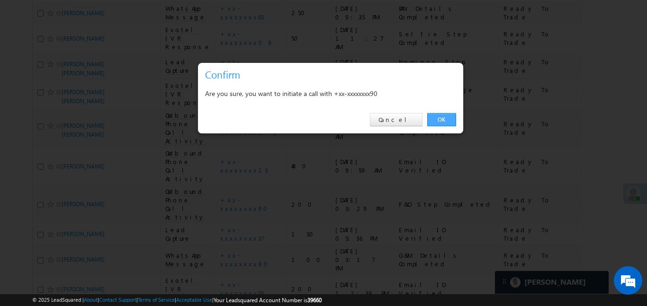
click at [447, 114] on link "OK" at bounding box center [441, 119] width 29 height 13
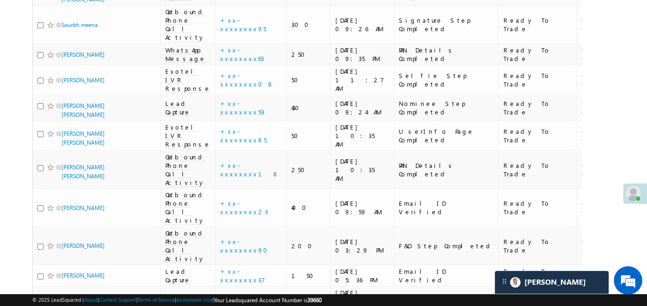
scroll to position [1463, 0]
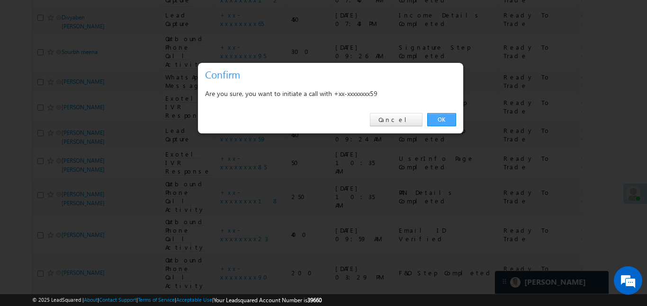
click at [445, 117] on link "OK" at bounding box center [441, 119] width 29 height 13
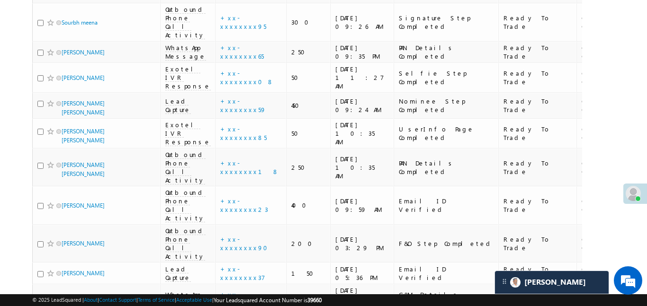
scroll to position [1501, 0]
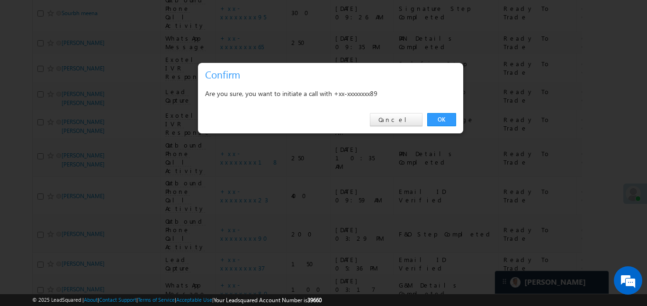
drag, startPoint x: 445, startPoint y: 123, endPoint x: 137, endPoint y: 140, distance: 308.3
click at [445, 123] on link "OK" at bounding box center [441, 119] width 29 height 13
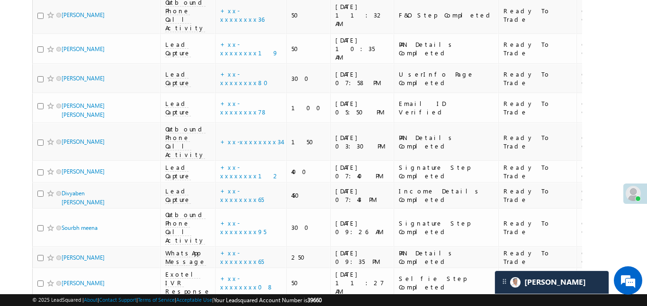
scroll to position [1261, 0]
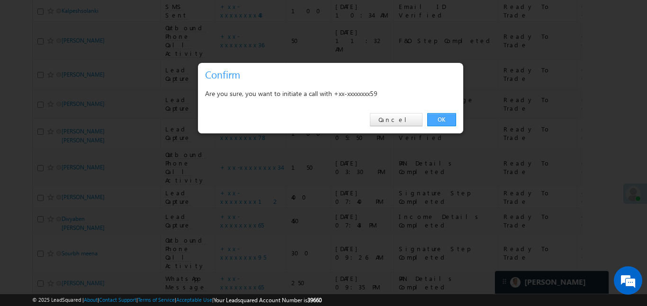
click at [431, 117] on link "OK" at bounding box center [441, 119] width 29 height 13
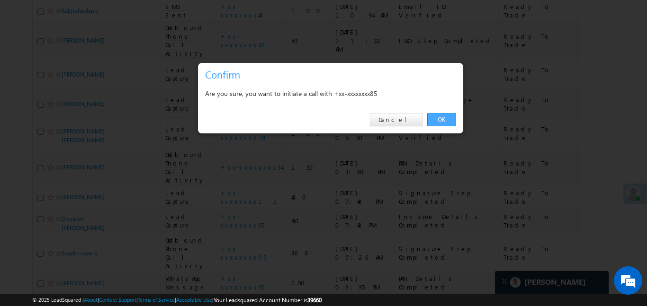
click at [433, 118] on link "OK" at bounding box center [441, 119] width 29 height 13
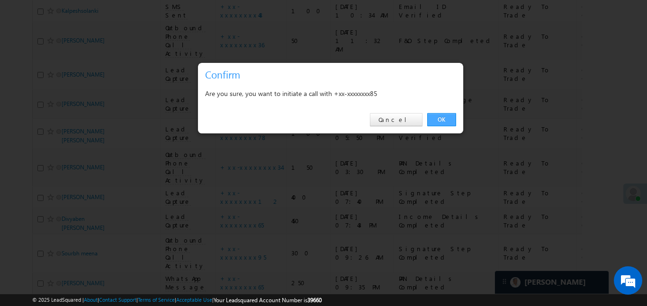
click at [446, 119] on link "OK" at bounding box center [441, 119] width 29 height 13
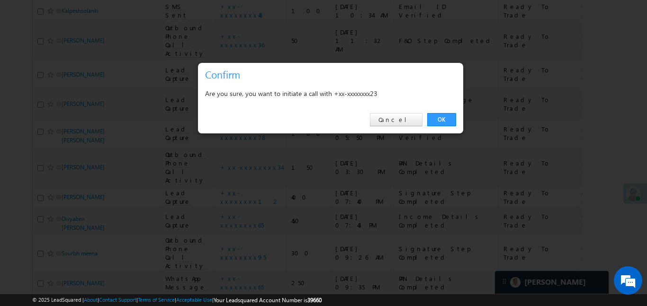
click at [428, 120] on link "OK" at bounding box center [441, 119] width 29 height 13
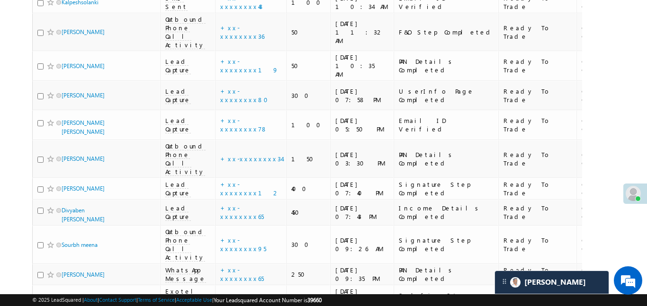
scroll to position [1271, 0]
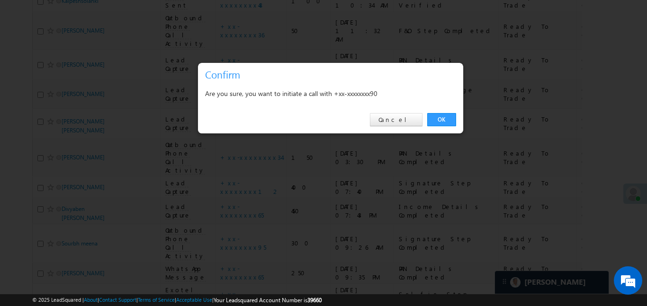
drag, startPoint x: 443, startPoint y: 123, endPoint x: 115, endPoint y: 92, distance: 330.1
click at [443, 123] on link "OK" at bounding box center [441, 119] width 29 height 13
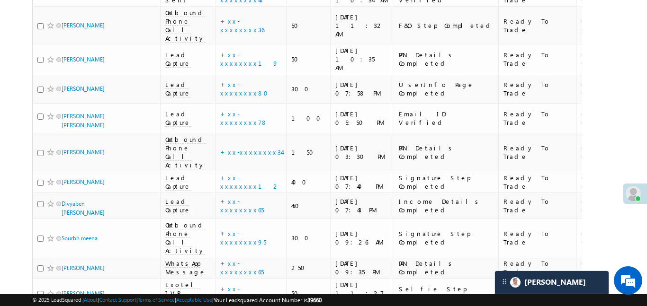
scroll to position [1281, 0]
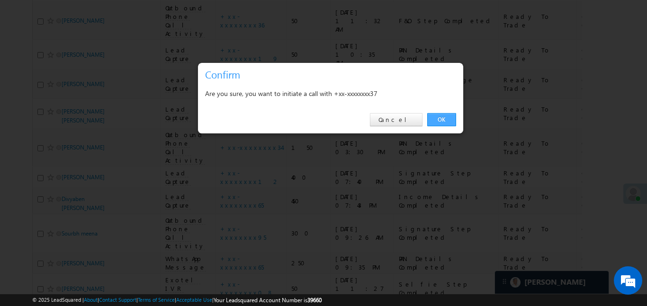
drag, startPoint x: 460, startPoint y: 120, endPoint x: 449, endPoint y: 119, distance: 11.5
click at [459, 120] on div "OK Cancel" at bounding box center [330, 120] width 265 height 27
click at [449, 119] on link "OK" at bounding box center [441, 119] width 29 height 13
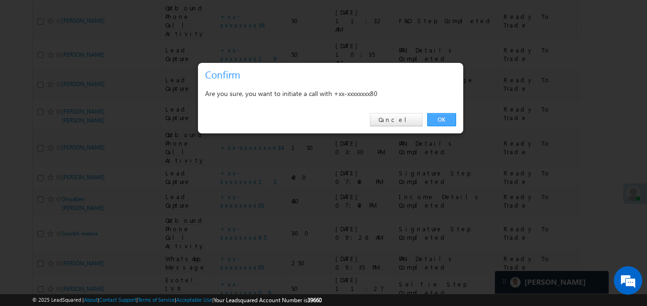
click at [442, 118] on link "OK" at bounding box center [441, 119] width 29 height 13
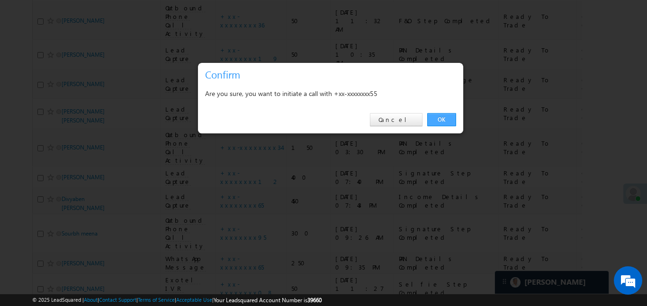
click at [437, 116] on link "OK" at bounding box center [441, 119] width 29 height 13
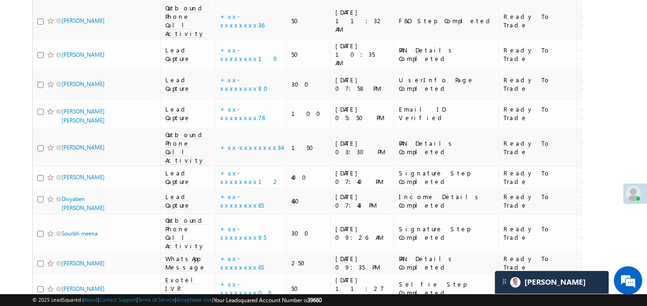
scroll to position [1295, 0]
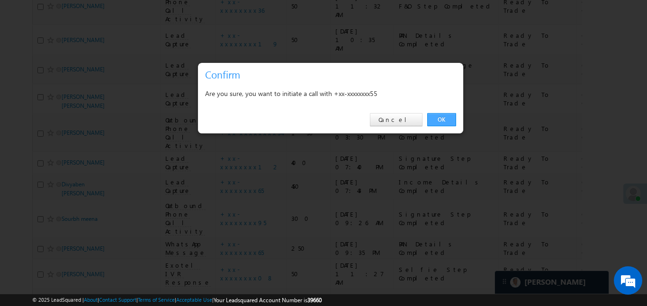
click at [441, 120] on link "OK" at bounding box center [441, 119] width 29 height 13
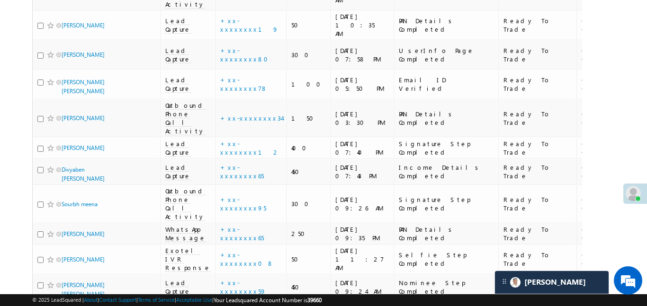
scroll to position [1311, 0]
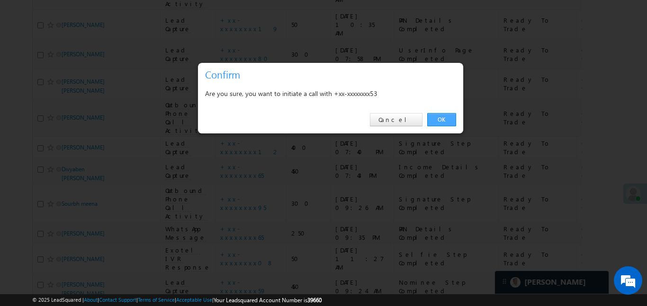
click at [441, 122] on link "OK" at bounding box center [441, 119] width 29 height 13
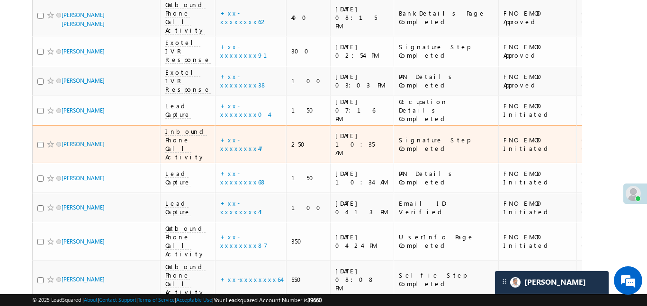
scroll to position [238, 0]
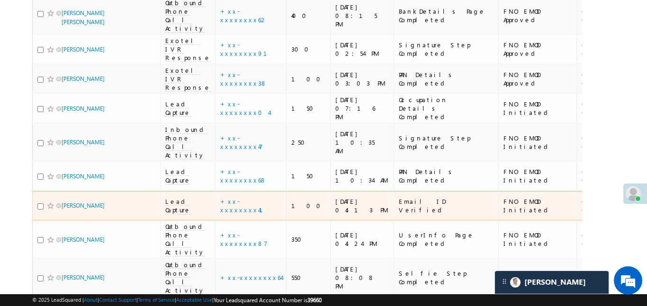
click at [48, 202] on span at bounding box center [51, 206] width 8 height 8
click at [238, 198] on link "+xx-xxxxxxxx41" at bounding box center [247, 206] width 54 height 17
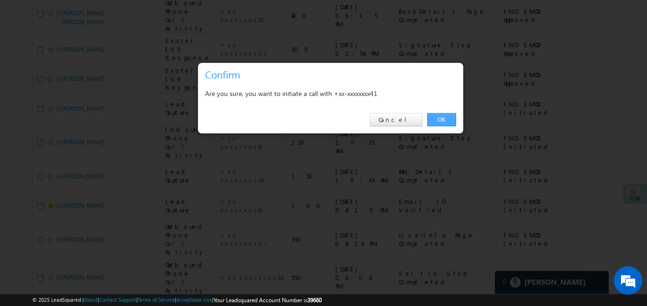
click at [452, 117] on link "OK" at bounding box center [441, 119] width 29 height 13
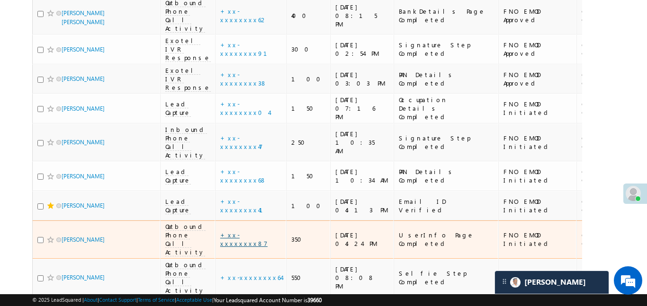
click at [237, 231] on link "+xx-xxxxxxxx87" at bounding box center [243, 239] width 47 height 17
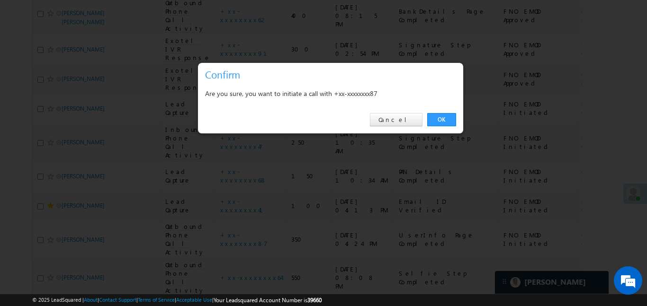
click at [431, 127] on div "OK Cancel" at bounding box center [330, 120] width 265 height 27
drag, startPoint x: 437, startPoint y: 123, endPoint x: 220, endPoint y: 132, distance: 217.1
click at [438, 122] on link "OK" at bounding box center [441, 119] width 29 height 13
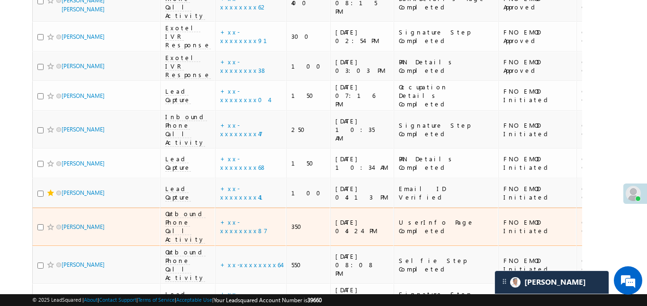
scroll to position [253, 0]
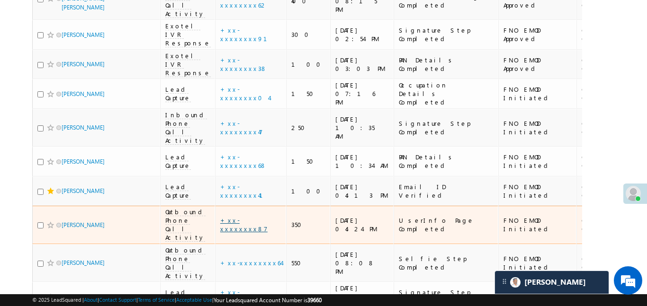
click at [235, 216] on link "+xx-xxxxxxxx87" at bounding box center [243, 224] width 47 height 17
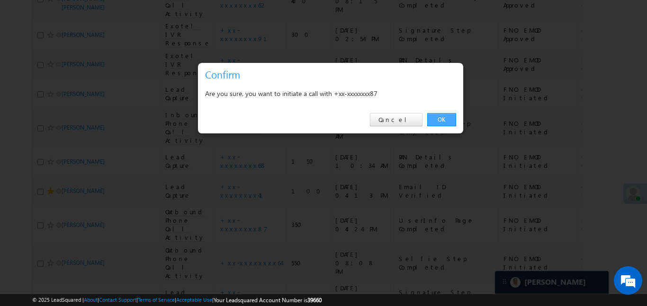
click at [447, 120] on link "OK" at bounding box center [441, 119] width 29 height 13
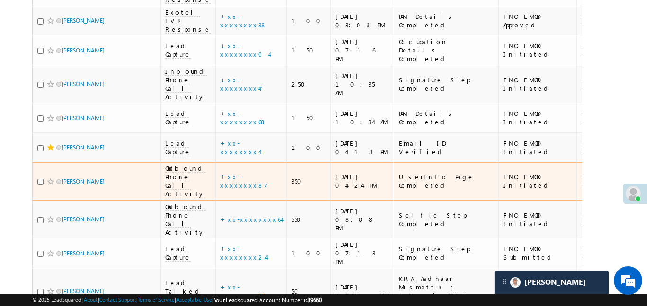
scroll to position [298, 0]
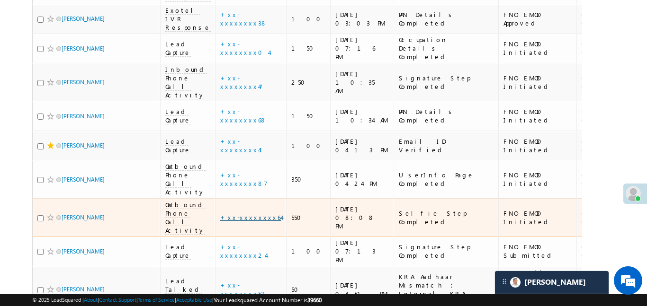
click at [240, 214] on link "+xx-xxxxxxxx64" at bounding box center [250, 218] width 61 height 8
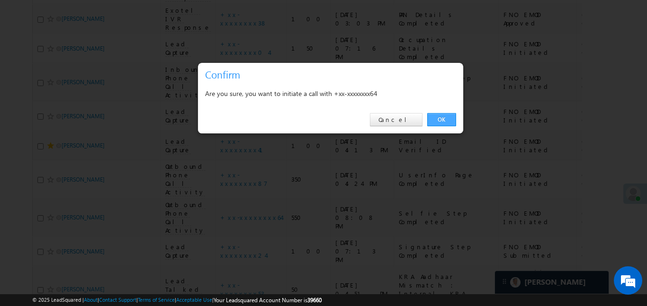
click at [445, 122] on link "OK" at bounding box center [441, 119] width 29 height 13
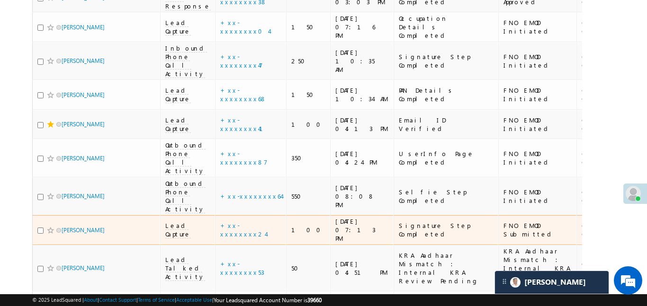
scroll to position [324, 0]
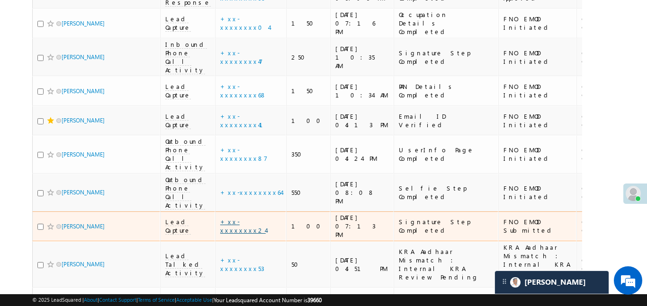
click at [235, 218] on link "+xx-xxxxxxxx24" at bounding box center [242, 226] width 45 height 17
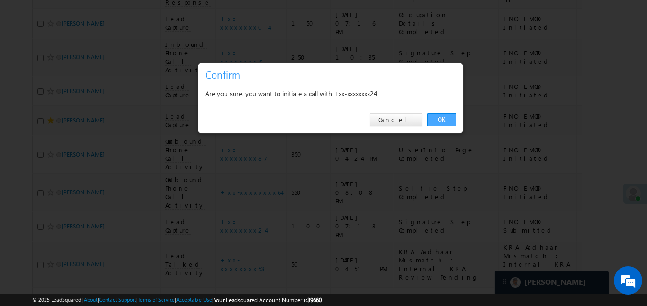
click at [438, 124] on link "OK" at bounding box center [441, 119] width 29 height 13
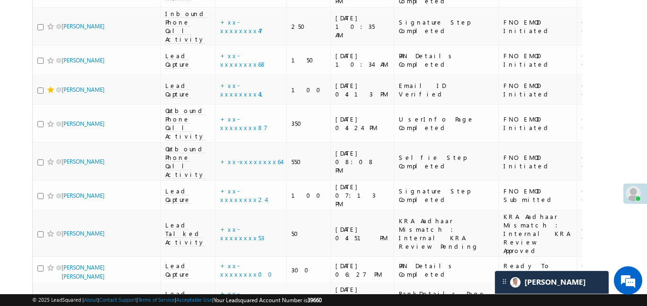
scroll to position [359, 0]
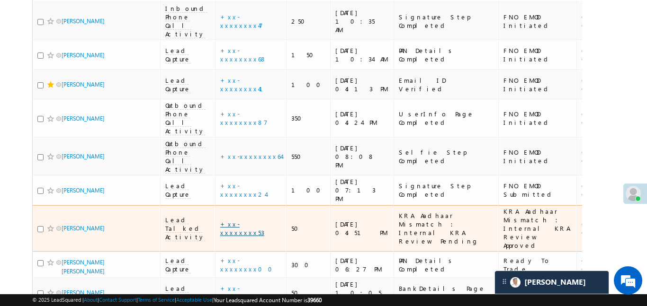
click at [241, 220] on link "+xx-xxxxxxxx53" at bounding box center [242, 228] width 44 height 17
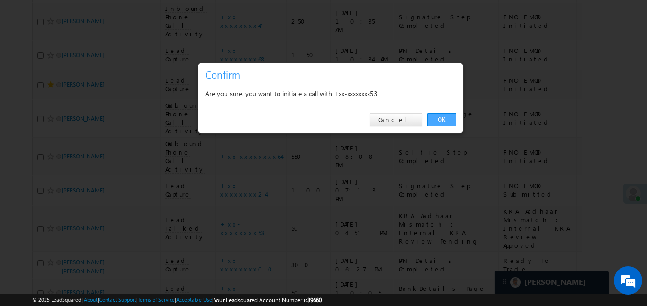
click at [443, 119] on link "OK" at bounding box center [441, 119] width 29 height 13
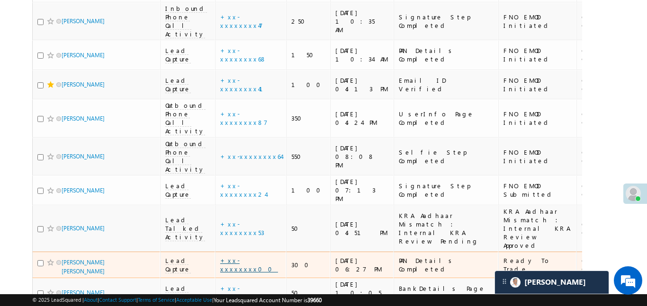
click at [236, 257] on link "+xx-xxxxxxxx00" at bounding box center [249, 265] width 58 height 17
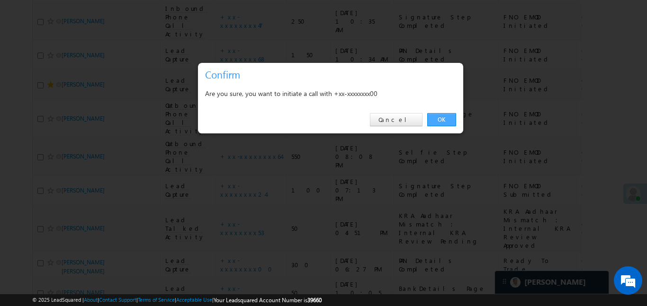
click at [433, 120] on link "OK" at bounding box center [441, 119] width 29 height 13
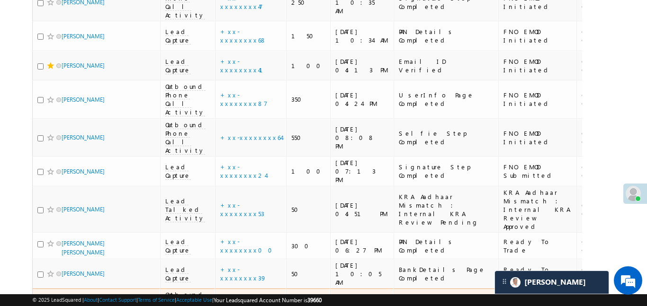
scroll to position [394, 0]
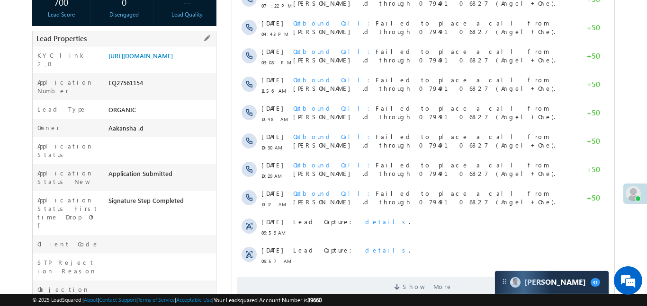
scroll to position [201, 0]
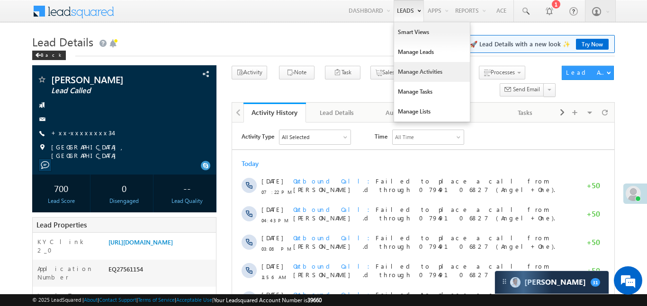
click at [426, 75] on link "Manage Activities" at bounding box center [432, 72] width 76 height 20
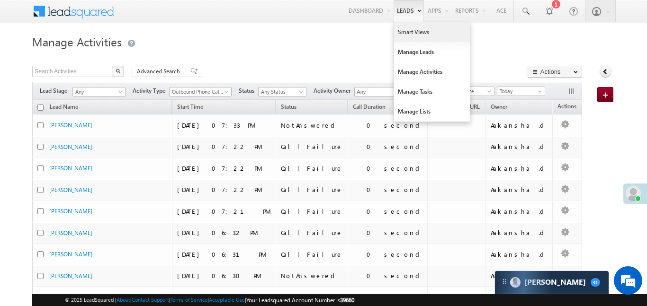
click at [418, 34] on link "Smart Views" at bounding box center [432, 32] width 76 height 20
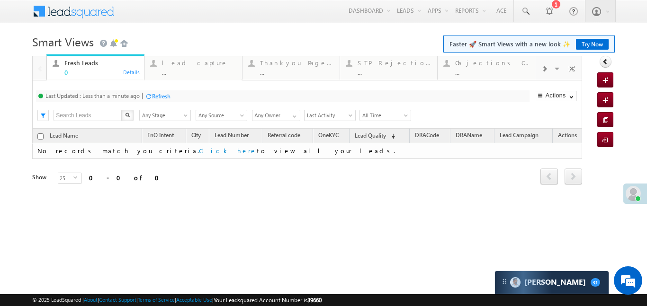
click at [545, 76] on div at bounding box center [544, 68] width 18 height 21
click at [486, 71] on div "..." at bounding box center [492, 72] width 74 height 7
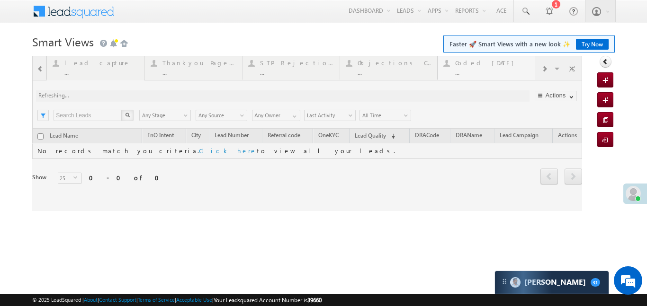
click at [486, 71] on div at bounding box center [307, 133] width 550 height 155
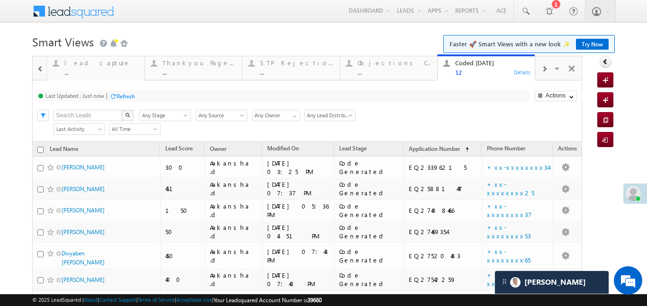
click at [41, 67] on span at bounding box center [40, 69] width 7 height 8
click at [41, 67] on div at bounding box center [40, 67] width 14 height 23
click at [85, 69] on div "0" at bounding box center [101, 72] width 74 height 7
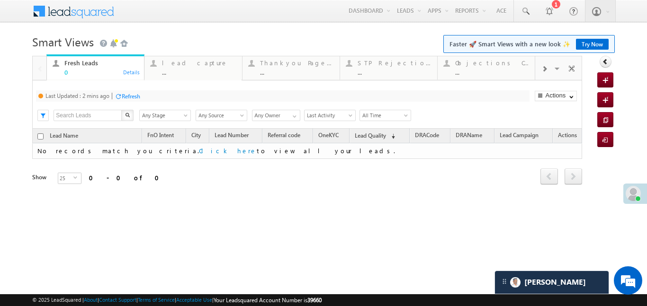
click at [85, 69] on div "0" at bounding box center [101, 72] width 74 height 7
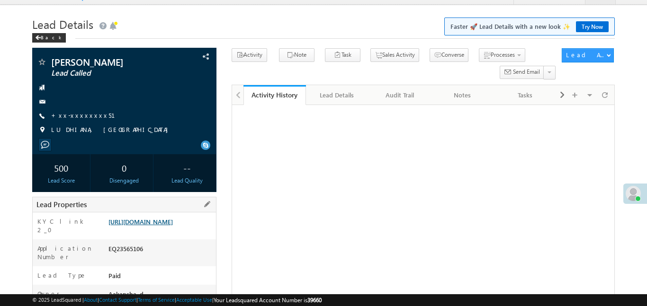
scroll to position [72, 0]
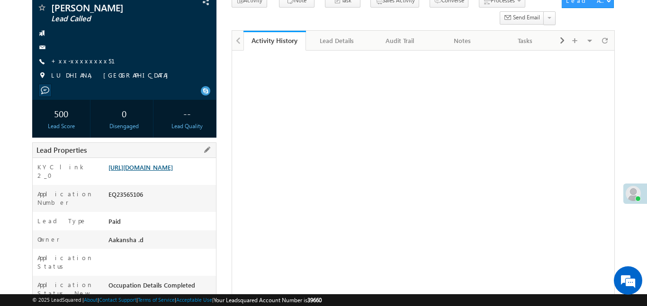
click at [164, 171] on link "[URL][DOMAIN_NAME]" at bounding box center [140, 167] width 64 height 8
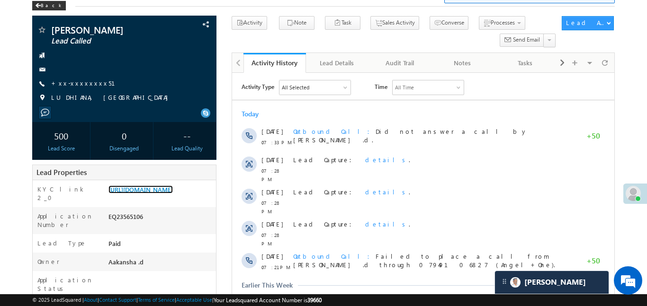
scroll to position [0, 0]
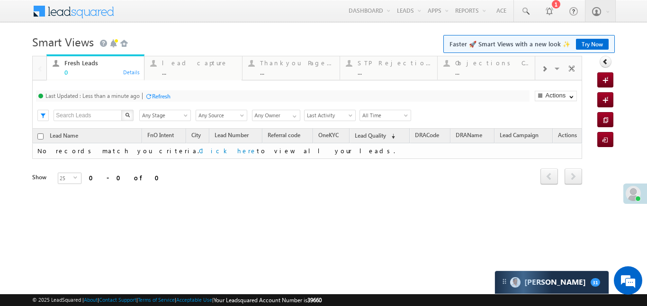
click at [546, 71] on span at bounding box center [544, 69] width 6 height 8
click at [488, 67] on div "Coded [DATE] ..." at bounding box center [492, 66] width 74 height 18
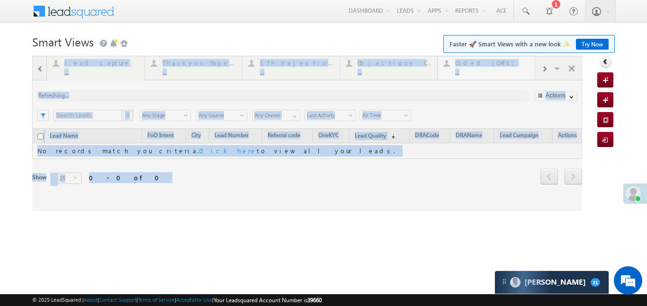
click at [488, 67] on div at bounding box center [307, 133] width 550 height 155
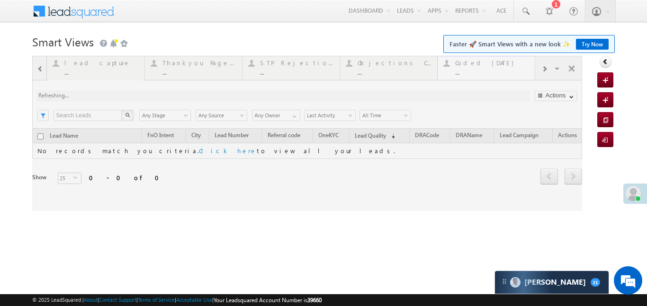
click at [488, 67] on div at bounding box center [307, 133] width 550 height 155
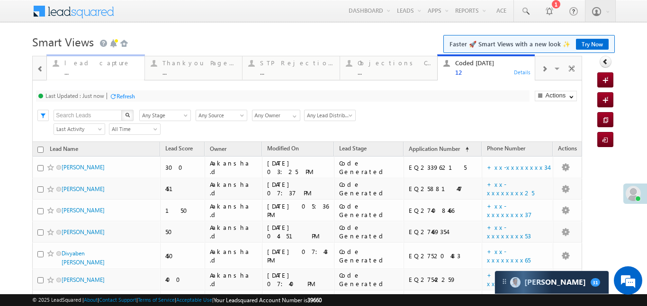
click at [81, 69] on div "..." at bounding box center [101, 72] width 74 height 7
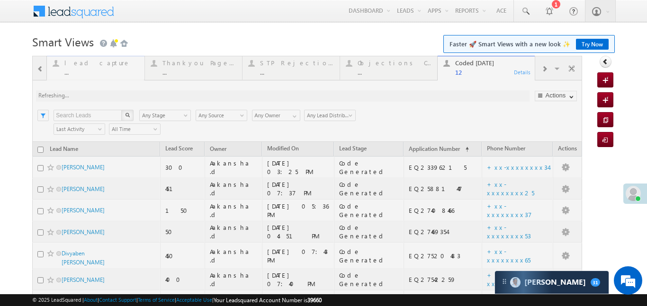
click at [81, 68] on div at bounding box center [307, 267] width 550 height 422
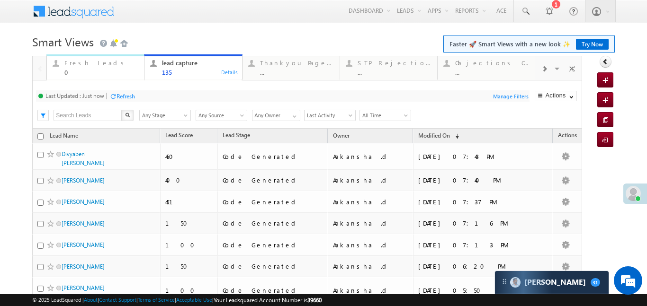
click at [65, 62] on div "Fresh Leads" at bounding box center [101, 63] width 74 height 8
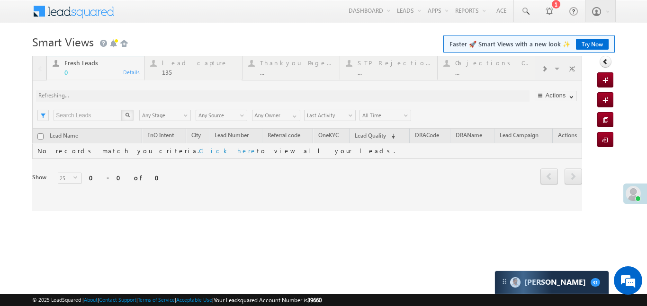
click at [545, 67] on div at bounding box center [307, 133] width 550 height 155
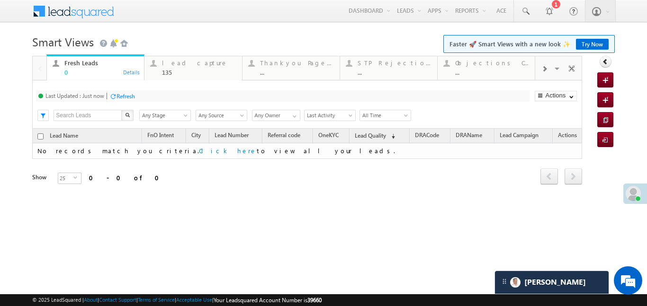
click at [540, 75] on div at bounding box center [544, 68] width 18 height 21
click at [480, 67] on div "Coded [DATE] 12" at bounding box center [492, 66] width 74 height 18
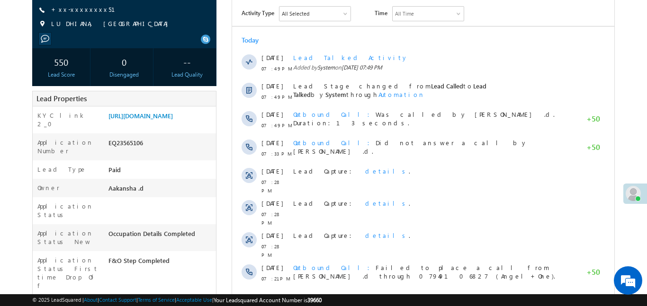
scroll to position [122, 0]
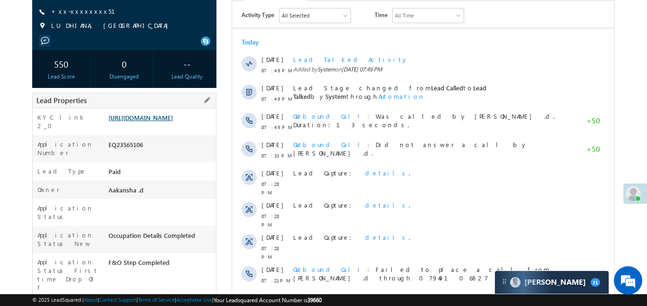
click at [168, 122] on link "[URL][DOMAIN_NAME]" at bounding box center [140, 118] width 64 height 8
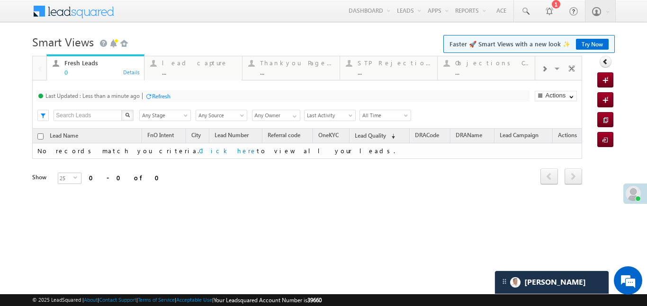
click at [544, 68] on span at bounding box center [544, 69] width 6 height 8
click at [494, 70] on div "..." at bounding box center [492, 72] width 74 height 7
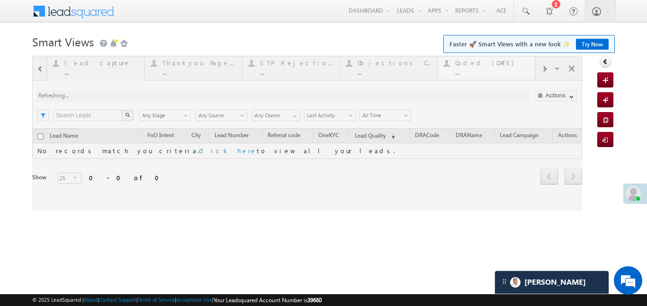
click at [494, 70] on div at bounding box center [307, 133] width 550 height 155
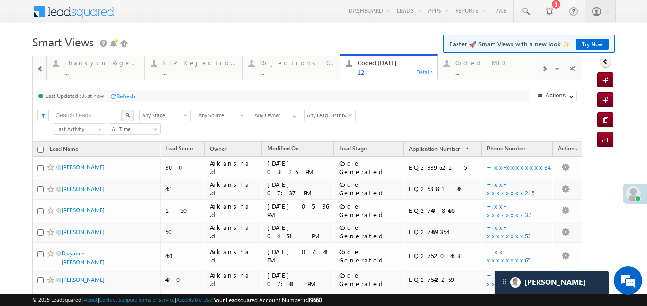
click at [66, 61] on div "Thankyou Page leads" at bounding box center [101, 63] width 74 height 8
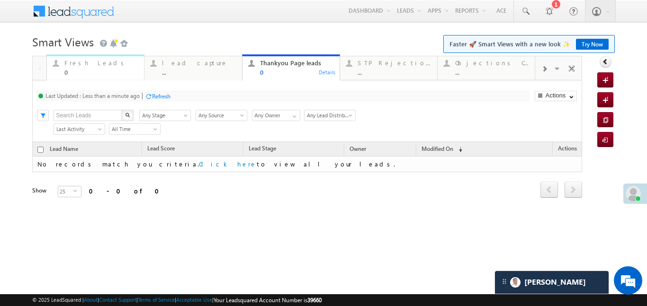
click at [97, 64] on div "Fresh Leads" at bounding box center [101, 63] width 74 height 8
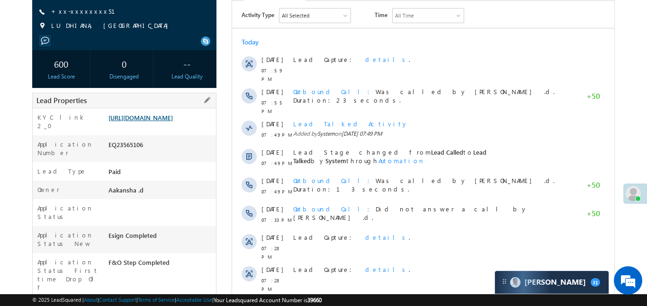
click at [166, 122] on link "[URL][DOMAIN_NAME]" at bounding box center [140, 118] width 64 height 8
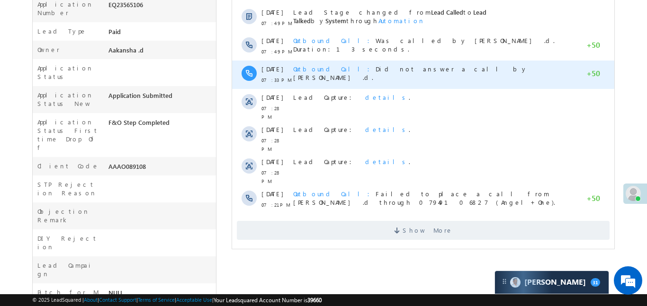
scroll to position [263, 0]
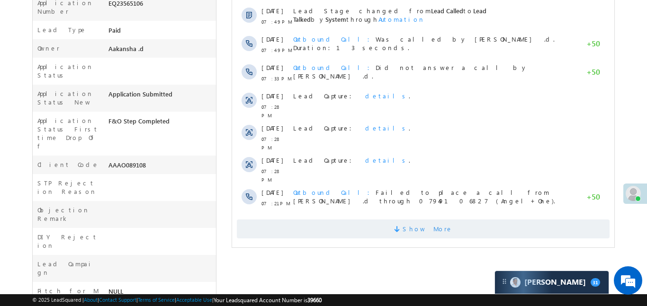
click at [461, 220] on span "Show More" at bounding box center [422, 229] width 373 height 19
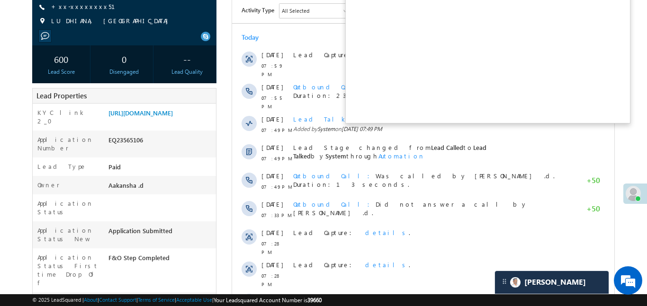
scroll to position [0, 0]
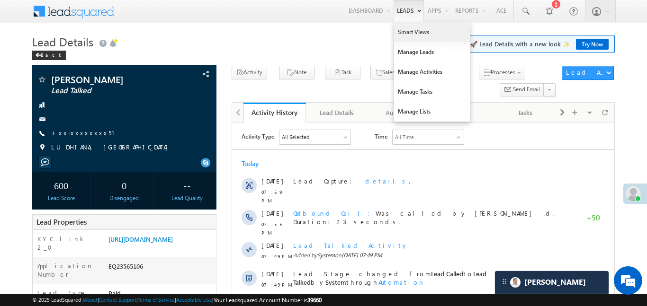
click at [409, 29] on link "Smart Views" at bounding box center [432, 32] width 76 height 20
click at [408, 29] on link "Smart Views" at bounding box center [432, 32] width 76 height 20
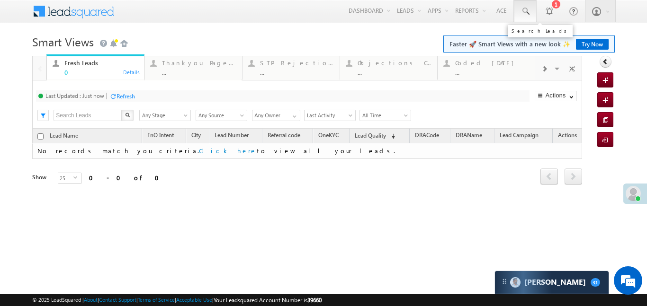
click at [523, 9] on span at bounding box center [525, 11] width 9 height 9
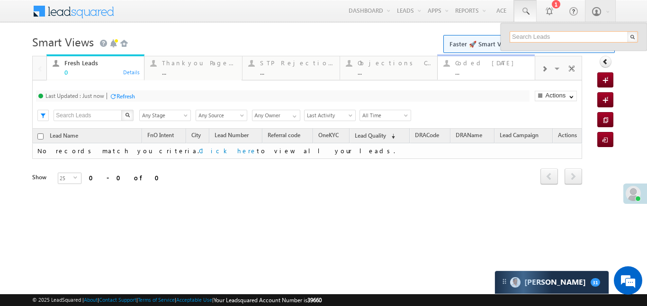
paste input "EQ26529452"
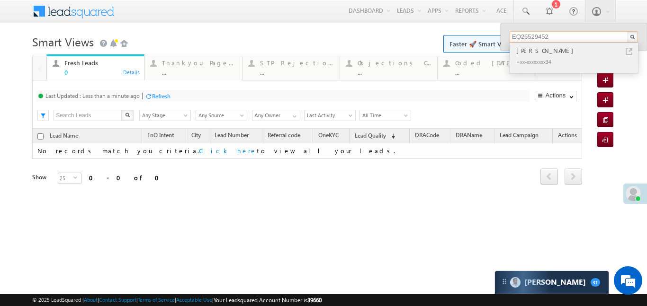
type input "EQ26529452"
click at [521, 52] on div "[PERSON_NAME]" at bounding box center [577, 50] width 127 height 10
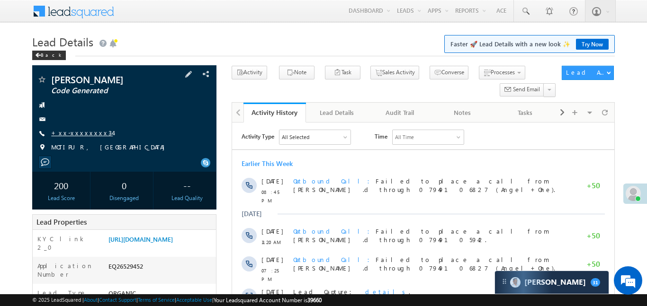
click at [70, 133] on link "+xx-xxxxxxxx34" at bounding box center [82, 133] width 62 height 8
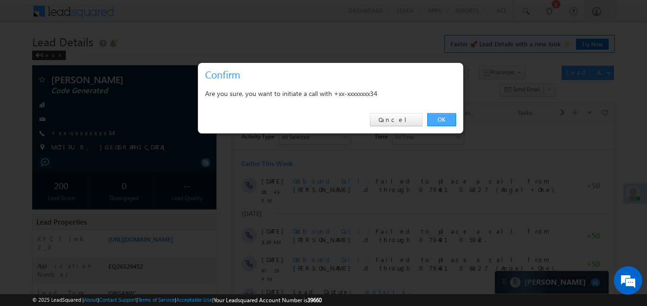
click at [433, 119] on link "OK" at bounding box center [441, 119] width 29 height 13
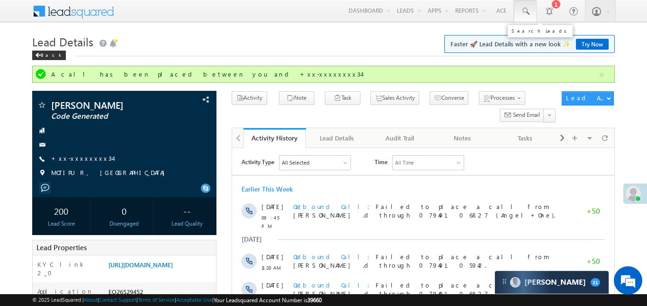
click at [519, 14] on link at bounding box center [525, 11] width 23 height 22
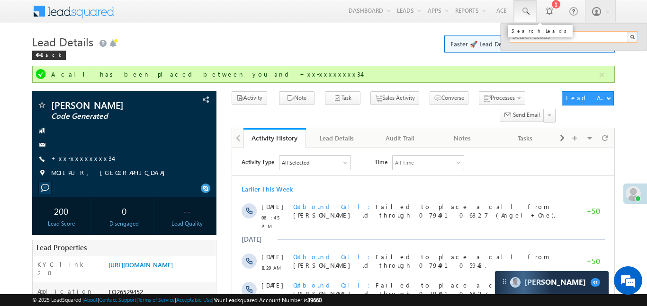
paste input "EQ21526183"
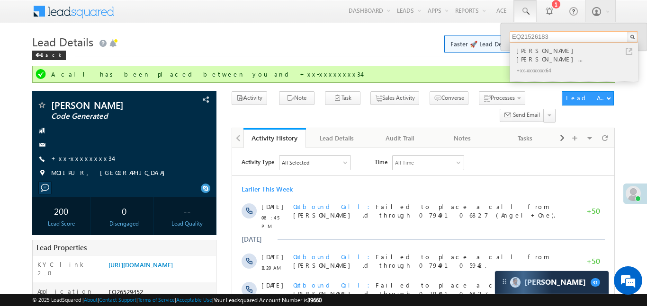
type input "EQ21526183"
click at [575, 54] on div "[PERSON_NAME] [PERSON_NAME]..." at bounding box center [577, 54] width 127 height 19
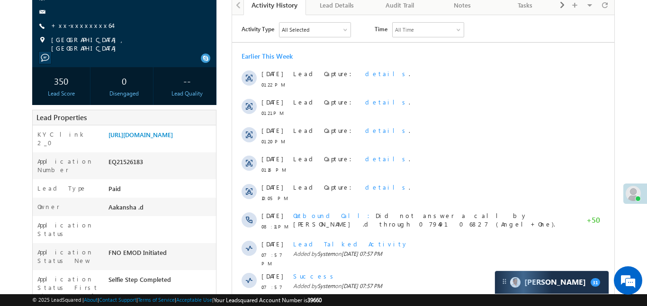
scroll to position [14, 0]
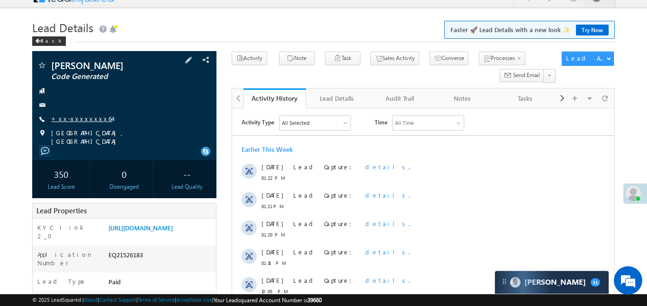
click at [71, 123] on link "+xx-xxxxxxxx64" at bounding box center [81, 119] width 61 height 8
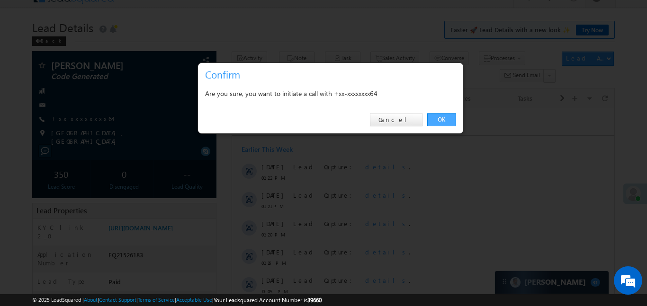
click at [439, 116] on link "OK" at bounding box center [441, 119] width 29 height 13
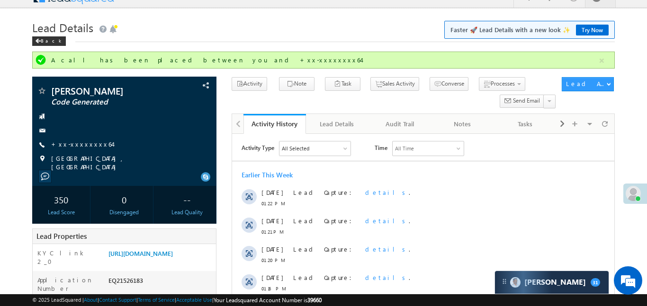
scroll to position [0, 0]
click at [604, 62] on button "button" at bounding box center [602, 61] width 12 height 12
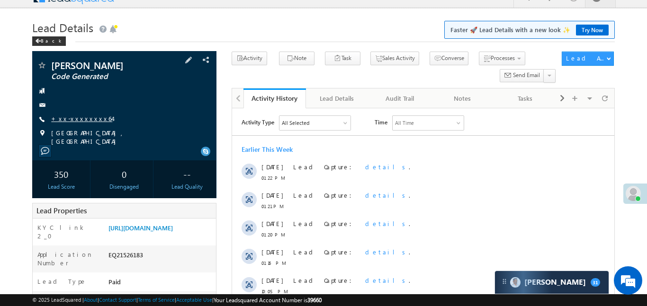
click at [81, 123] on link "+xx-xxxxxxxx64" at bounding box center [81, 119] width 61 height 8
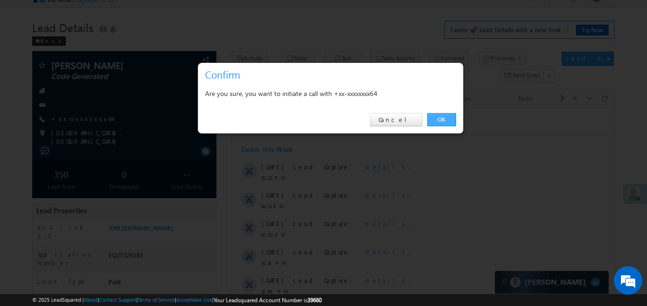
click at [451, 121] on link "OK" at bounding box center [441, 119] width 29 height 13
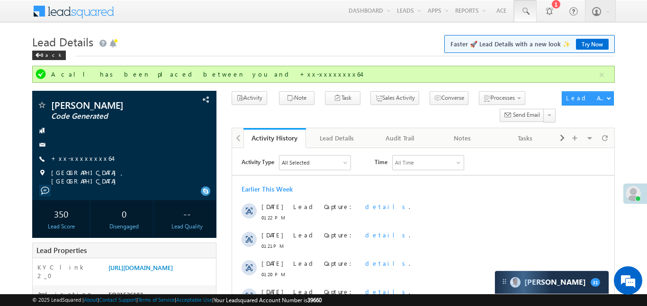
click at [535, 15] on link at bounding box center [525, 11] width 23 height 22
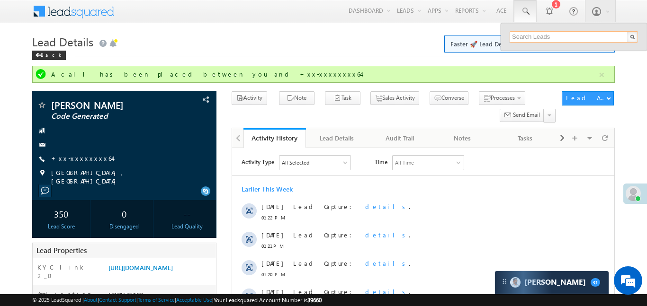
paste input "EQ27009858"
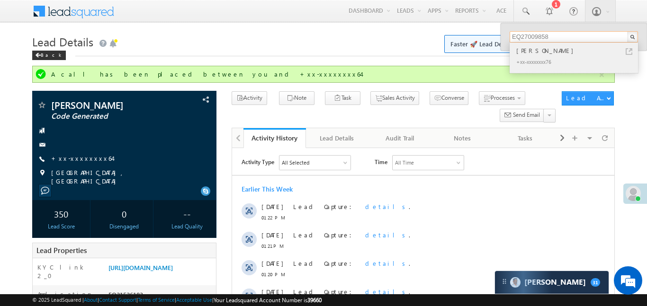
type input "EQ27009858"
click at [559, 54] on div "Vivky luis belgaonkar" at bounding box center [577, 50] width 127 height 10
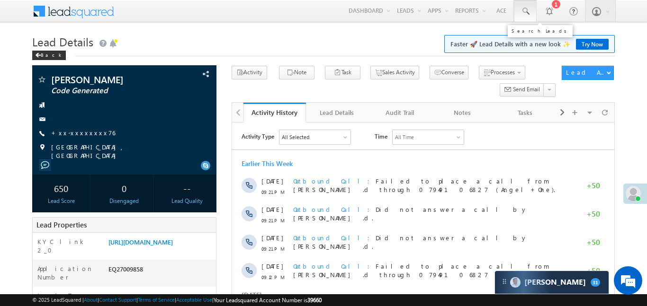
click at [516, 12] on link at bounding box center [525, 11] width 23 height 22
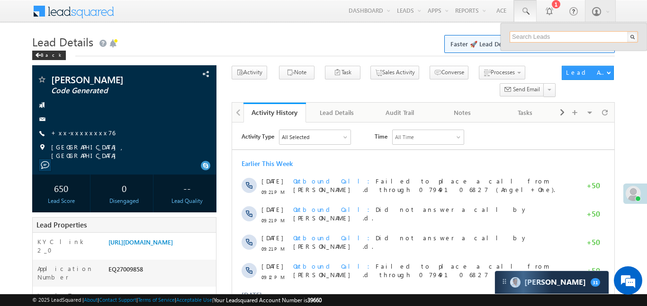
paste input "EQ27332374"
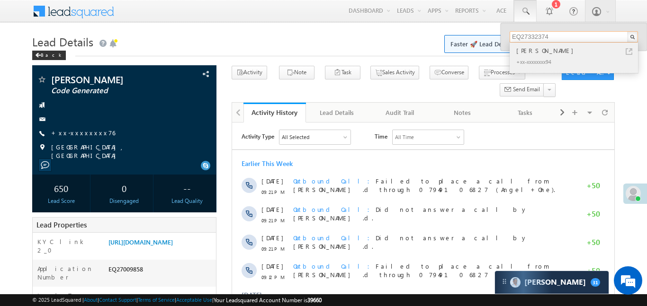
type input "EQ27332374"
click at [545, 53] on div "Sourav Kumar" at bounding box center [577, 50] width 127 height 10
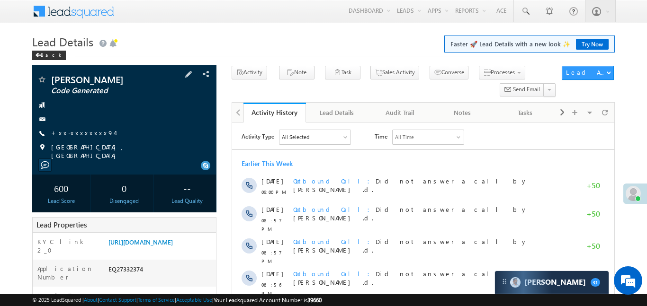
click at [81, 135] on link "+xx-xxxxxxxx94" at bounding box center [82, 133] width 63 height 8
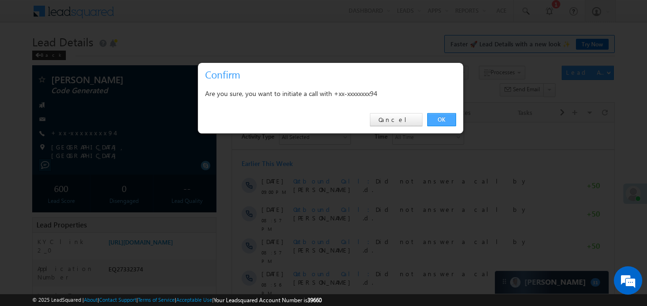
click at [436, 118] on link "OK" at bounding box center [441, 119] width 29 height 13
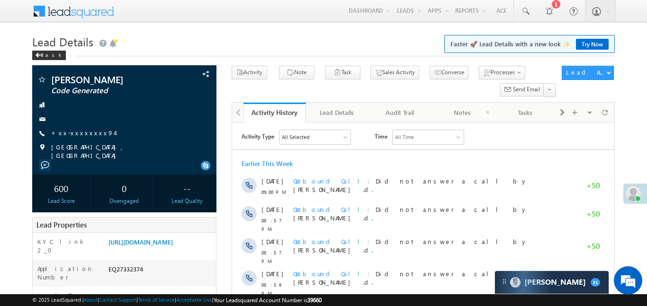
click at [436, 118] on link "Notes" at bounding box center [462, 113] width 63 height 20
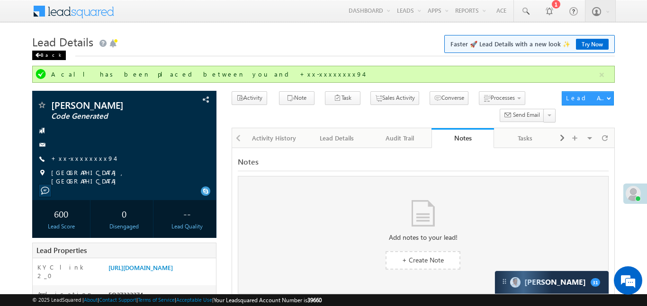
click at [45, 56] on div "Back" at bounding box center [49, 55] width 34 height 9
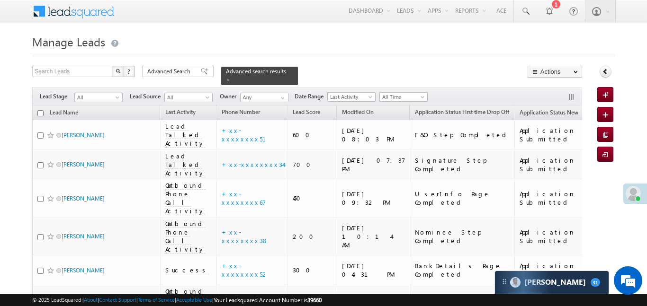
click at [420, 218] on td "Nominee Step Completed" at bounding box center [462, 237] width 105 height 38
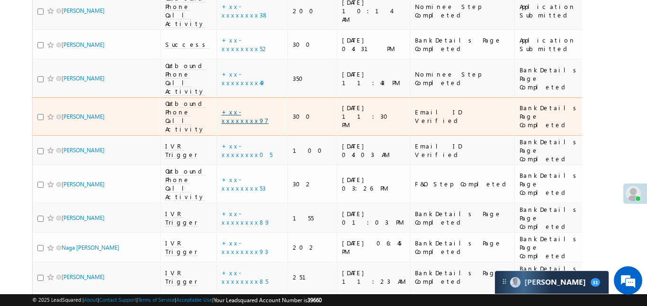
click at [240, 108] on link "+xx-xxxxxxxx97" at bounding box center [245, 116] width 47 height 17
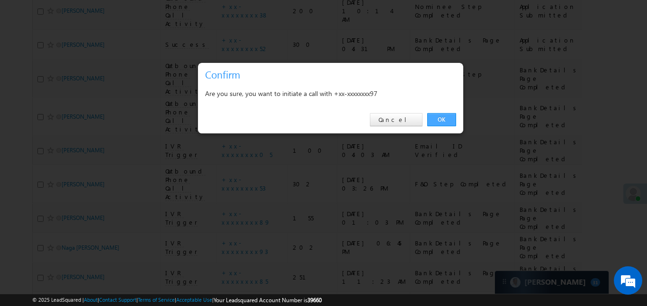
click at [444, 120] on link "OK" at bounding box center [441, 119] width 29 height 13
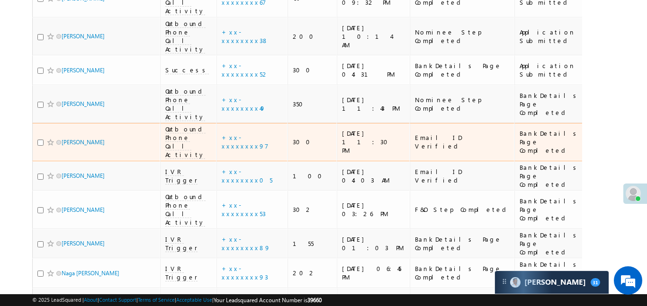
scroll to position [252, 0]
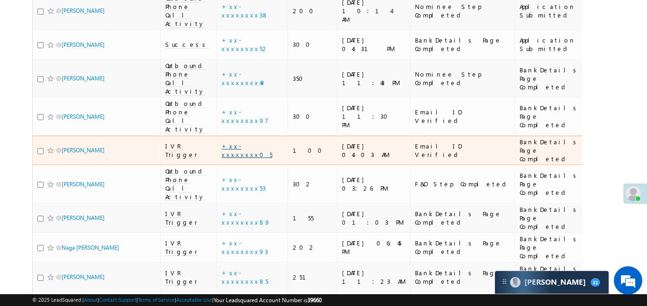
drag, startPoint x: 245, startPoint y: 90, endPoint x: 238, endPoint y: 82, distance: 10.4
click at [243, 136] on td "+xx-xxxxxxxx05" at bounding box center [251, 151] width 71 height 30
click at [238, 142] on link "+xx-xxxxxxxx05" at bounding box center [247, 150] width 51 height 17
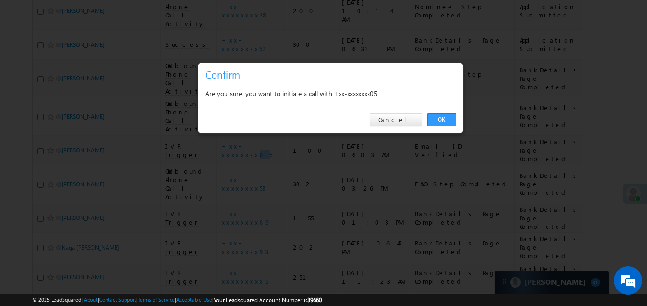
click at [439, 120] on link "OK" at bounding box center [441, 119] width 29 height 13
click at [442, 165] on td "F&O Step Completed" at bounding box center [462, 184] width 105 height 38
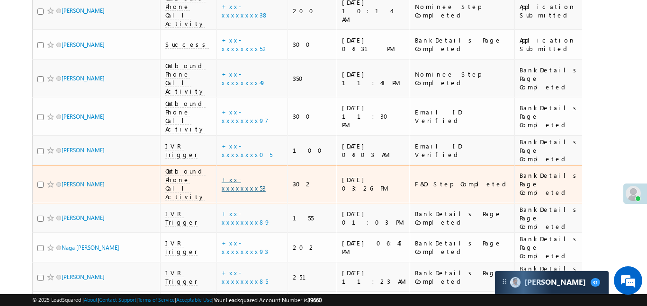
click at [244, 176] on link "+xx-xxxxxxxx53" at bounding box center [244, 184] width 44 height 17
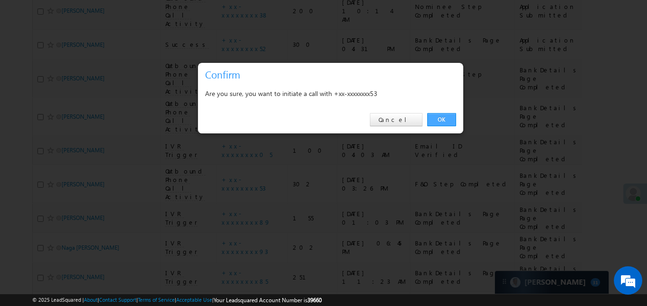
click at [428, 120] on link "OK" at bounding box center [441, 119] width 29 height 13
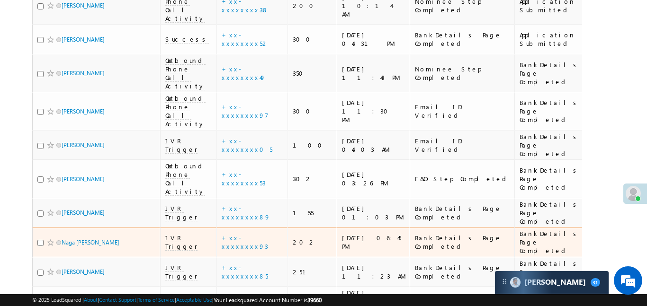
scroll to position [266, 0]
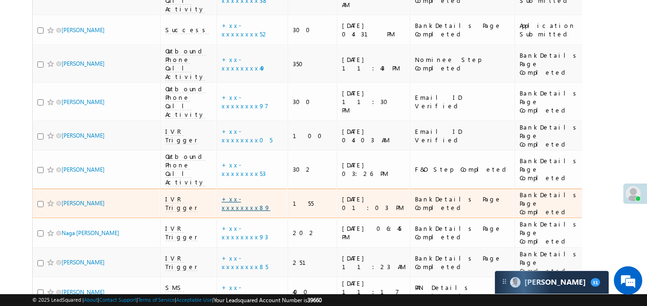
click at [234, 195] on link "+xx-xxxxxxxx89" at bounding box center [246, 203] width 49 height 17
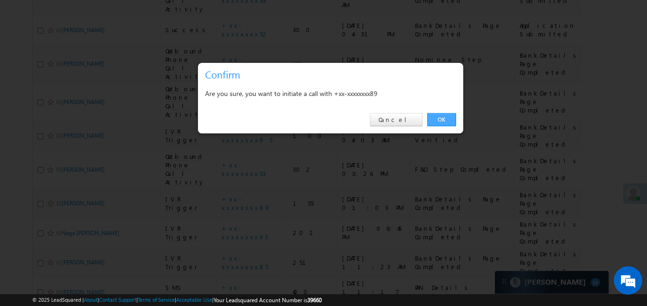
click at [448, 122] on link "OK" at bounding box center [441, 119] width 29 height 13
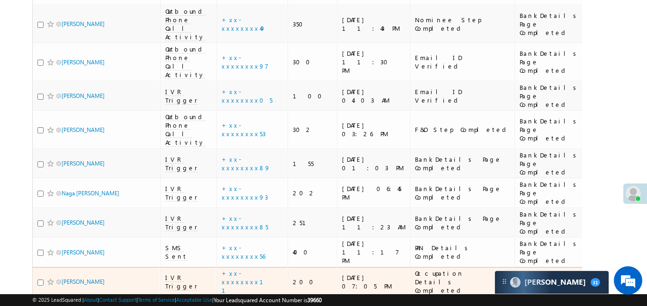
scroll to position [306, 0]
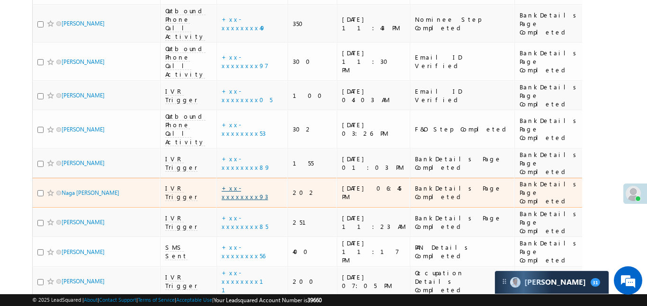
click at [231, 184] on link "+xx-xxxxxxxx93" at bounding box center [245, 192] width 46 height 17
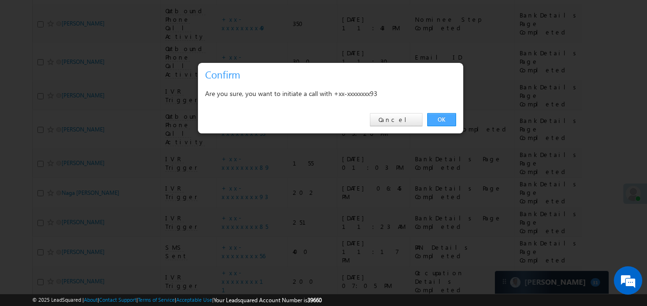
click at [447, 114] on link "OK" at bounding box center [441, 119] width 29 height 13
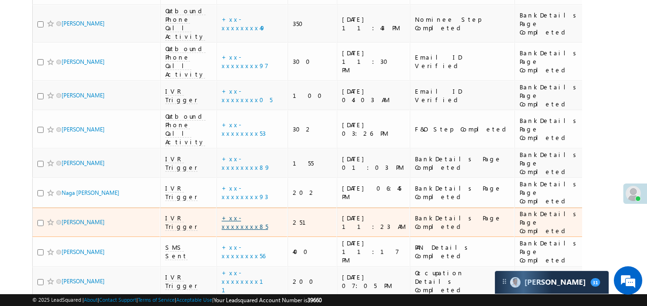
click at [233, 214] on link "+xx-xxxxxxxx85" at bounding box center [245, 222] width 46 height 17
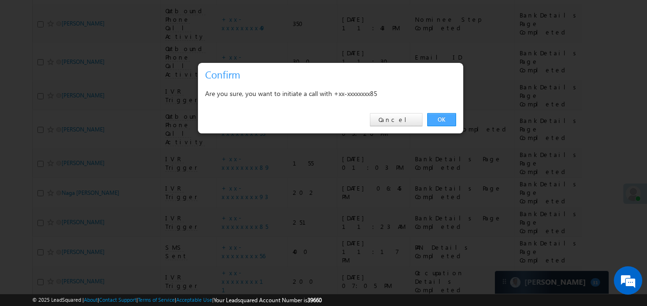
click at [449, 130] on div "OK Cancel" at bounding box center [330, 120] width 265 height 27
click at [439, 117] on link "OK" at bounding box center [441, 119] width 29 height 13
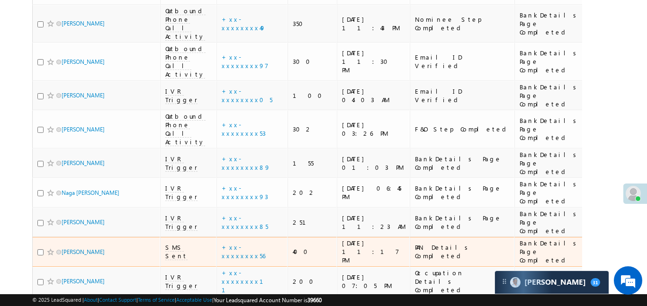
scroll to position [345, 0]
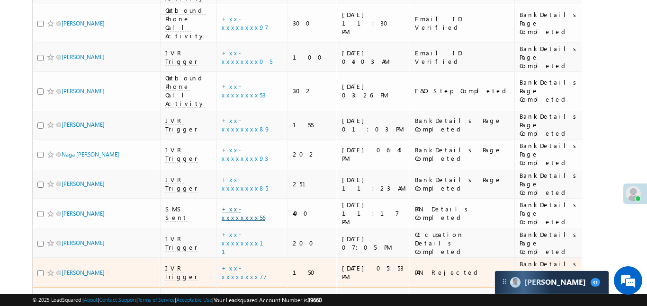
click at [231, 205] on link "+xx-xxxxxxxx56" at bounding box center [244, 213] width 44 height 17
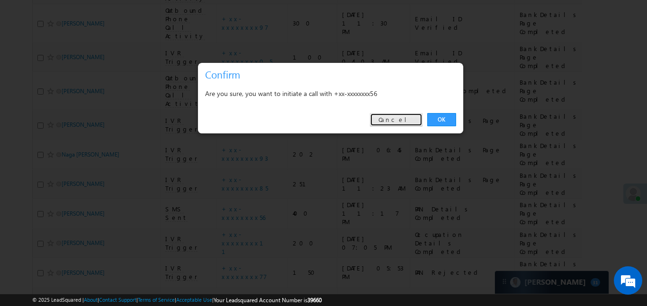
click at [400, 122] on link "Cancel" at bounding box center [396, 119] width 53 height 13
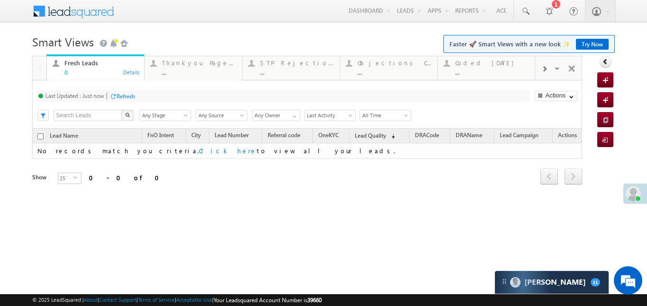
click at [545, 68] on span at bounding box center [544, 69] width 6 height 8
click at [476, 71] on div "..." at bounding box center [492, 72] width 74 height 7
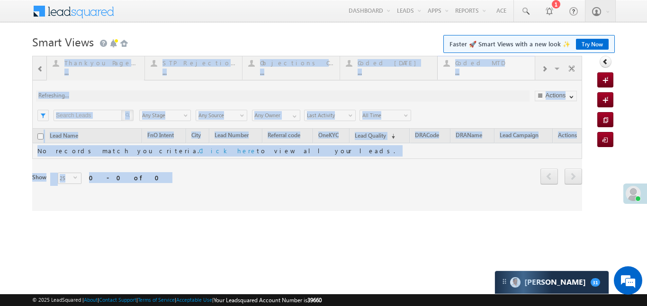
click at [476, 71] on div at bounding box center [307, 133] width 550 height 155
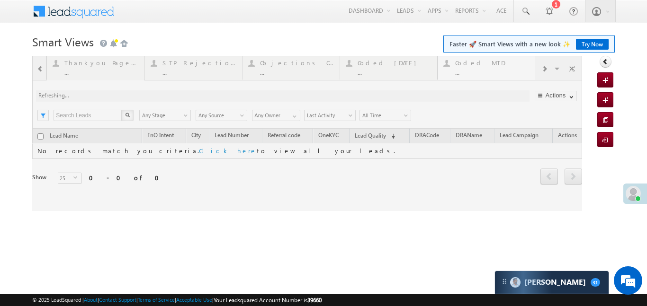
click at [476, 71] on div at bounding box center [307, 133] width 550 height 155
